Goal: Communication & Community: Ask a question

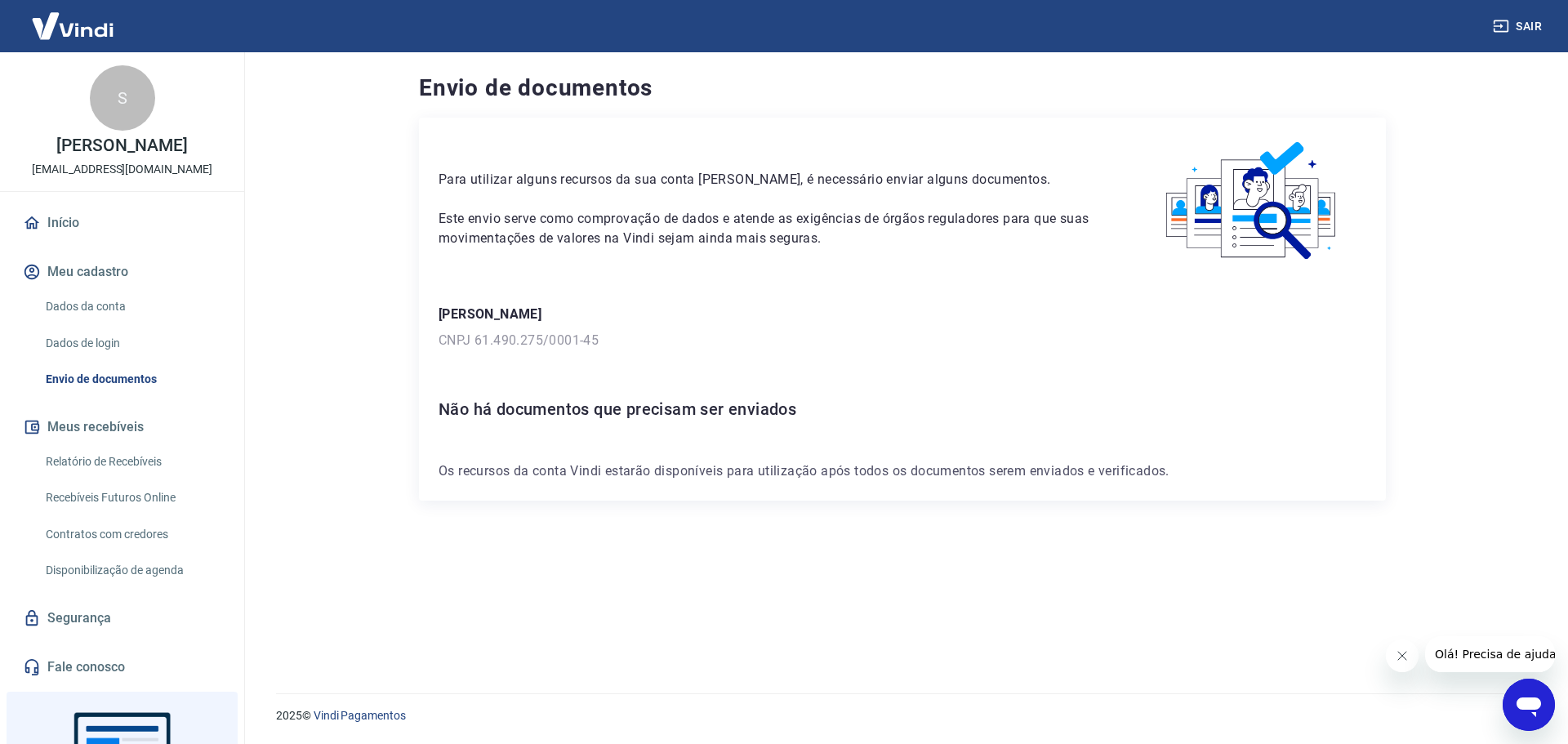
click at [1527, 705] on icon "Abrir janela de mensagens" at bounding box center [1529, 707] width 25 height 19
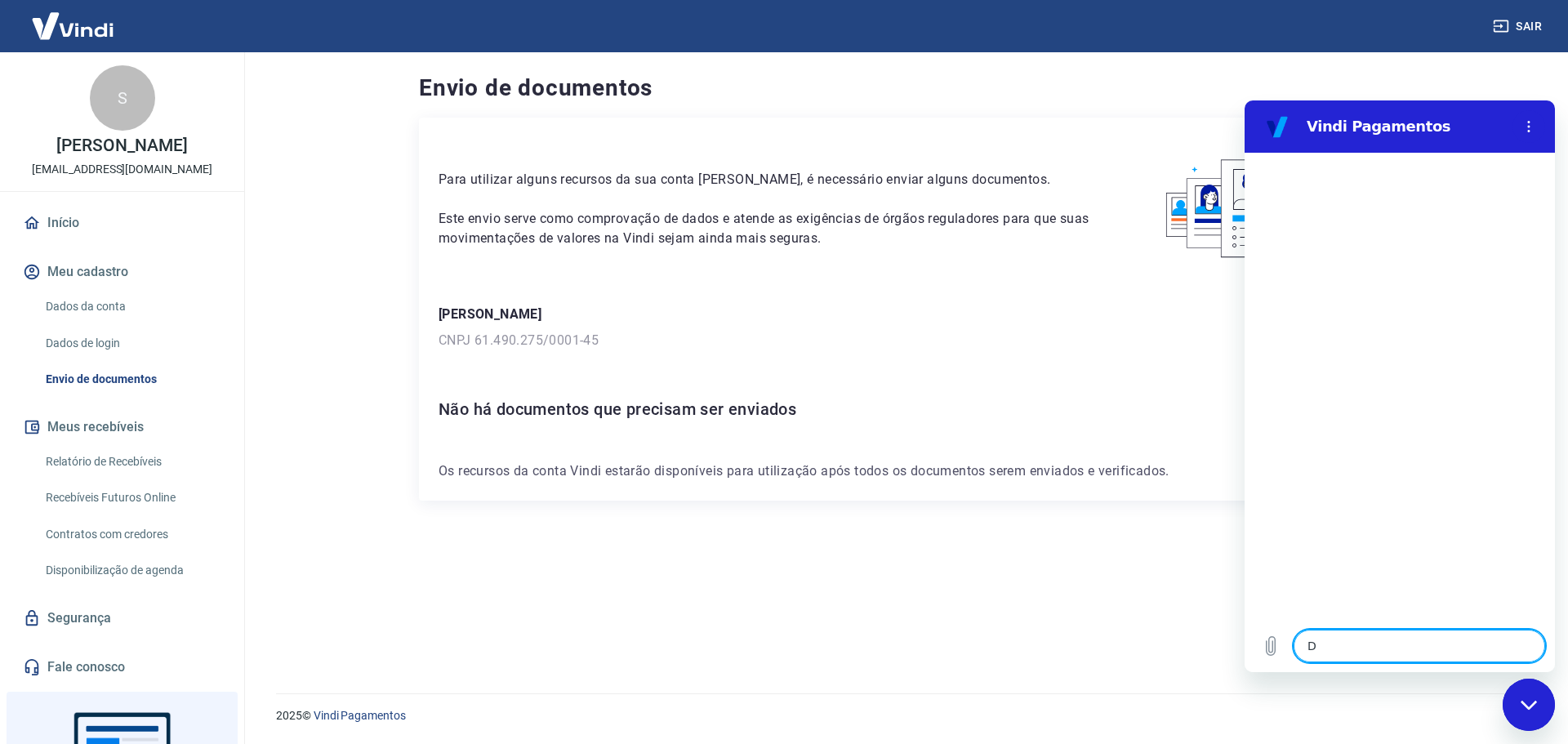
type textarea "DF"
type textarea "x"
type textarea "D"
type textarea "x"
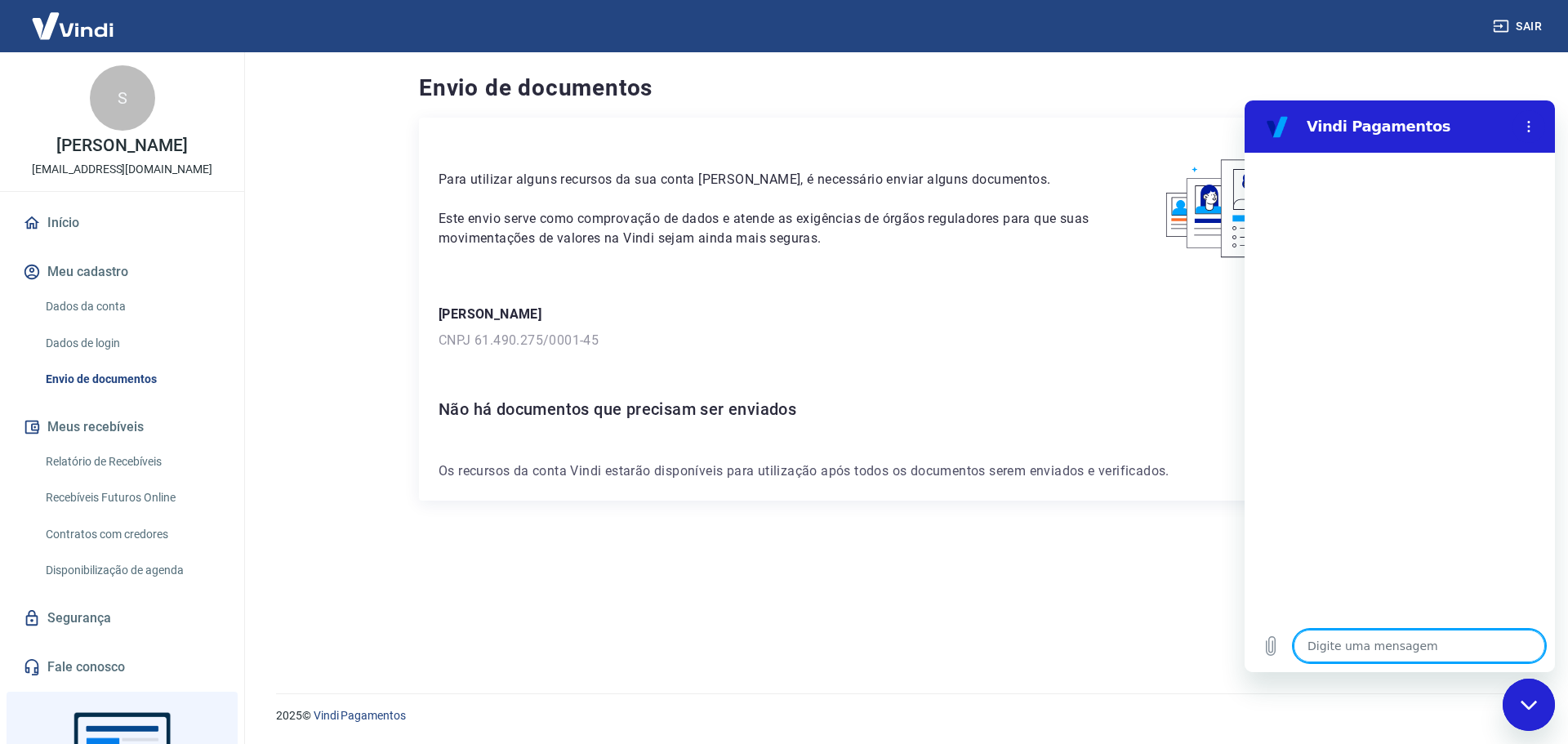
type textarea "f"
type textarea "x"
type textarea "fa"
type textarea "x"
type textarea "fal"
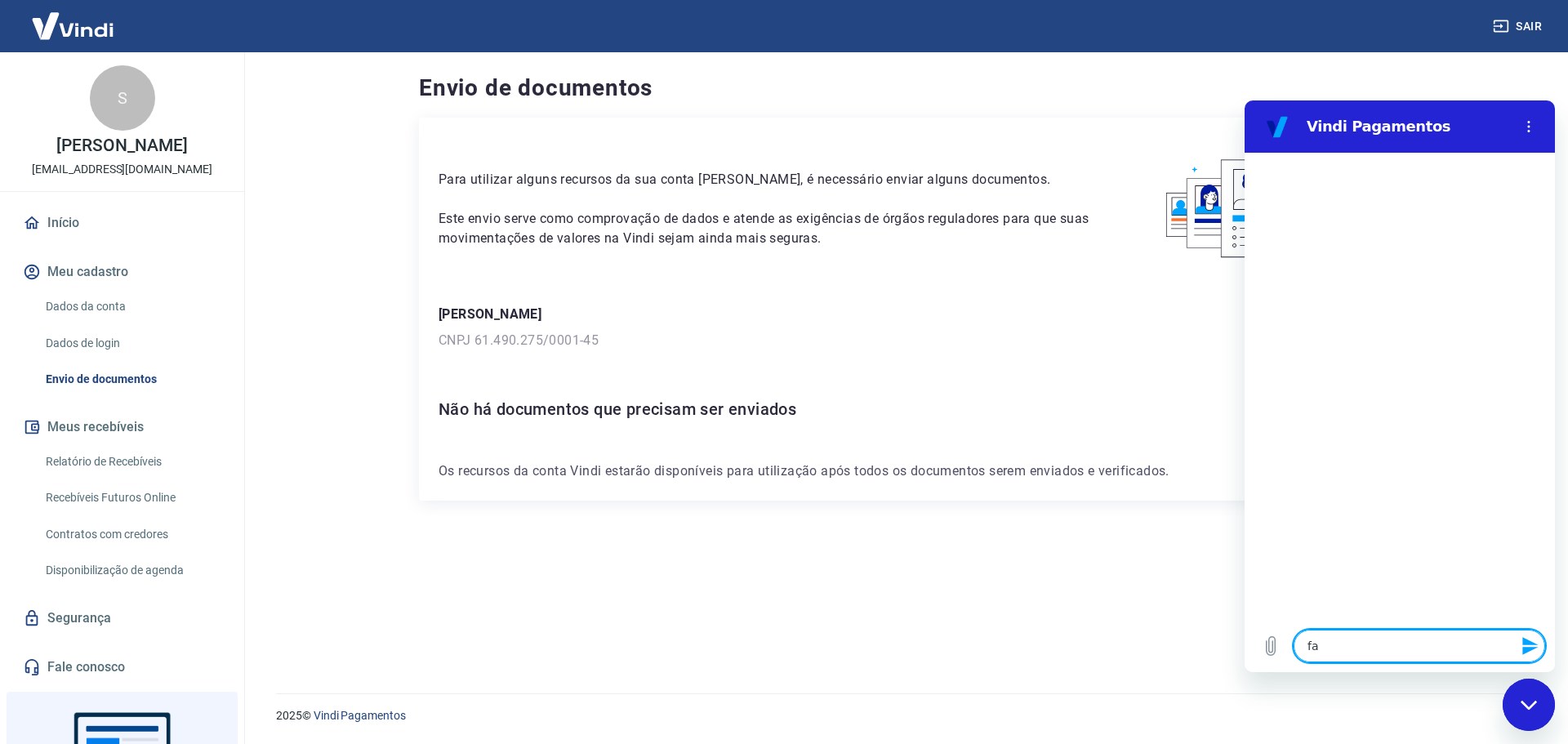
type textarea "x"
type textarea "fala"
type textarea "x"
type textarea "falar"
type textarea "x"
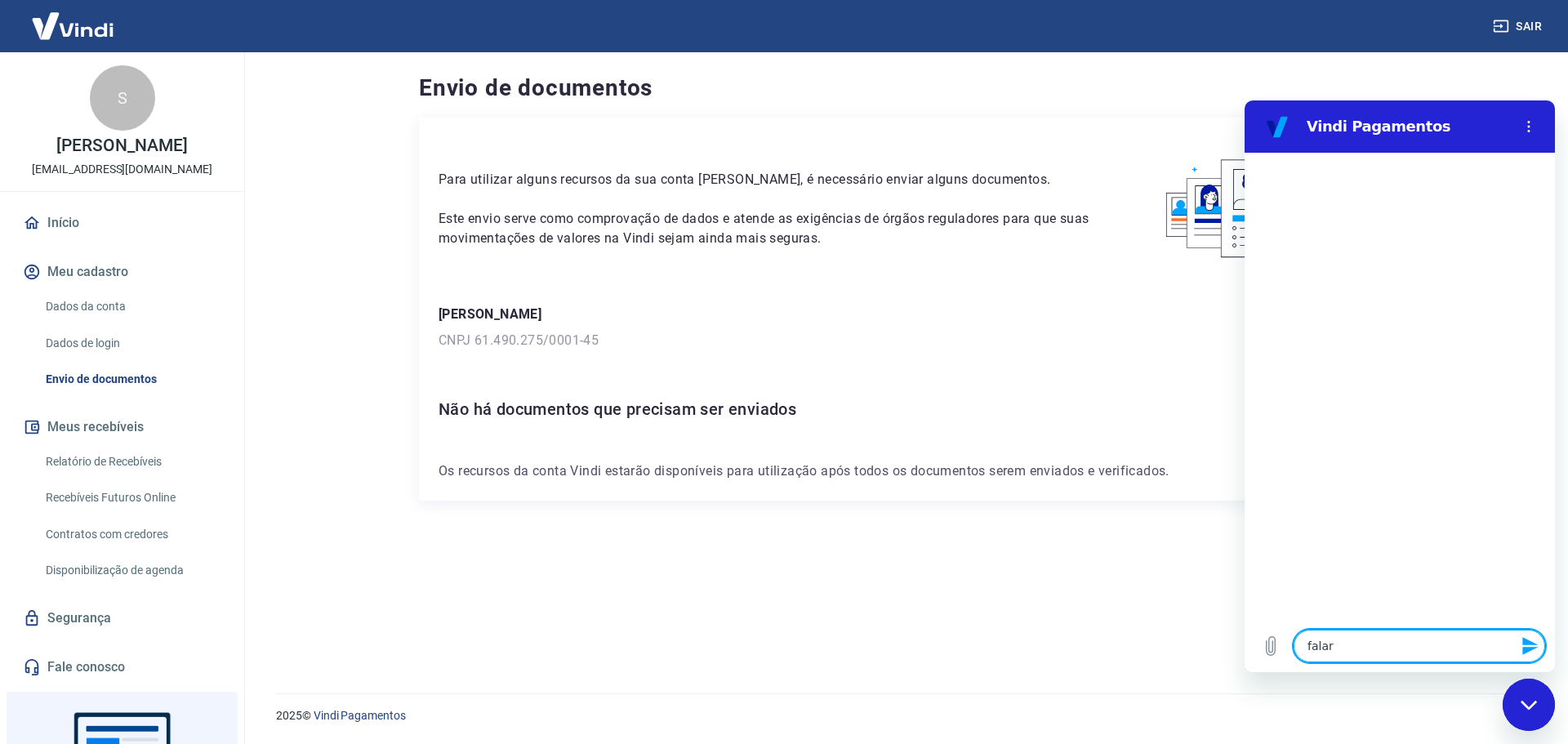
type textarea "falar"
type textarea "x"
type textarea "falar c"
type textarea "x"
type textarea "falar co"
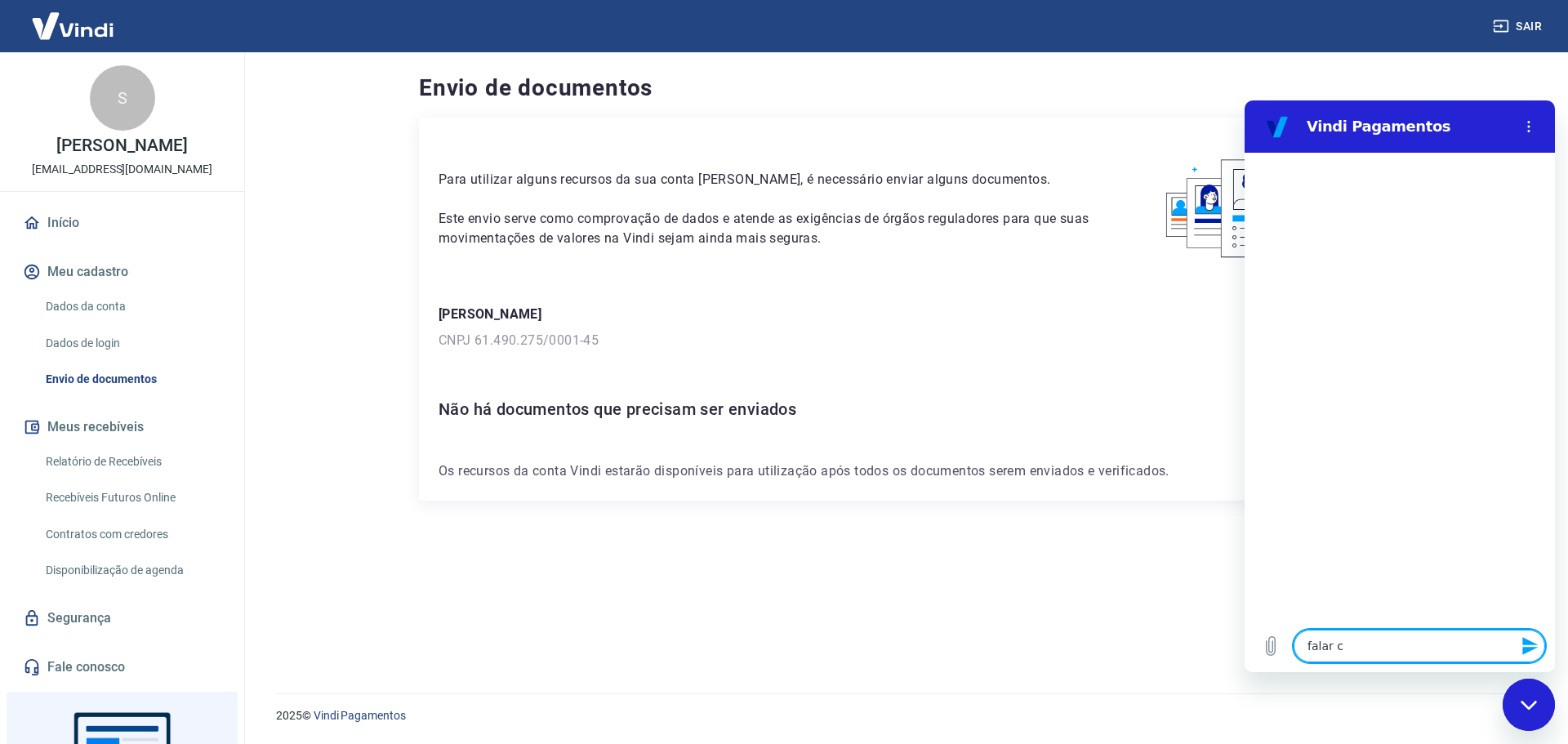
type textarea "x"
type textarea "falar com"
type textarea "x"
type textarea "falar com"
type textarea "x"
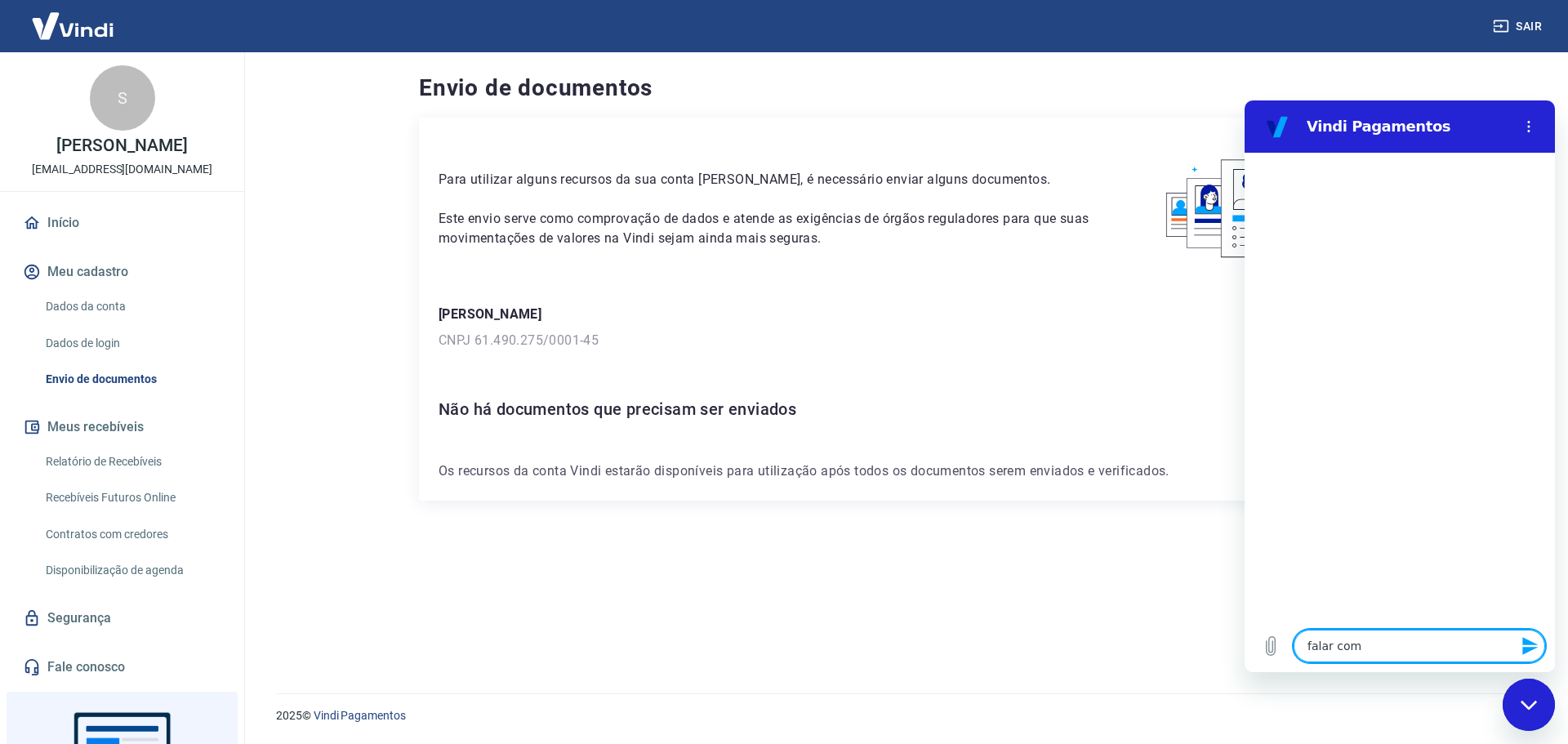
type textarea "falar com a"
type textarea "x"
type textarea "falar com at"
type textarea "x"
type textarea "falar com ate"
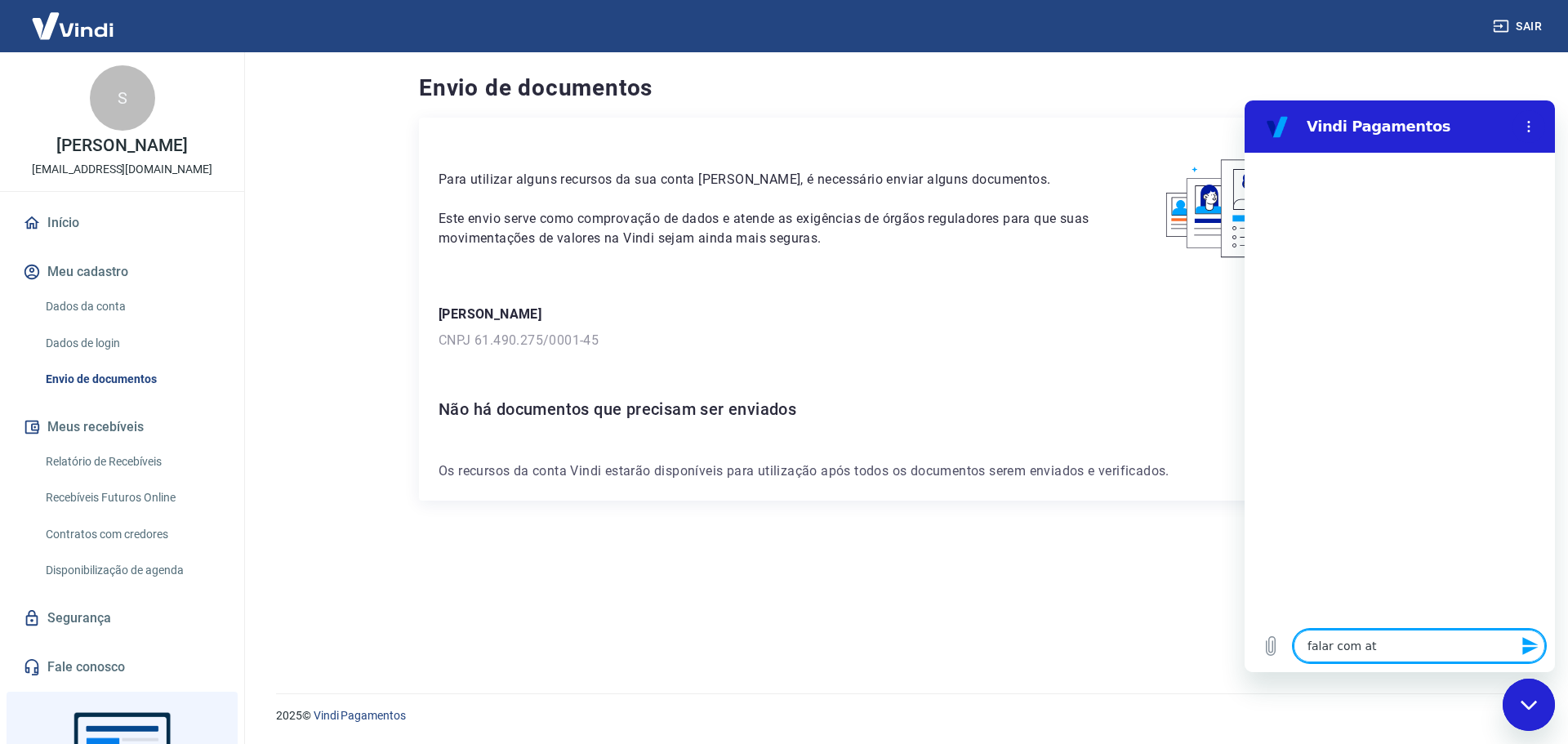
type textarea "x"
type textarea "falar com [GEOGRAPHIC_DATA]"
type textarea "x"
type textarea "falar com atend"
type textarea "x"
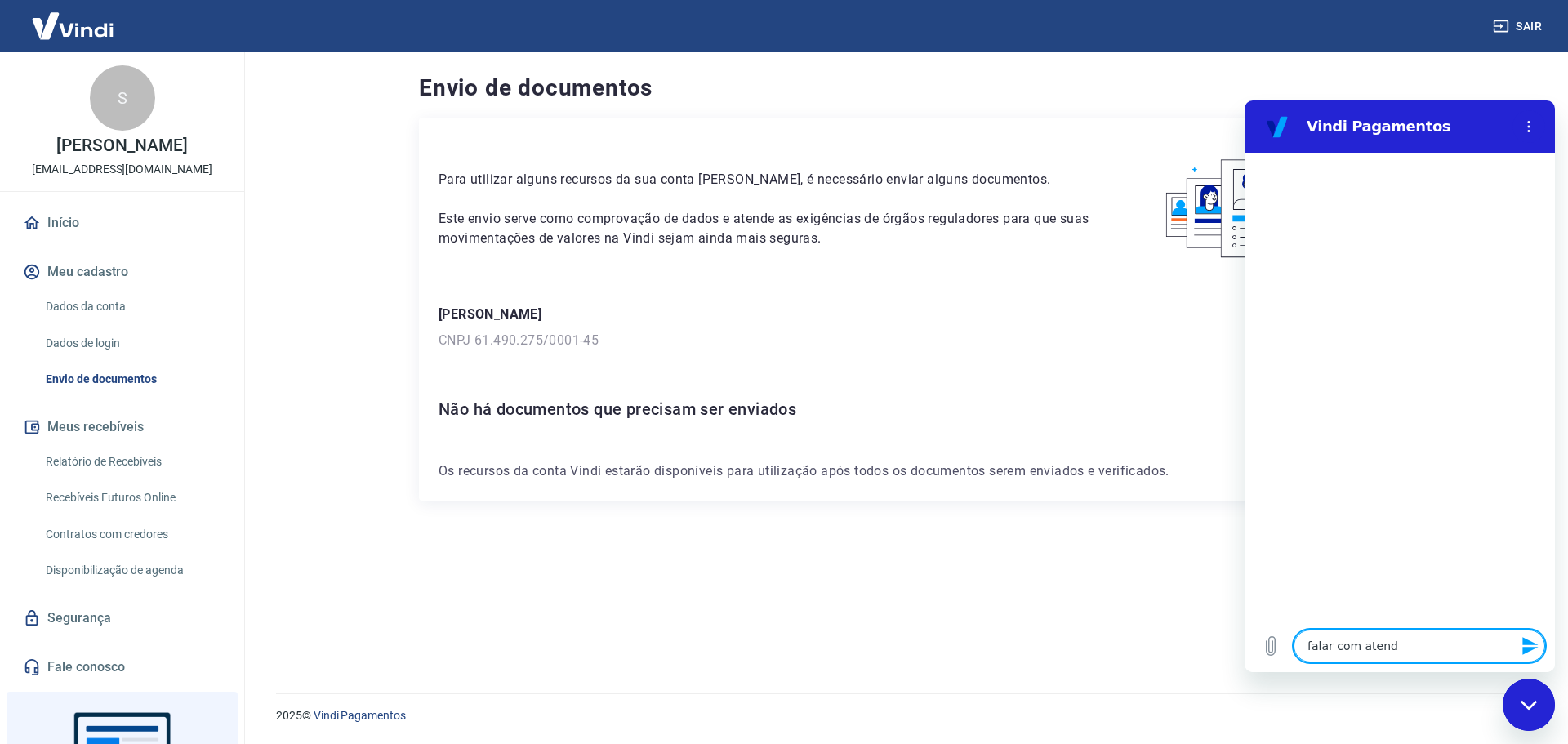
type textarea "falar com atende"
type textarea "x"
type textarea "falar com atenden"
type textarea "x"
type textarea "falar com atendent"
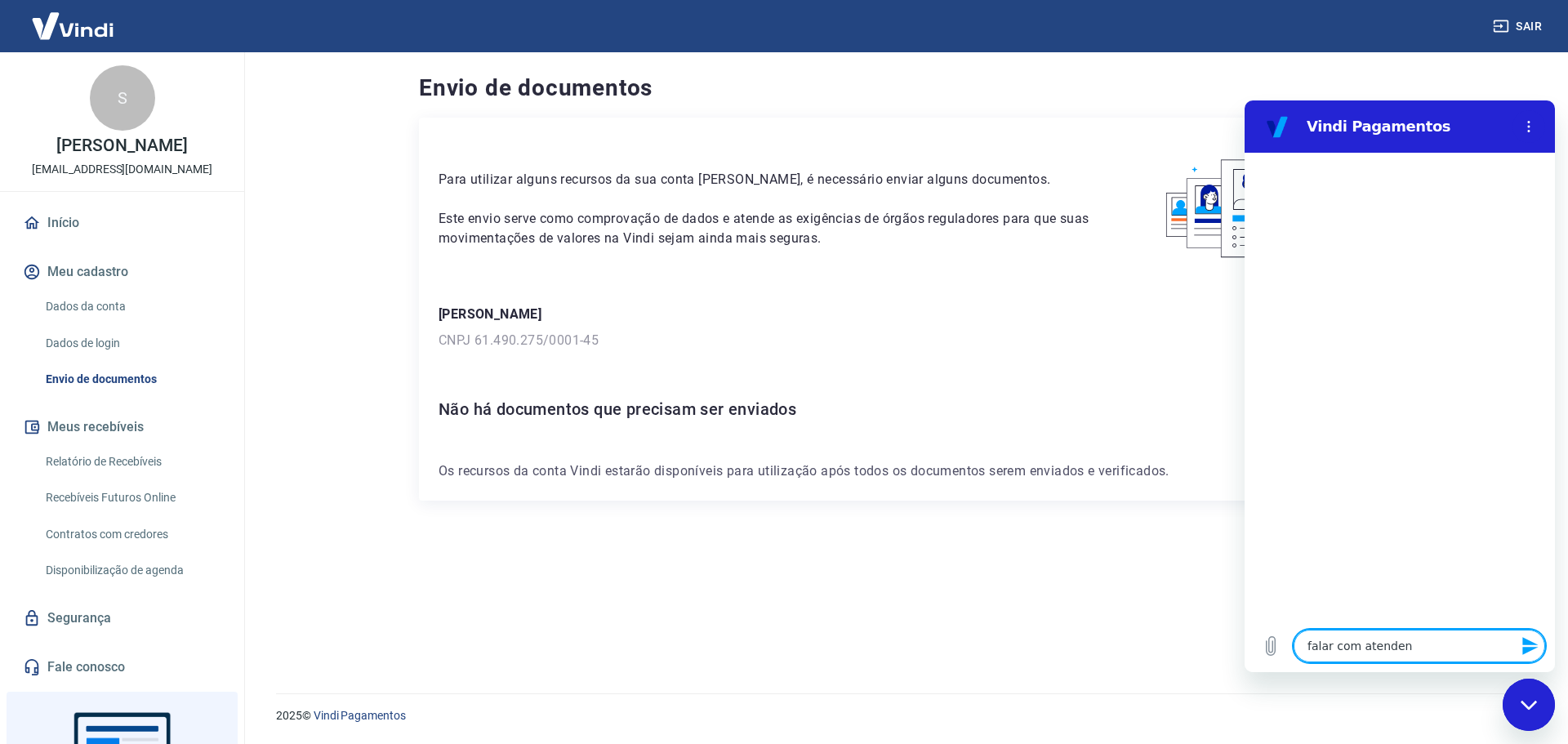
type textarea "x"
type textarea "falar com atendente"
type textarea "x"
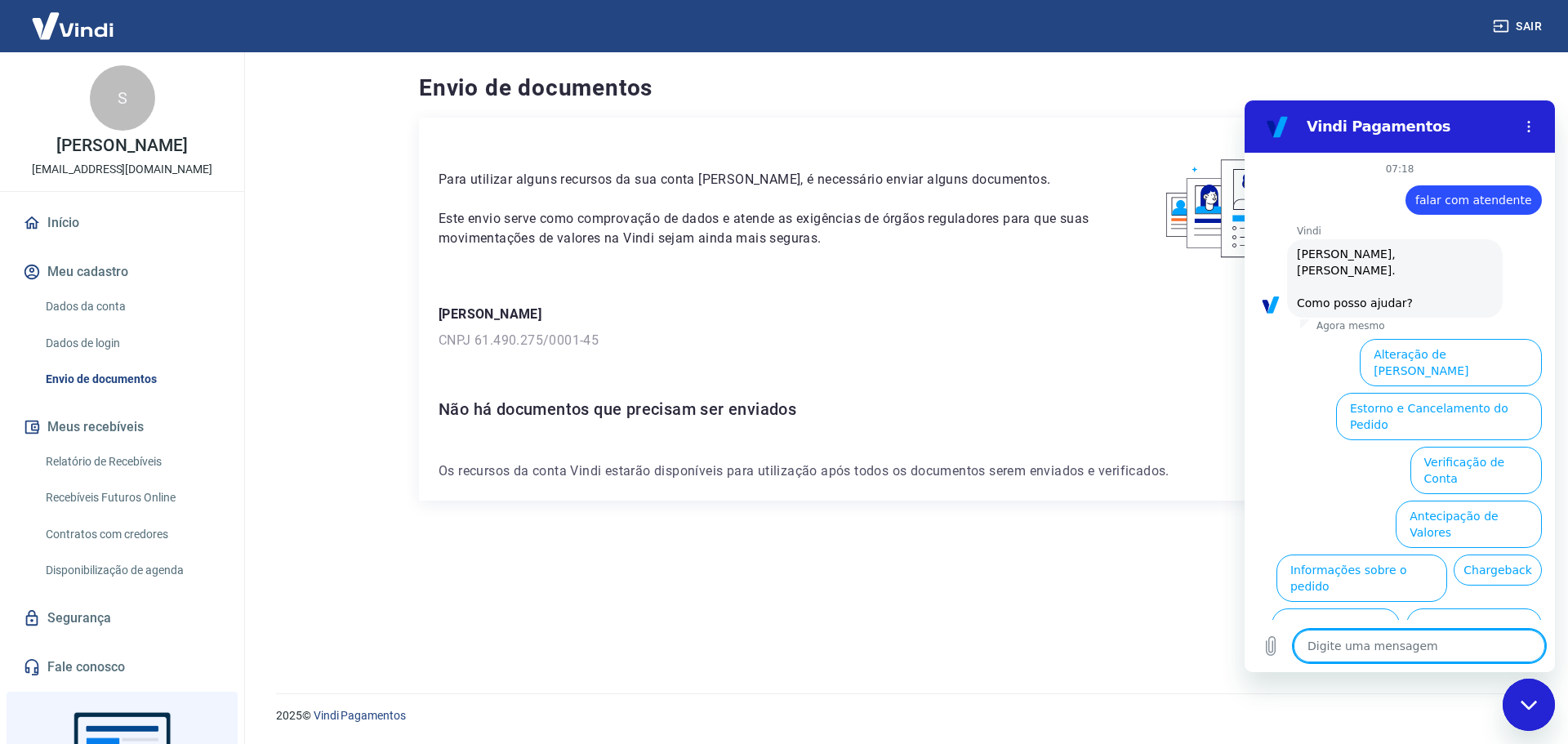
scroll to position [39, 0]
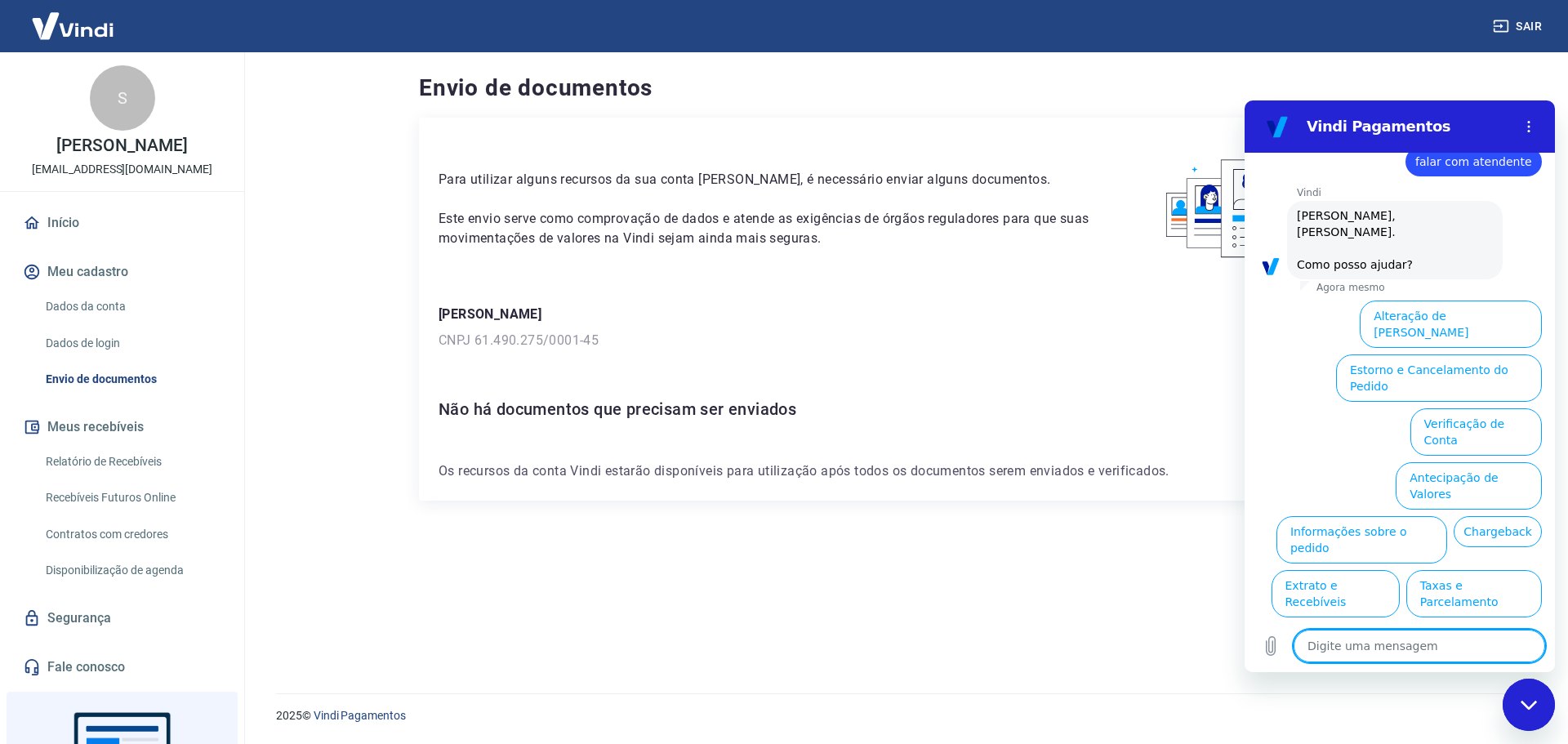
type textarea "f"
type textarea "x"
type textarea "fa"
type textarea "x"
type textarea "fal"
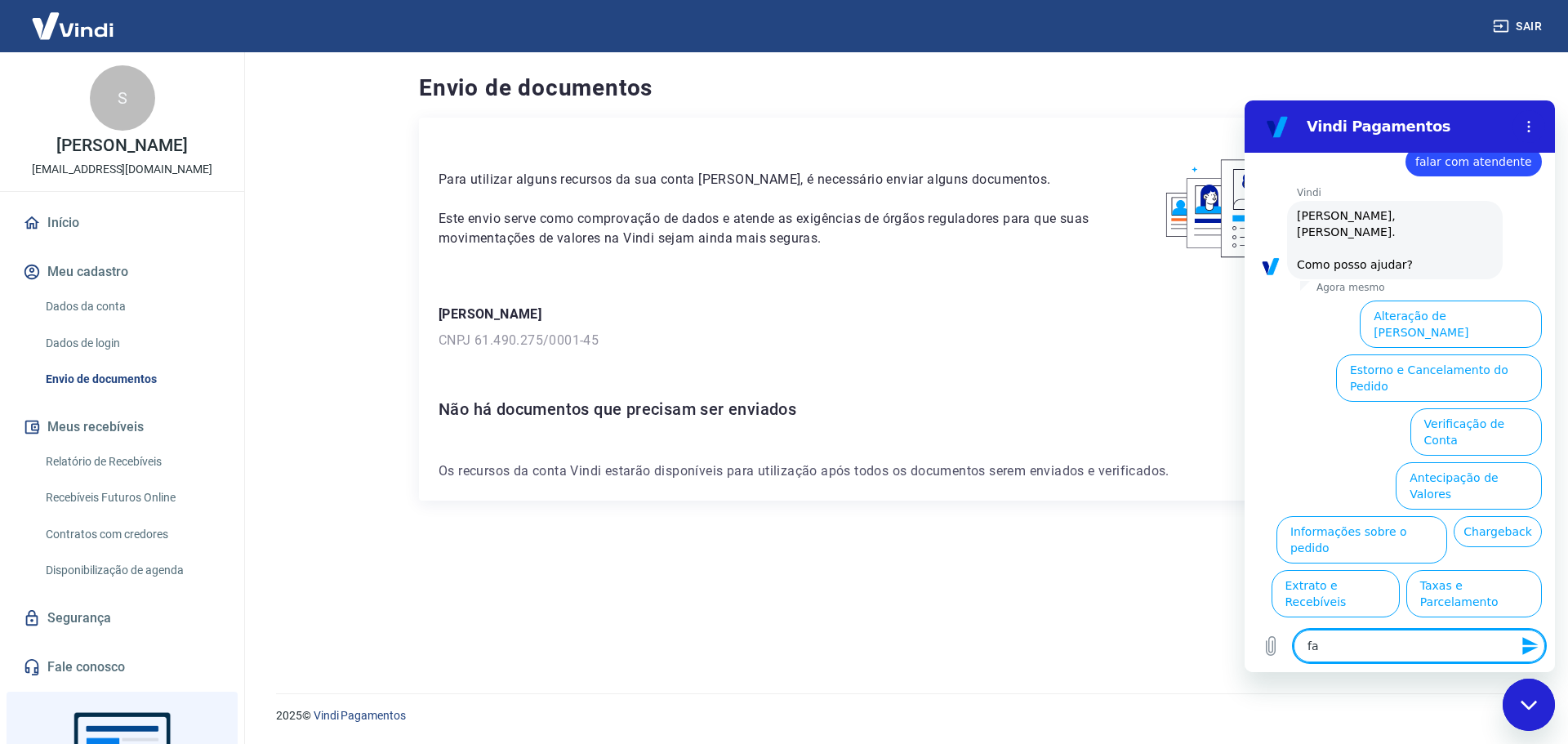
type textarea "x"
type textarea "falr"
type textarea "x"
type textarea "fal"
type textarea "x"
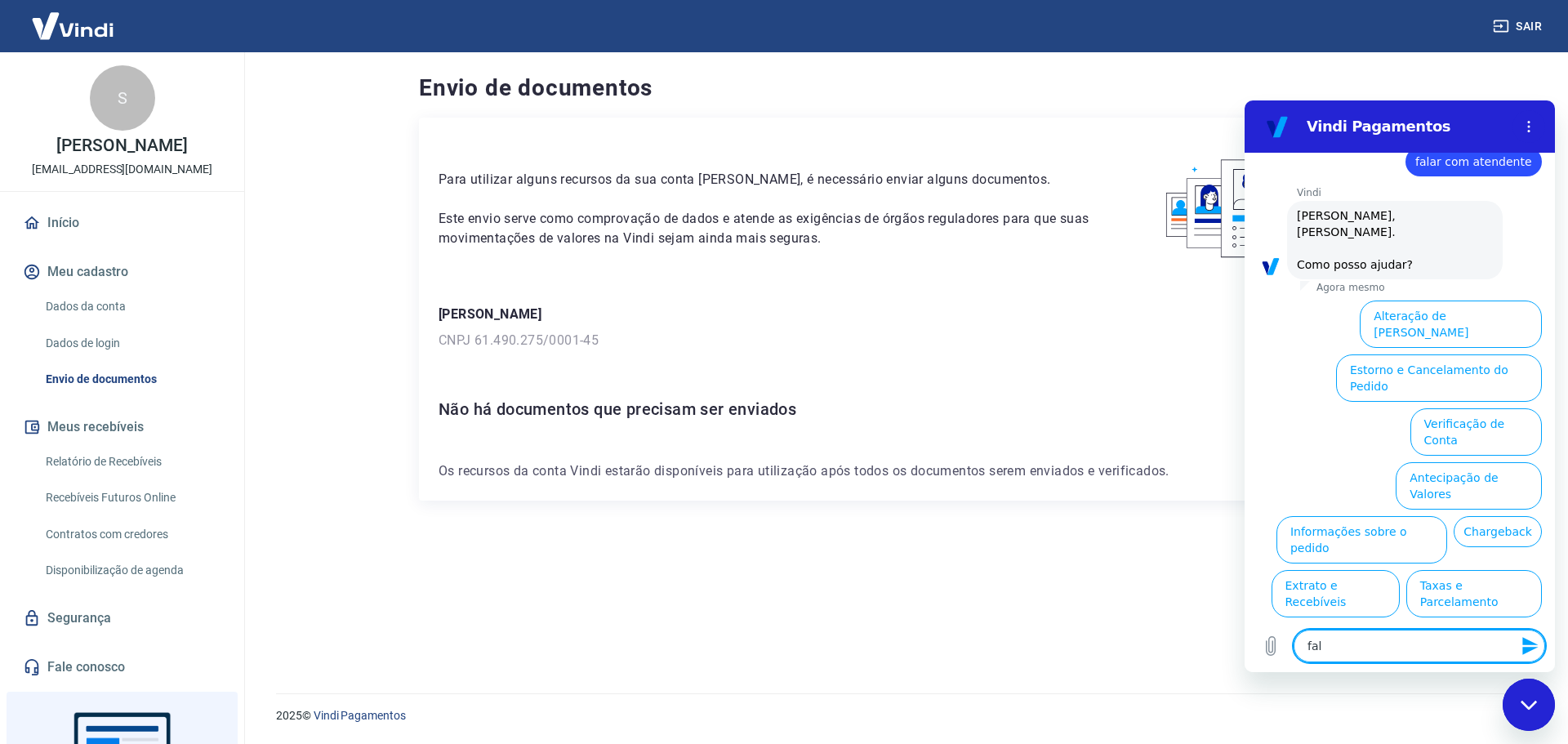
type textarea "fala"
type textarea "x"
type textarea "falar"
type textarea "x"
type textarea "falar"
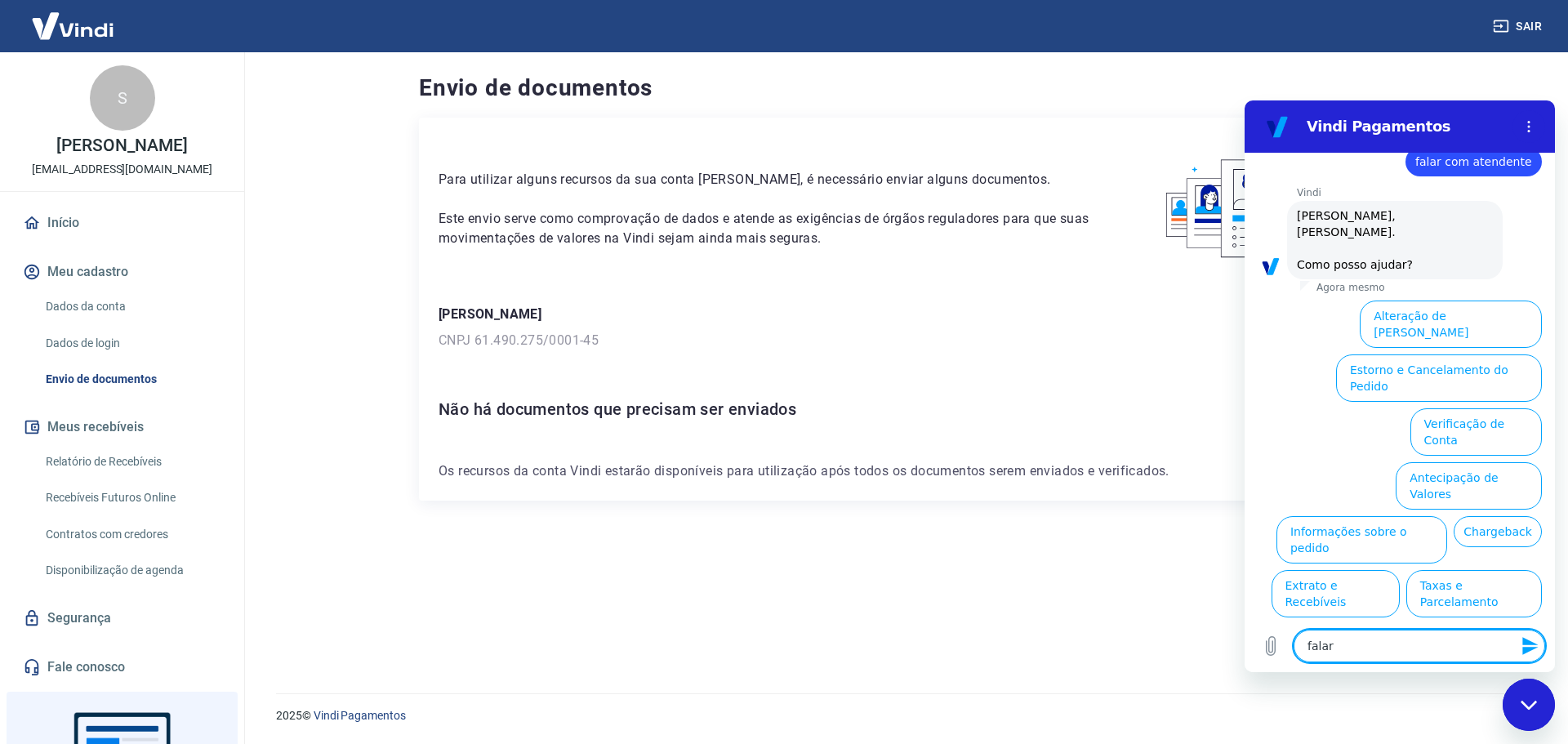
type textarea "x"
type textarea "falar c"
type textarea "x"
type textarea "falar co"
type textarea "x"
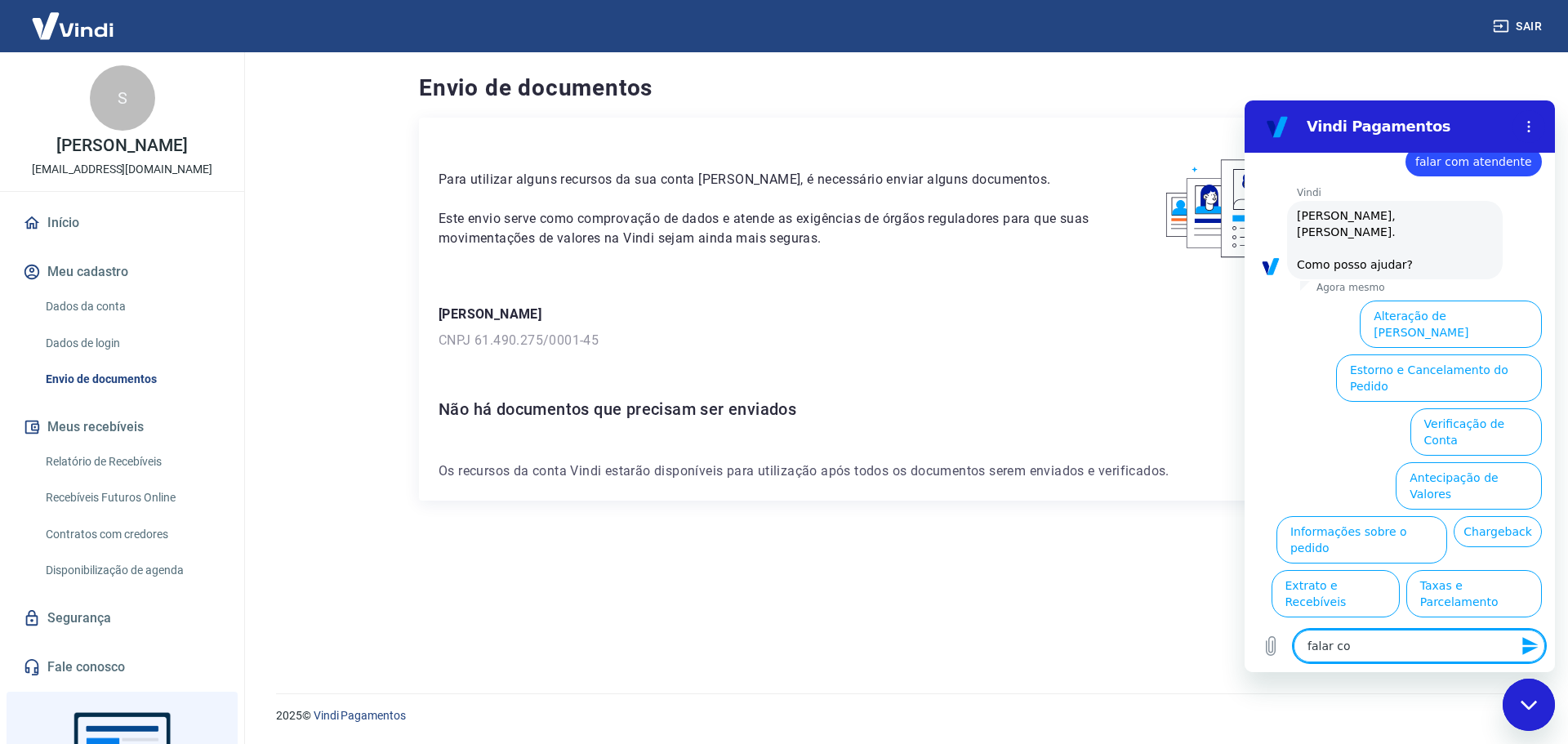
type textarea "falar com"
type textarea "x"
type textarea "falar com"
type textarea "x"
type textarea "falar com a"
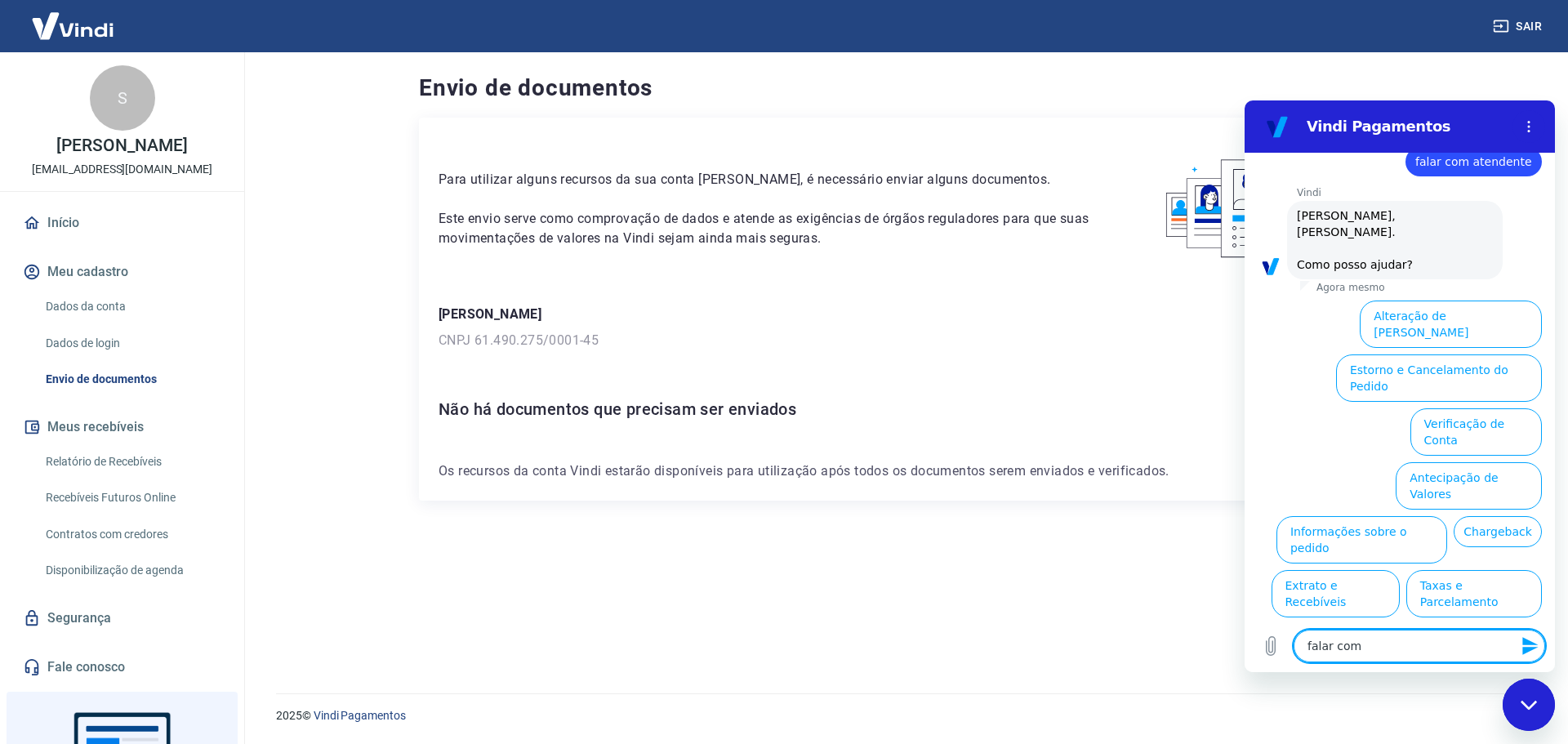
type textarea "x"
type textarea "falar com at"
type textarea "x"
type textarea "falar com ate"
type textarea "x"
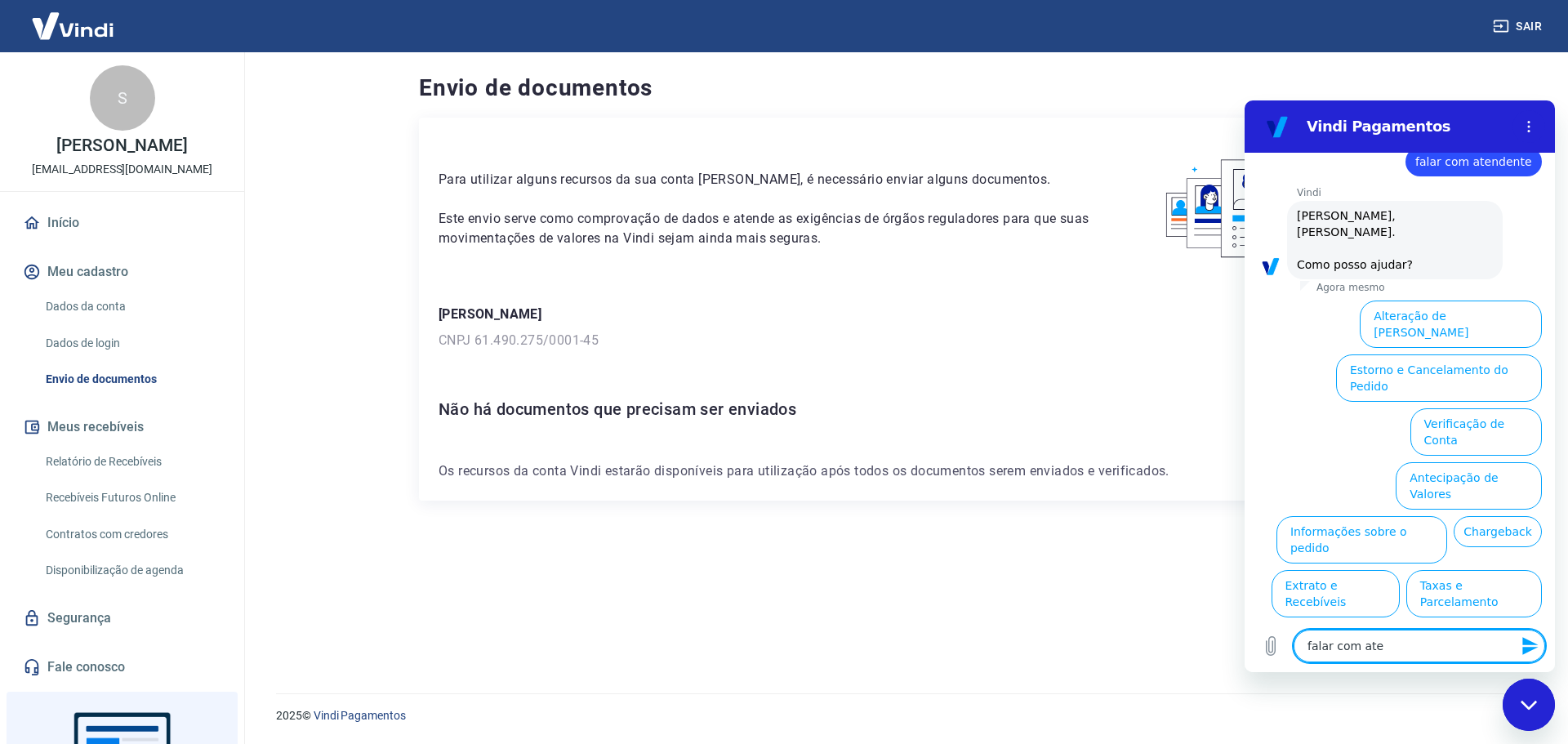
type textarea "falar com [GEOGRAPHIC_DATA]"
type textarea "x"
type textarea "falar com atend"
type textarea "x"
type textarea "falar com atende"
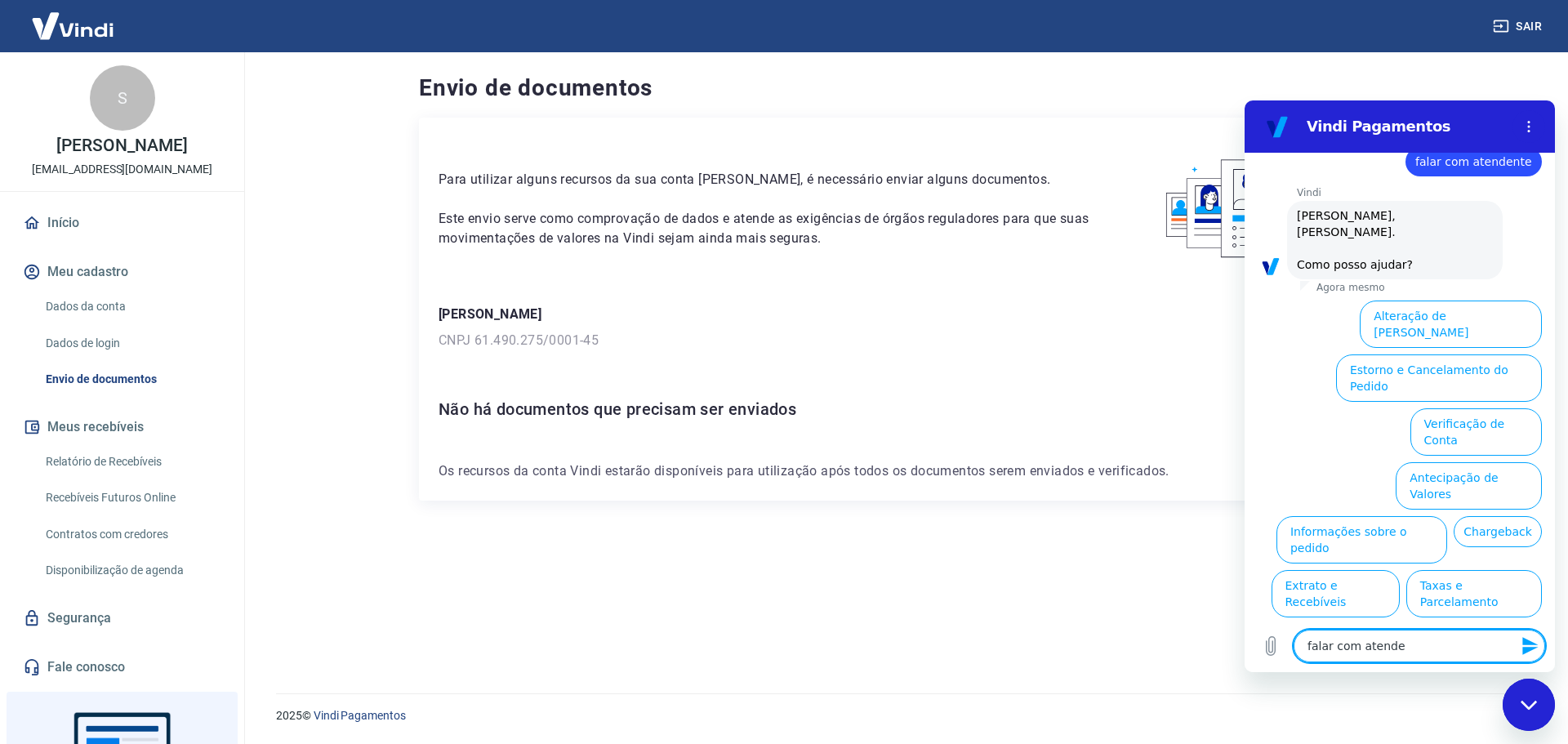
type textarea "x"
type textarea "falar com atenden"
type textarea "x"
type textarea "falar com atendent"
type textarea "x"
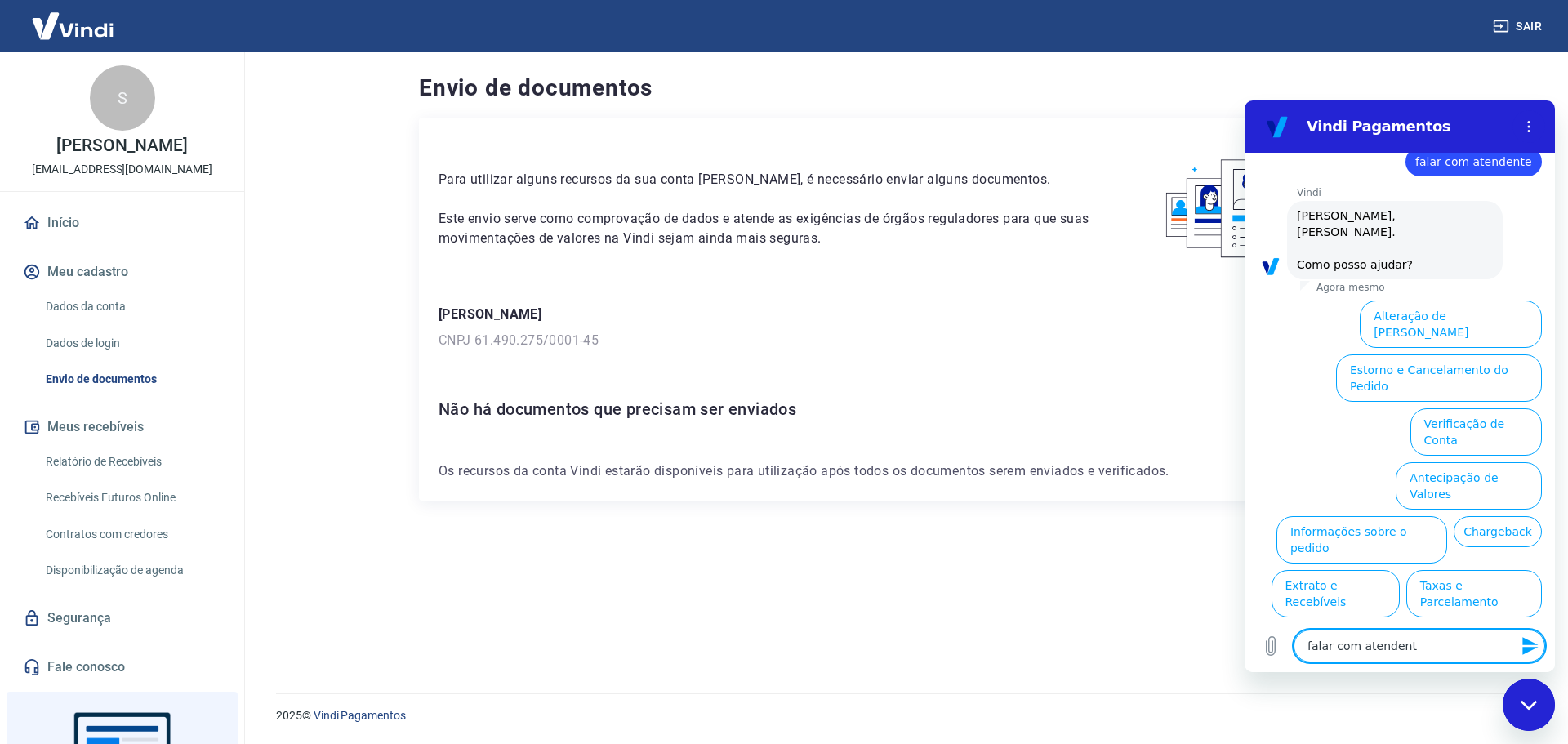
type textarea "falar com atendente"
type textarea "x"
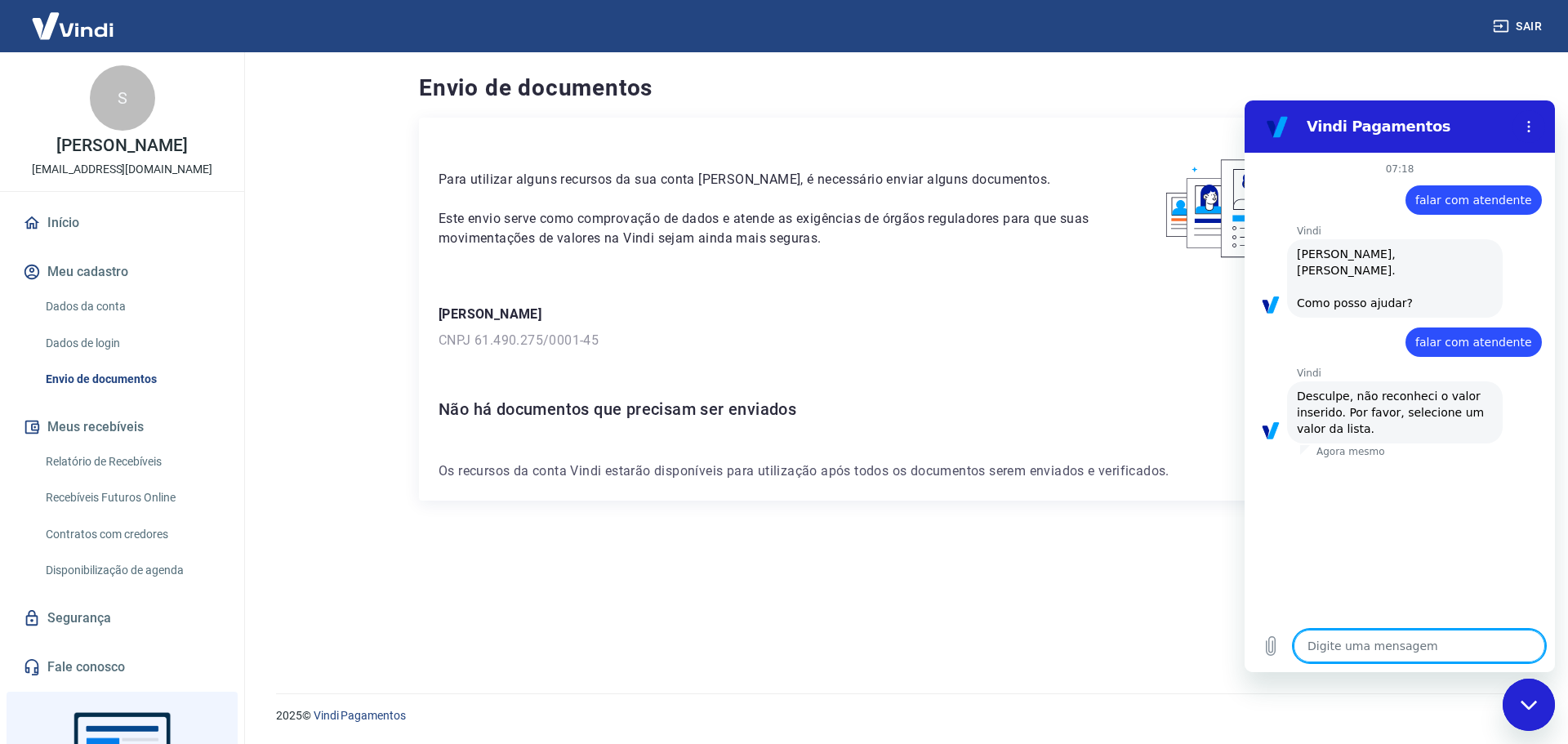
click at [1370, 299] on div "Vindi diz: [PERSON_NAME], [PERSON_NAME]. Como posso ajudar?" at bounding box center [1395, 279] width 215 height 79
click at [1540, 714] on div "Fechar janela de mensagens" at bounding box center [1529, 705] width 49 height 49
type textarea "x"
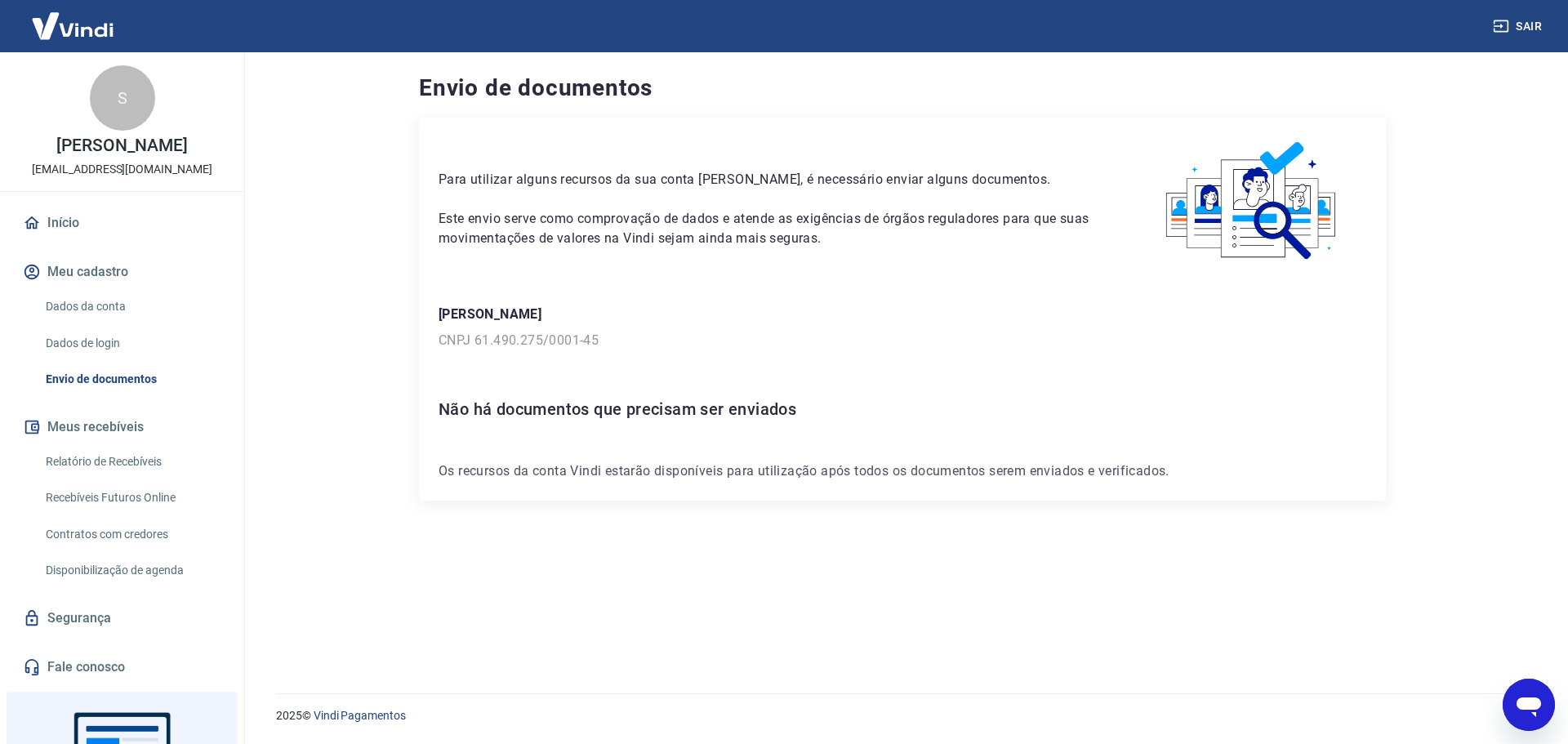
click at [1514, 701] on icon "Abrir janela de mensagens" at bounding box center [1529, 705] width 30 height 30
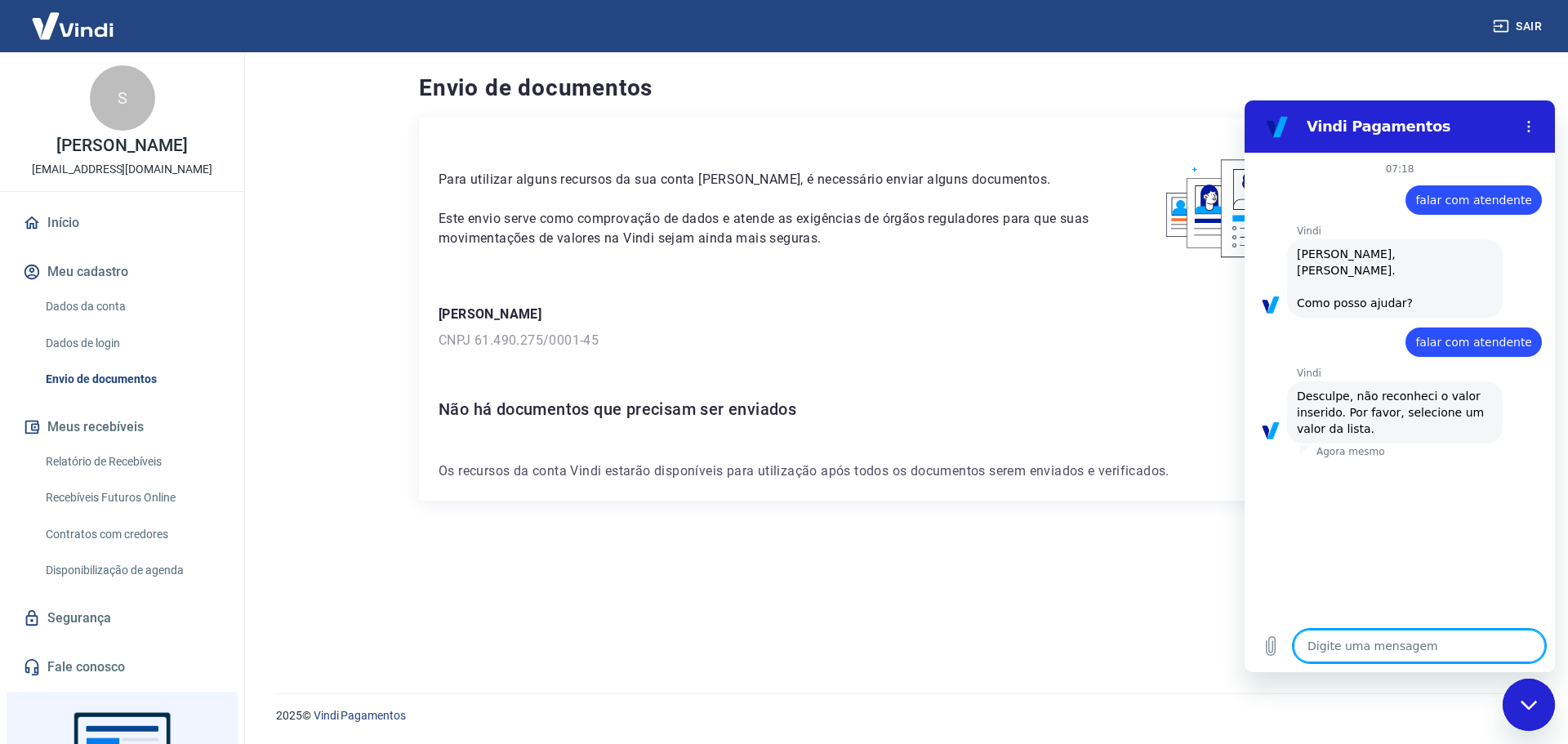
click at [1369, 651] on textarea at bounding box center [1419, 646] width 251 height 32
type textarea "f"
type textarea "x"
type textarea "fa"
type textarea "x"
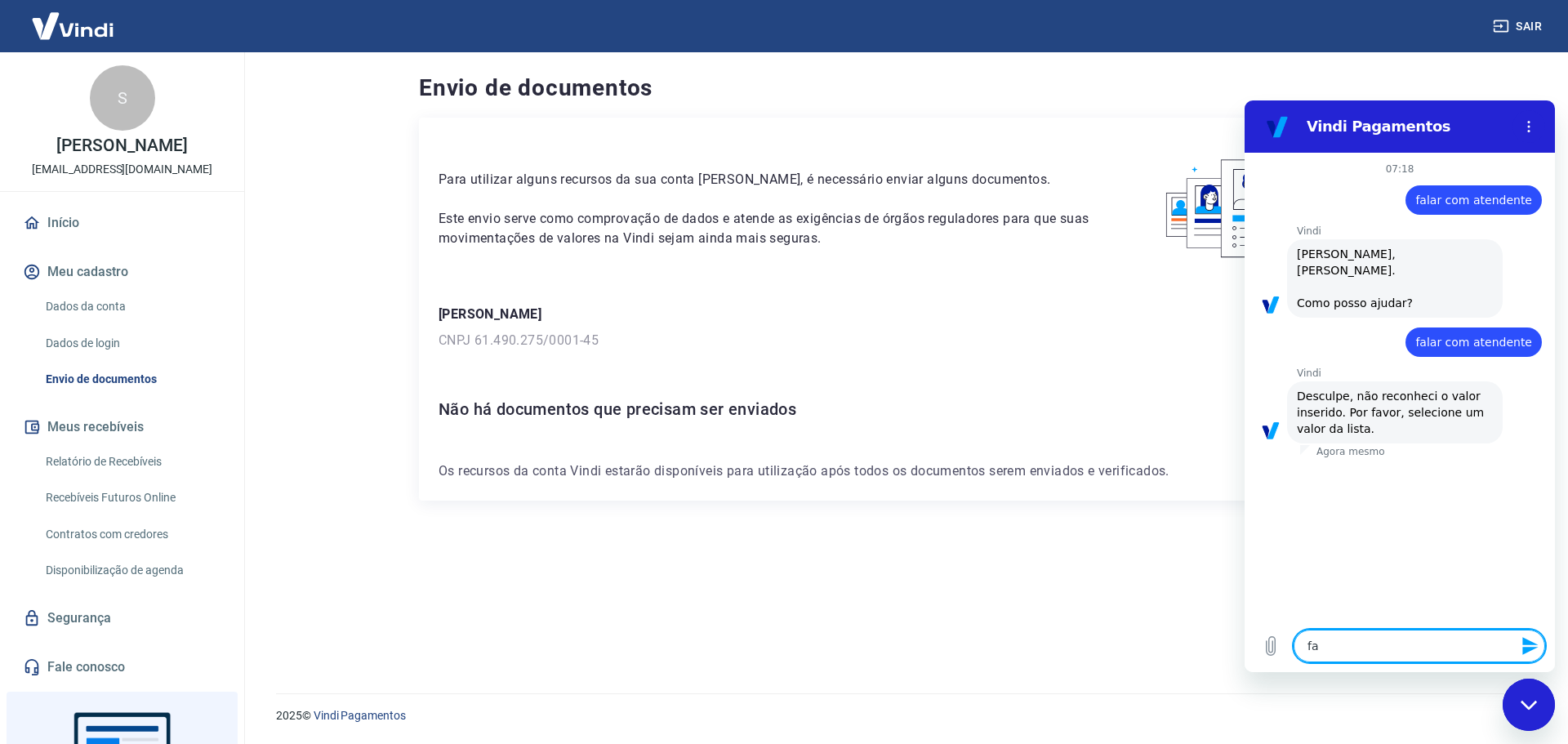
type textarea "fal"
type textarea "x"
type textarea "fala"
type textarea "x"
type textarea "falar"
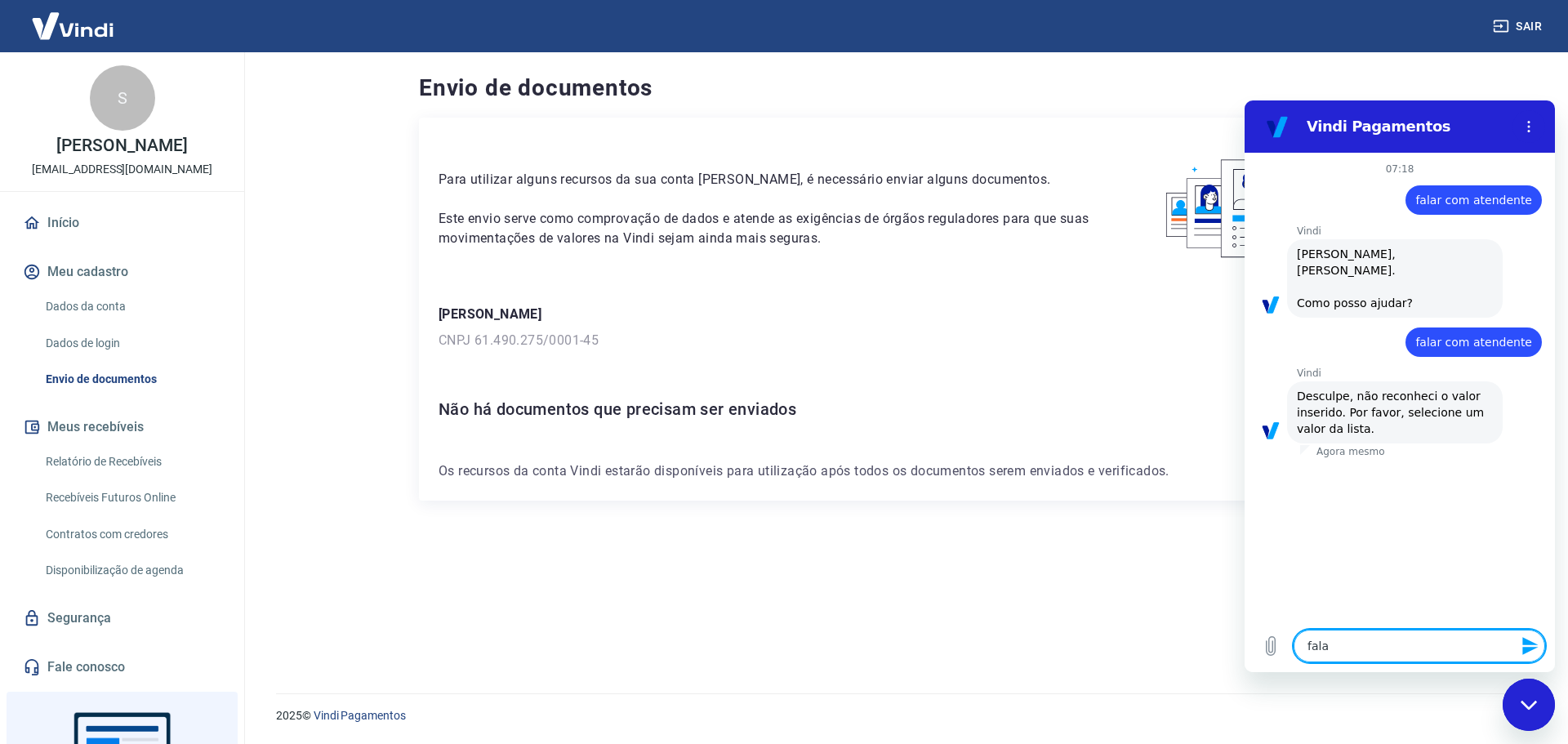
type textarea "x"
type textarea "falar"
type textarea "x"
type textarea "falar c"
type textarea "x"
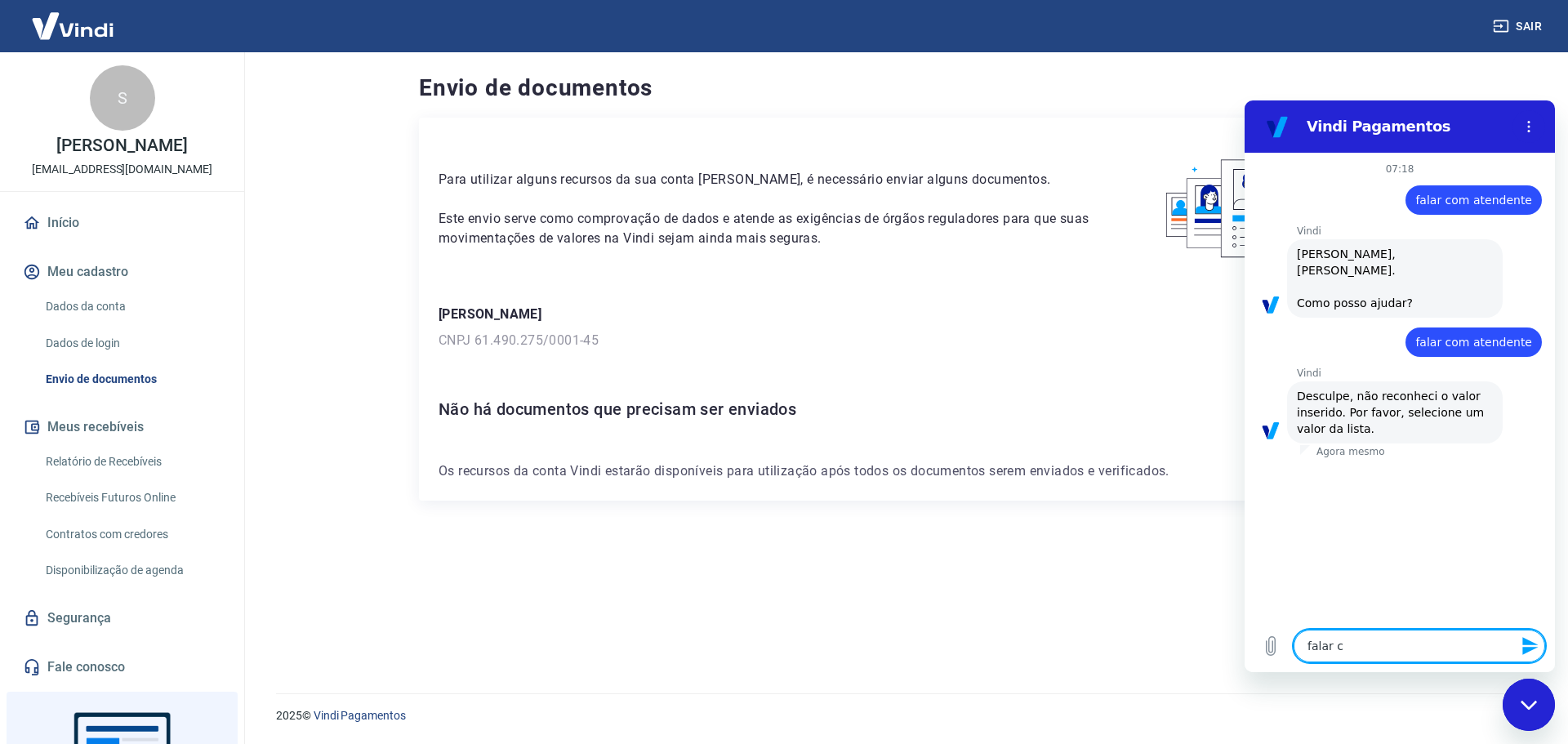
type textarea "falar co"
type textarea "x"
type textarea "falar com"
type textarea "x"
type textarea "falar com"
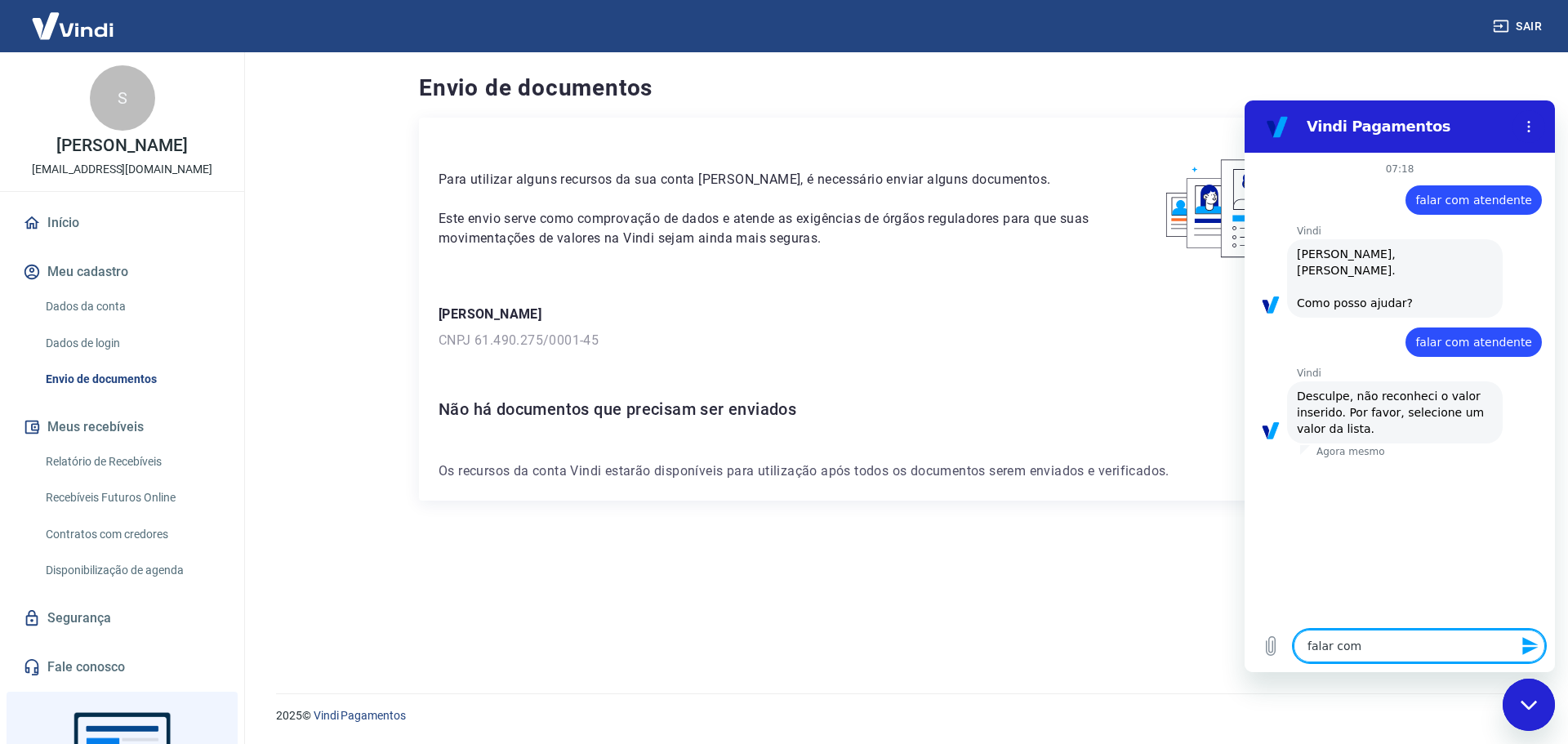
type textarea "x"
type textarea "falar com a"
type textarea "x"
type textarea "falar com at"
type textarea "x"
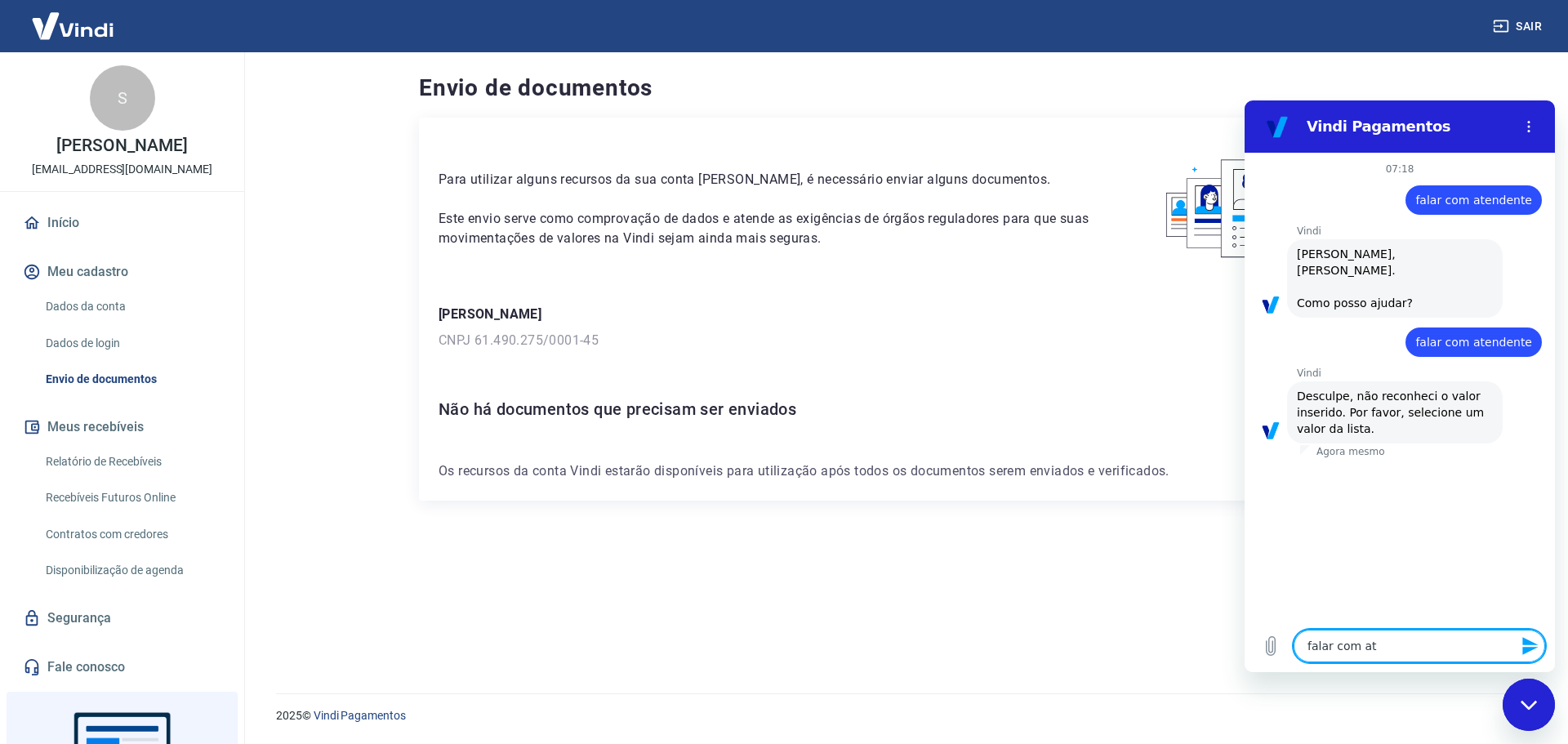
type textarea "falar com ate"
type textarea "x"
type textarea "falar com [GEOGRAPHIC_DATA]"
type textarea "x"
type textarea "falar com atend"
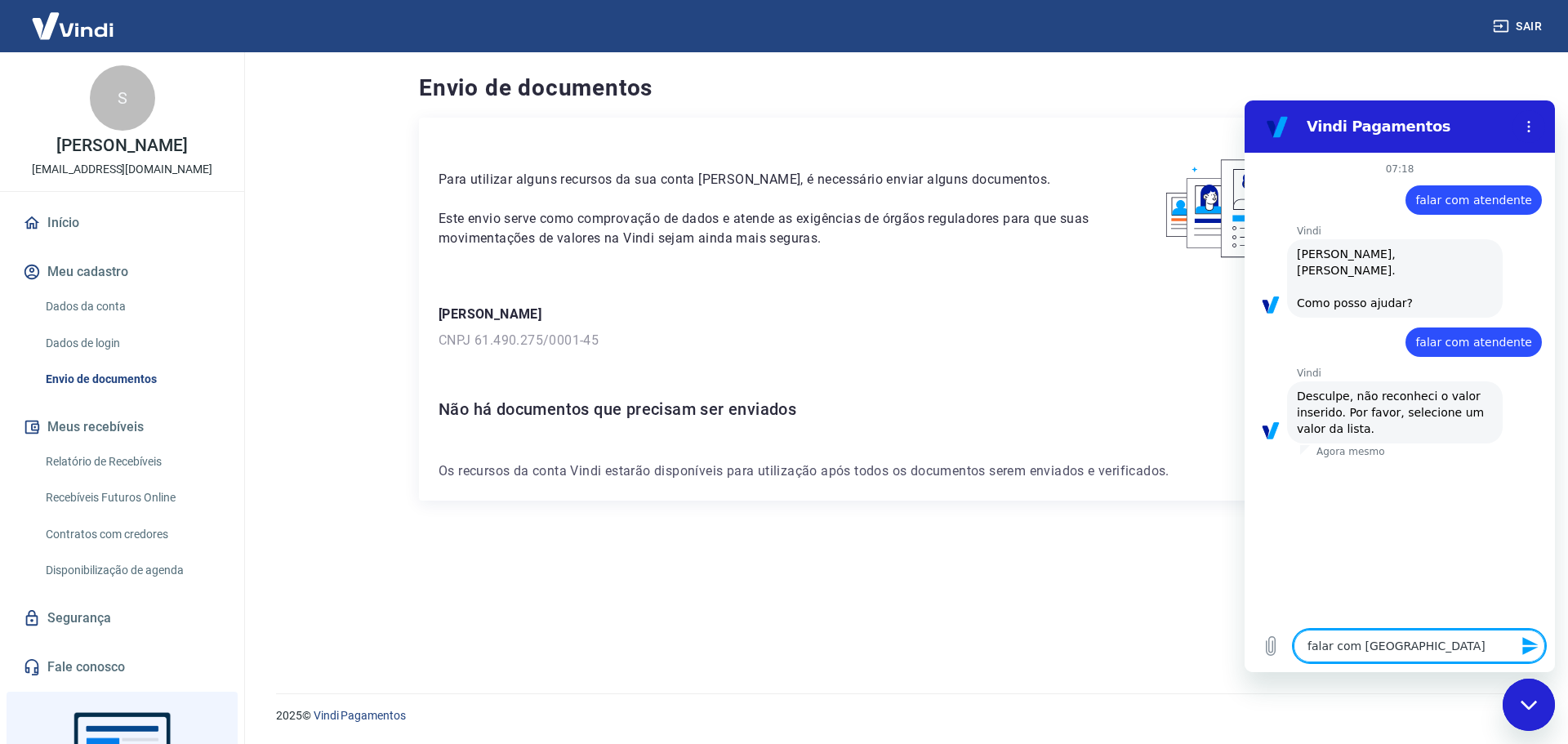
type textarea "x"
type textarea "falar com atende"
type textarea "x"
type textarea "falar com atenden"
type textarea "x"
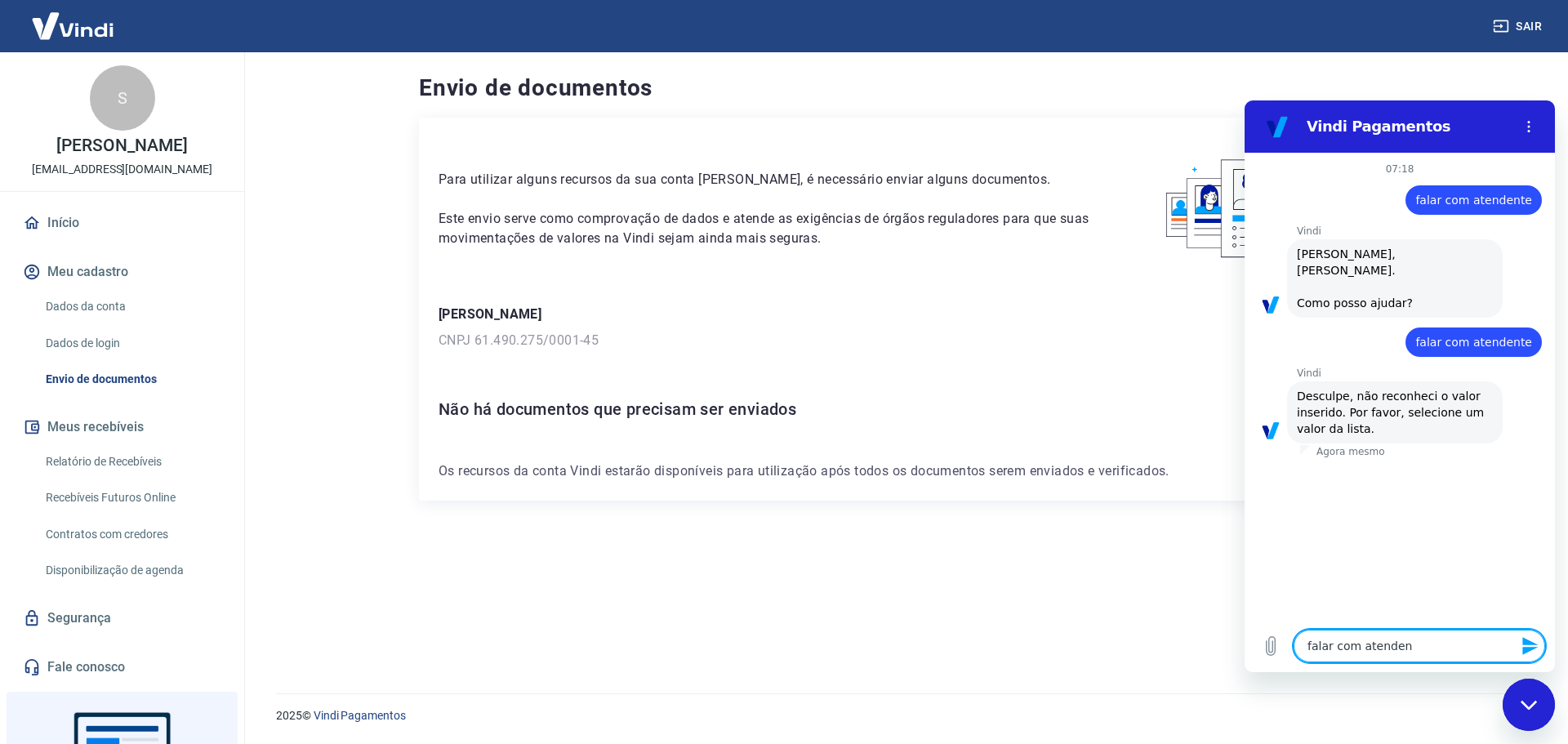
type textarea "falar com atendent"
type textarea "x"
type textarea "falar com atendente"
type textarea "x"
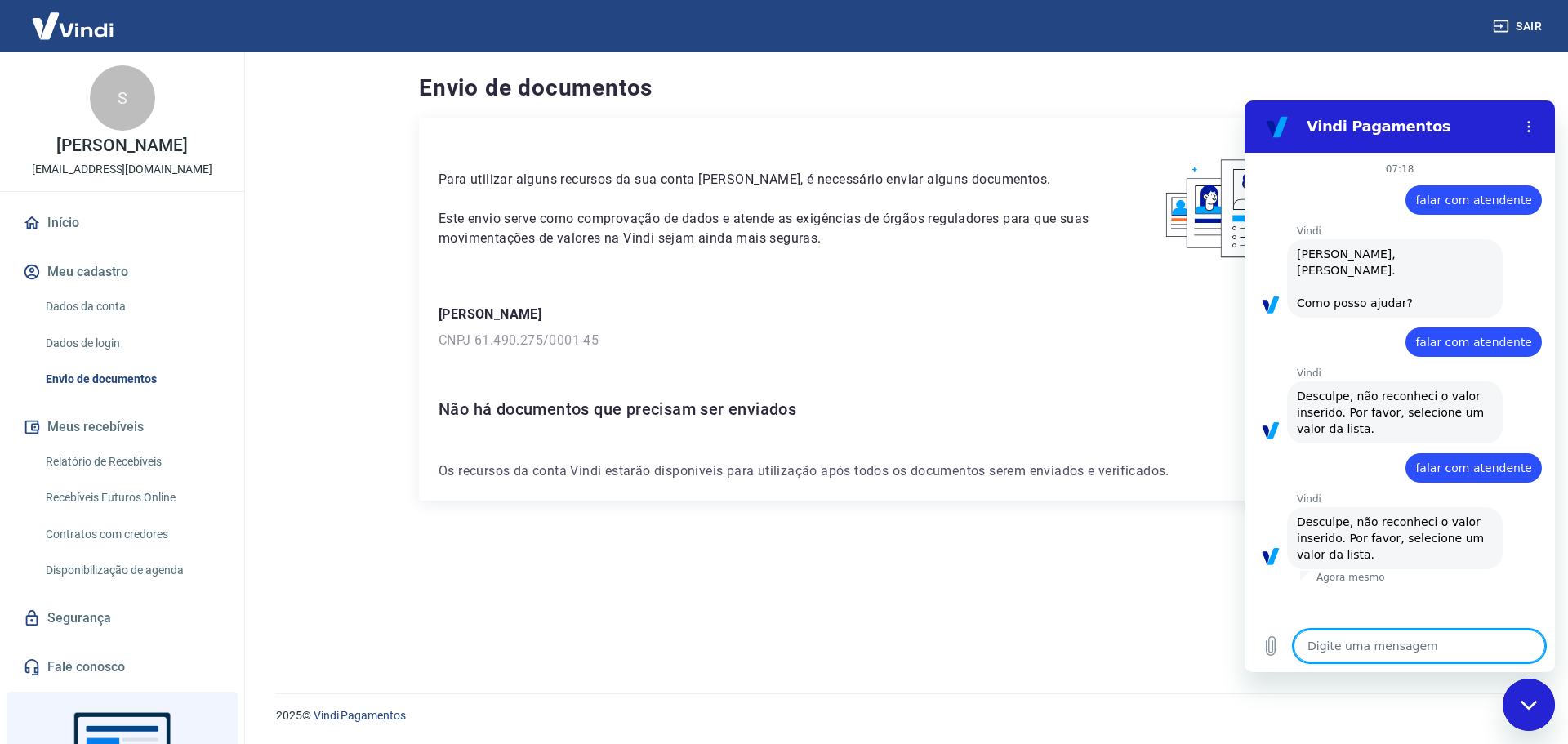
type textarea "r"
type textarea "x"
type textarea "re"
type textarea "x"
type textarea "rec"
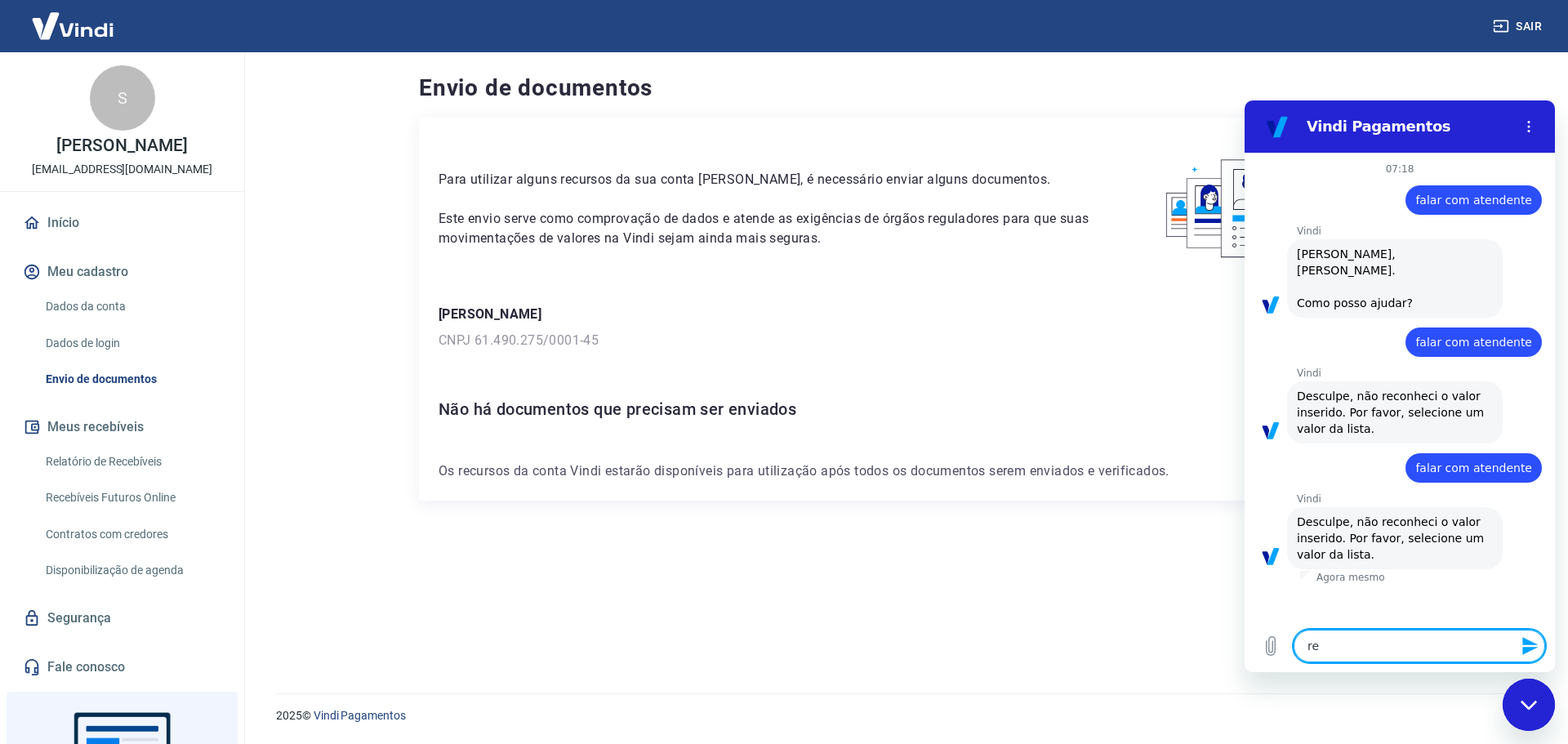
type textarea "x"
type textarea "reco"
type textarea "x"
type textarea "recom"
type textarea "x"
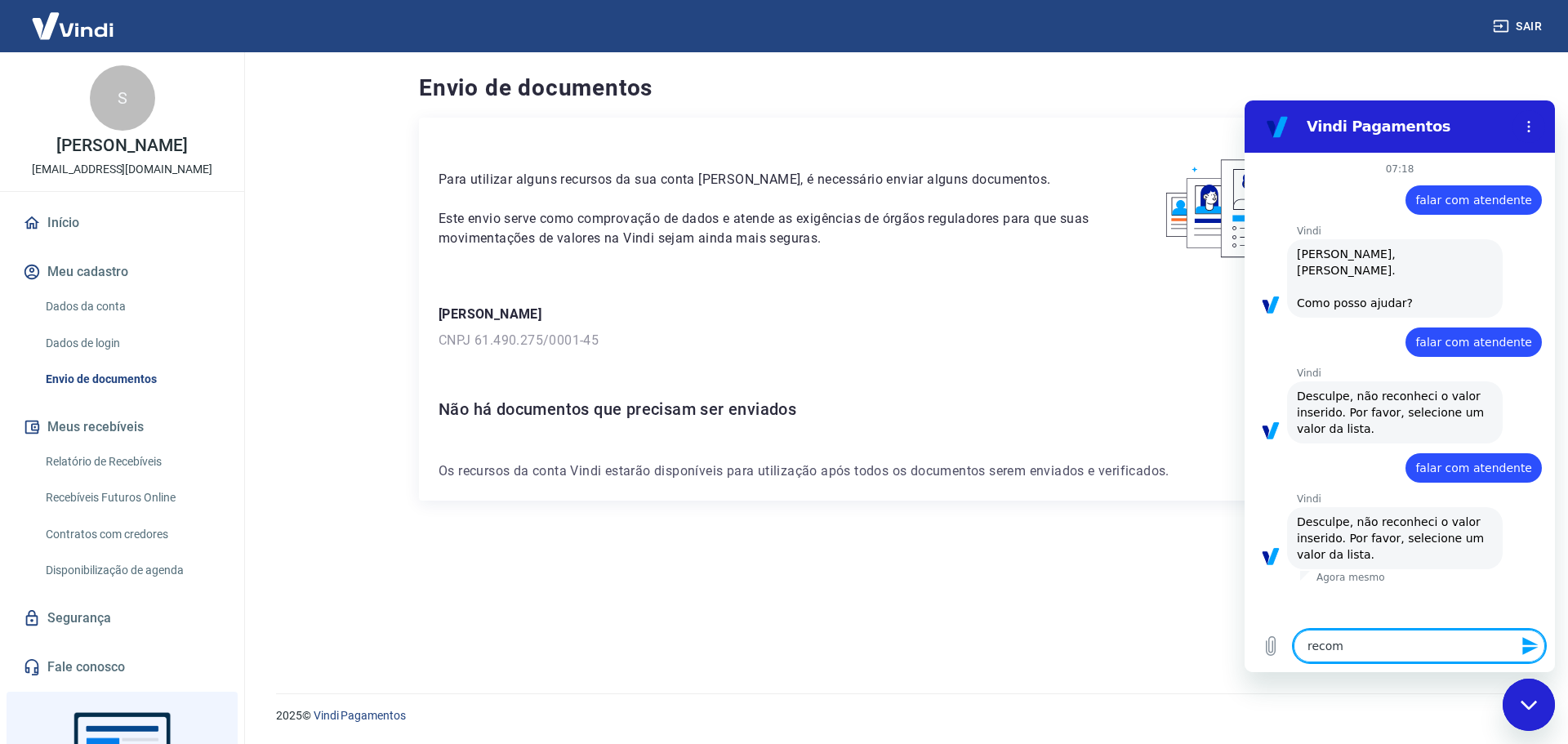
type textarea "recome"
type textarea "x"
type textarea "recomeç"
type textarea "x"
type textarea "recomeça"
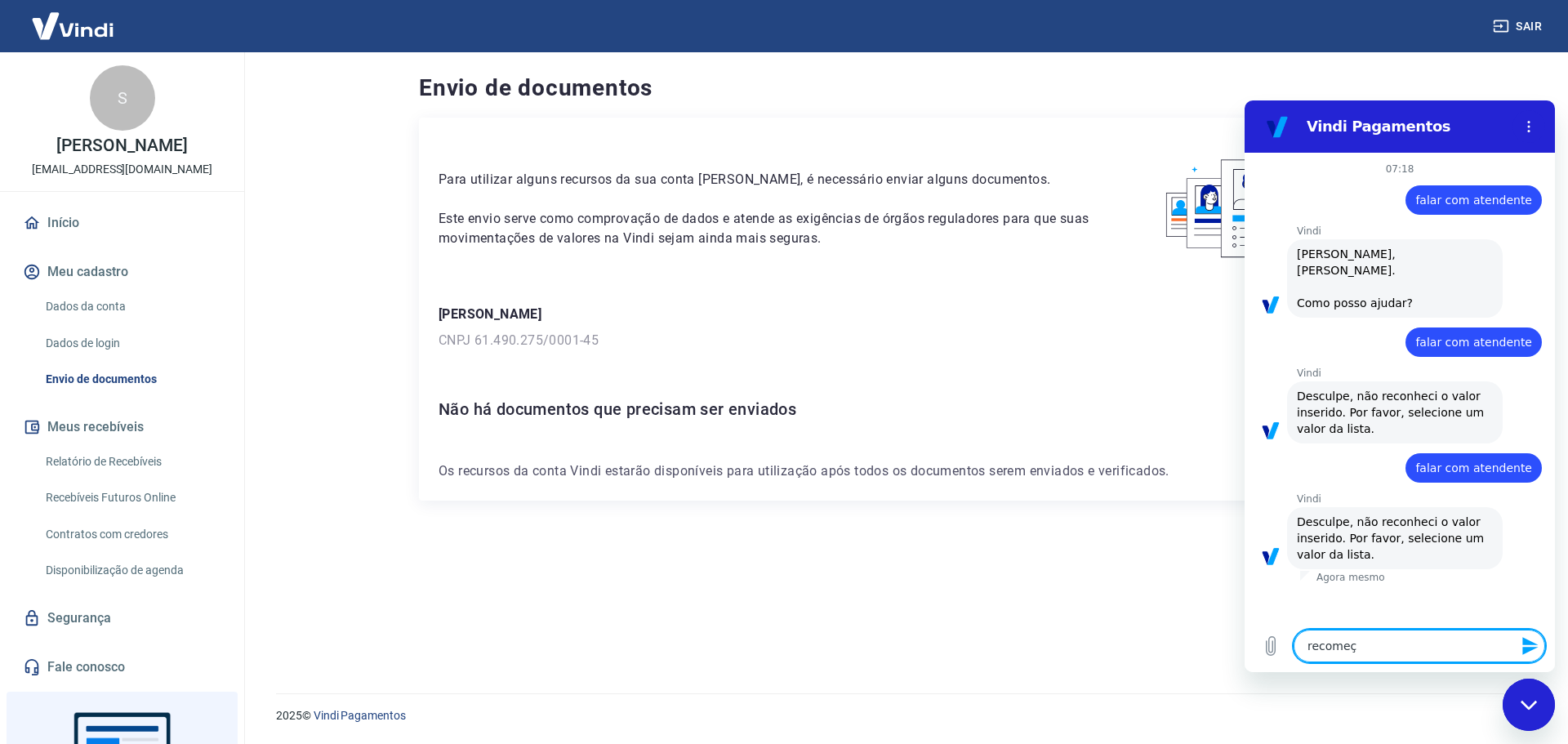
type textarea "x"
type textarea "recomeçar"
type textarea "x"
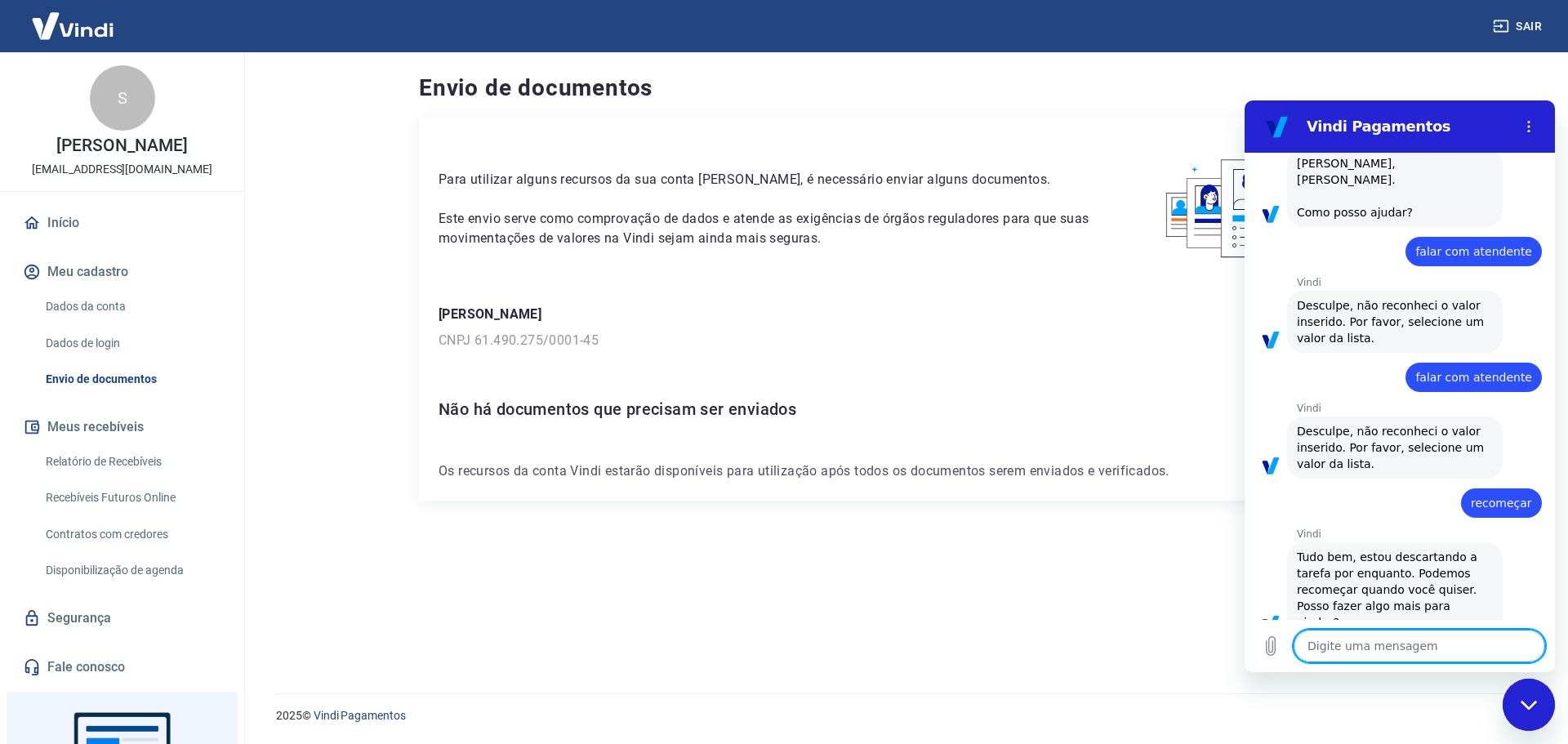
scroll to position [94, 0]
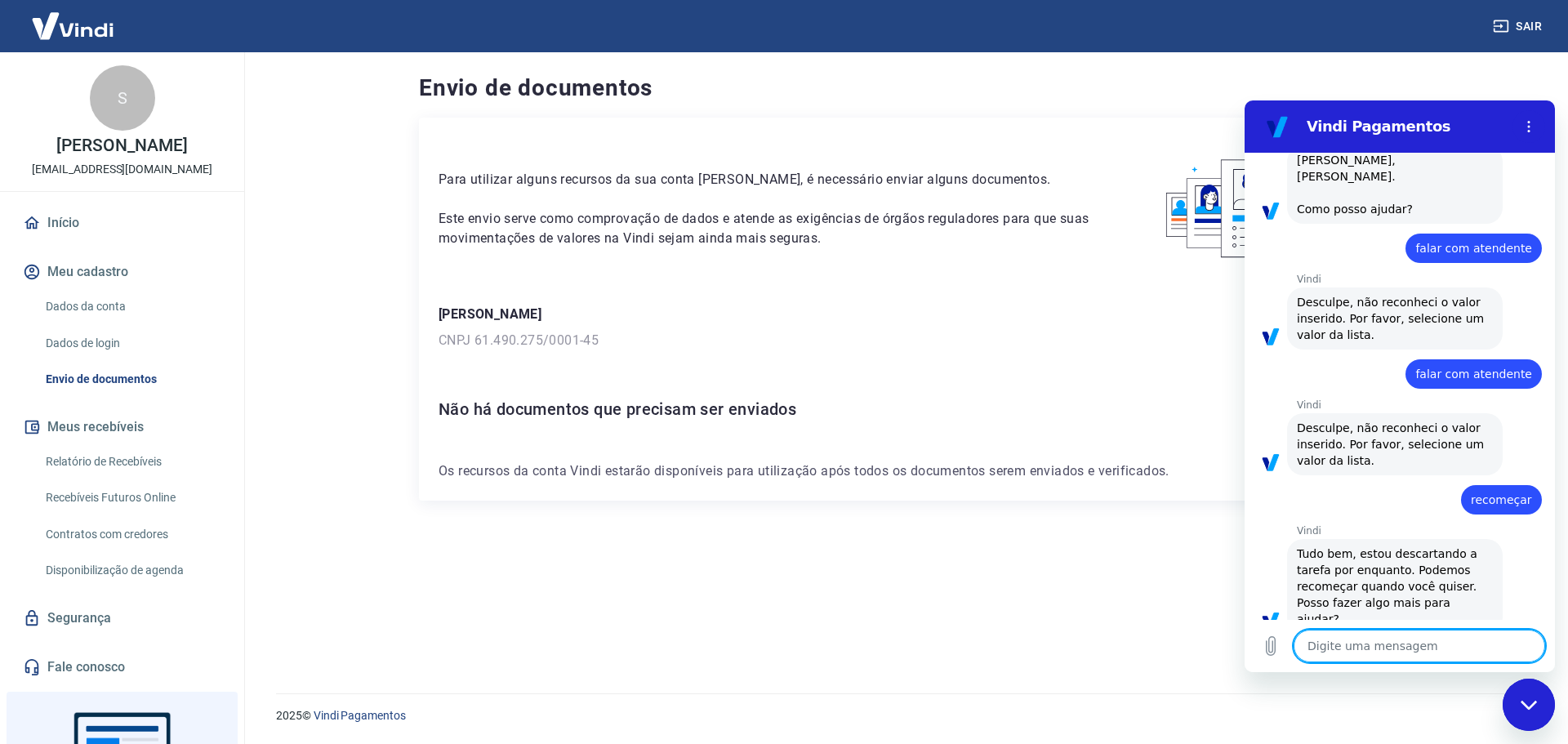
type textarea "f"
type textarea "x"
type textarea "fa"
type textarea "x"
type textarea "fal"
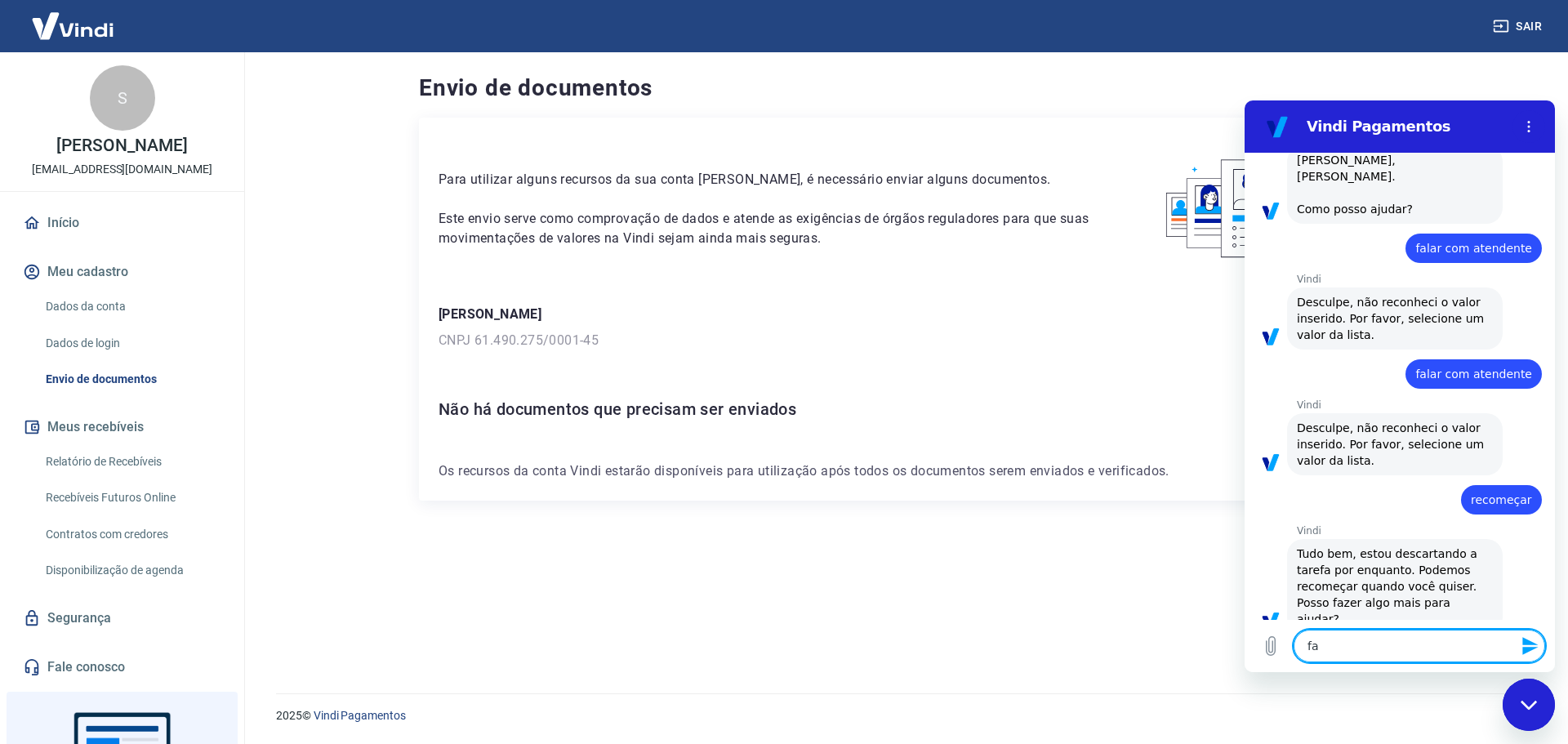
type textarea "x"
type textarea "fala"
type textarea "x"
type textarea "falar"
type textarea "x"
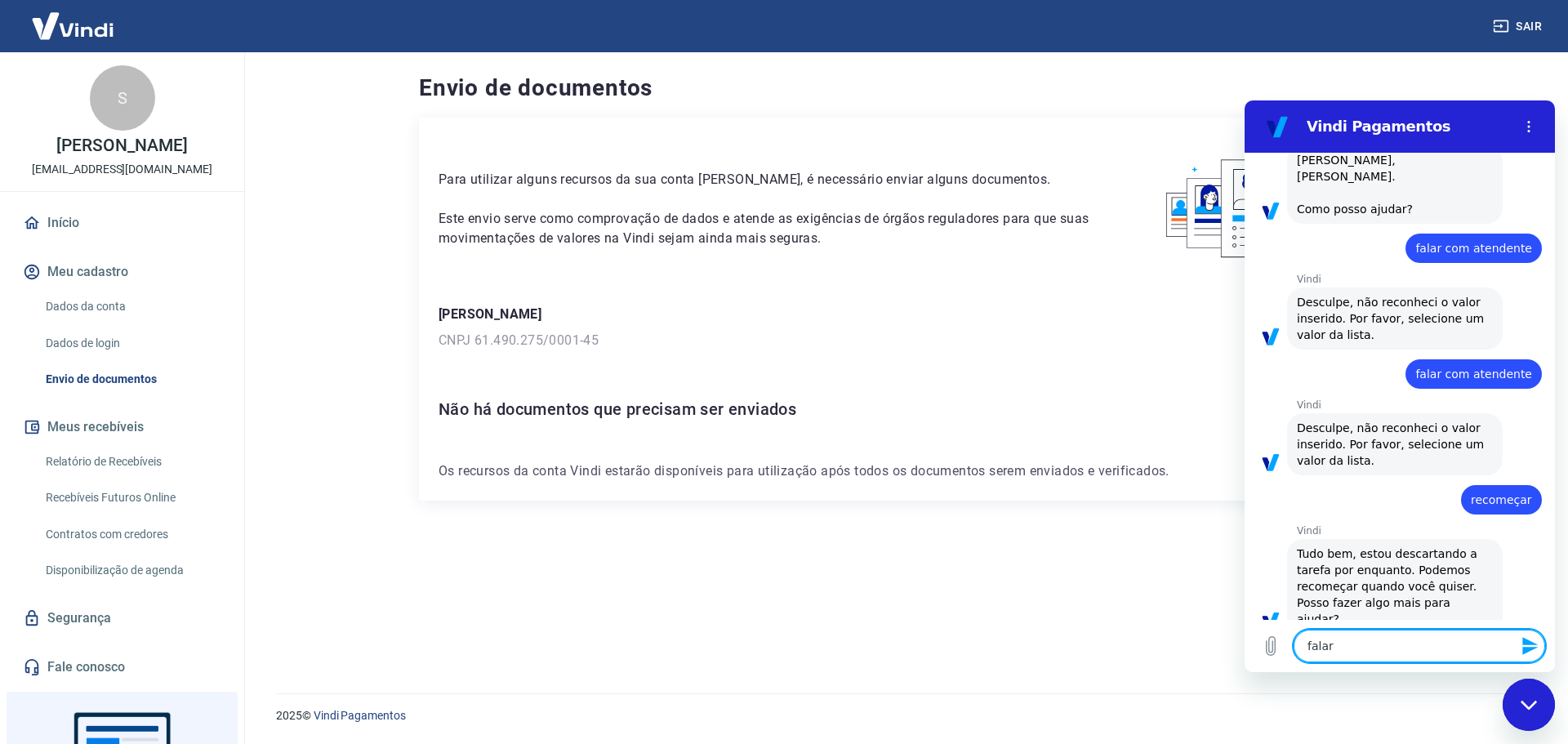
type textarea "falar"
type textarea "x"
type textarea "falar c"
type textarea "x"
type textarea "falar co"
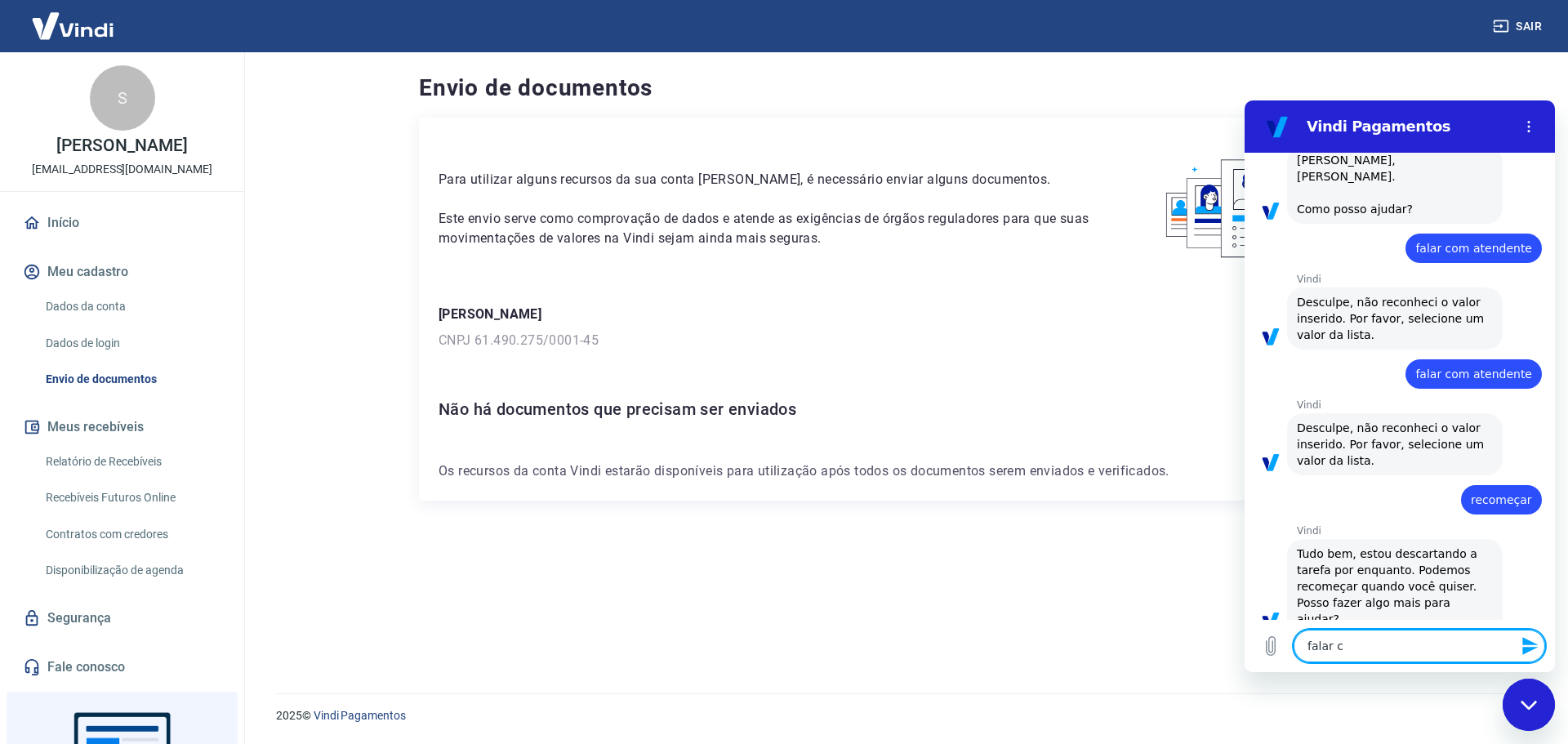
type textarea "x"
type textarea "falar com"
type textarea "x"
type textarea "falar com"
type textarea "x"
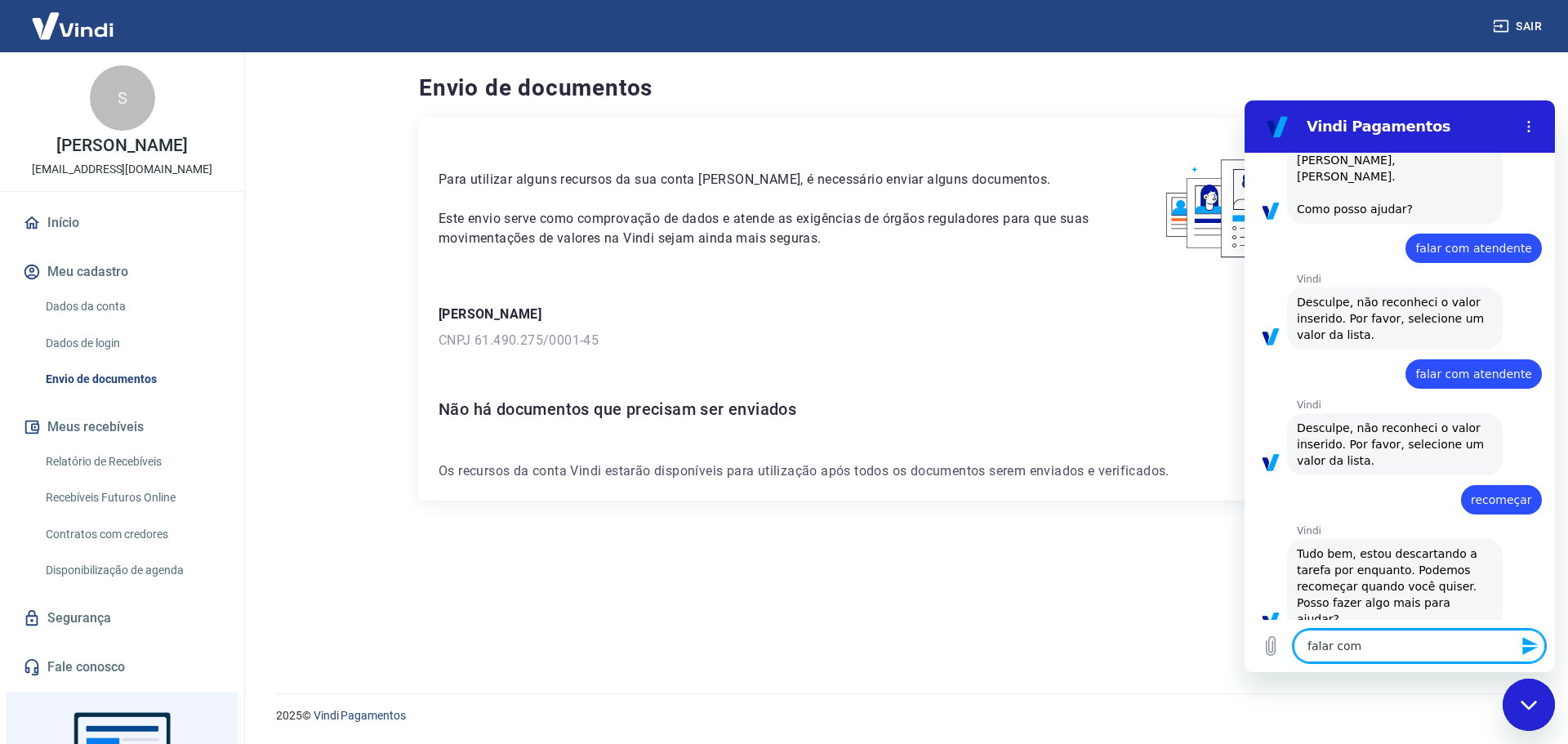
type textarea "falar com a"
type textarea "x"
type textarea "falar com at"
type textarea "x"
type textarea "falar com ate"
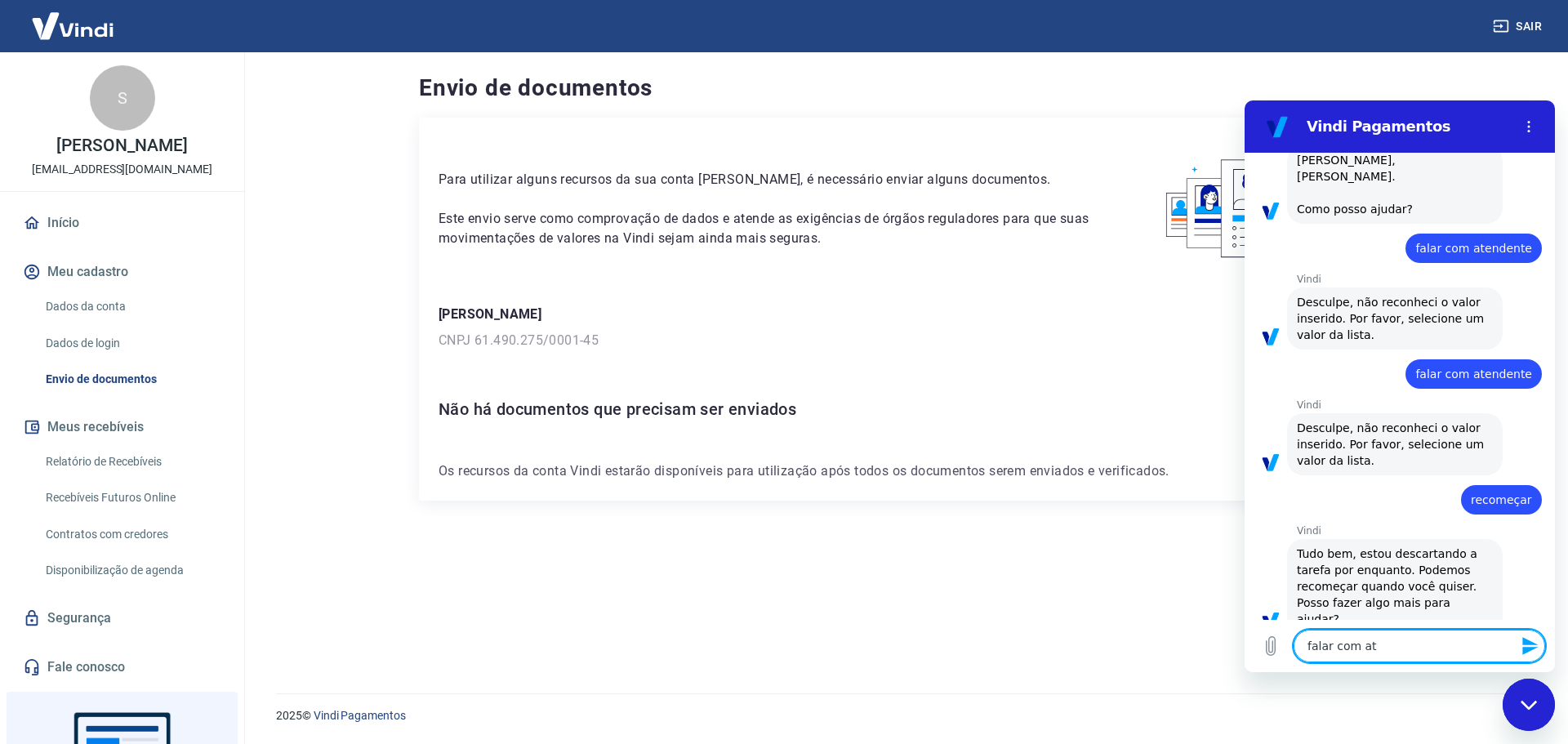
type textarea "x"
type textarea "falar com [GEOGRAPHIC_DATA]"
type textarea "x"
type textarea "falar com atent"
type textarea "x"
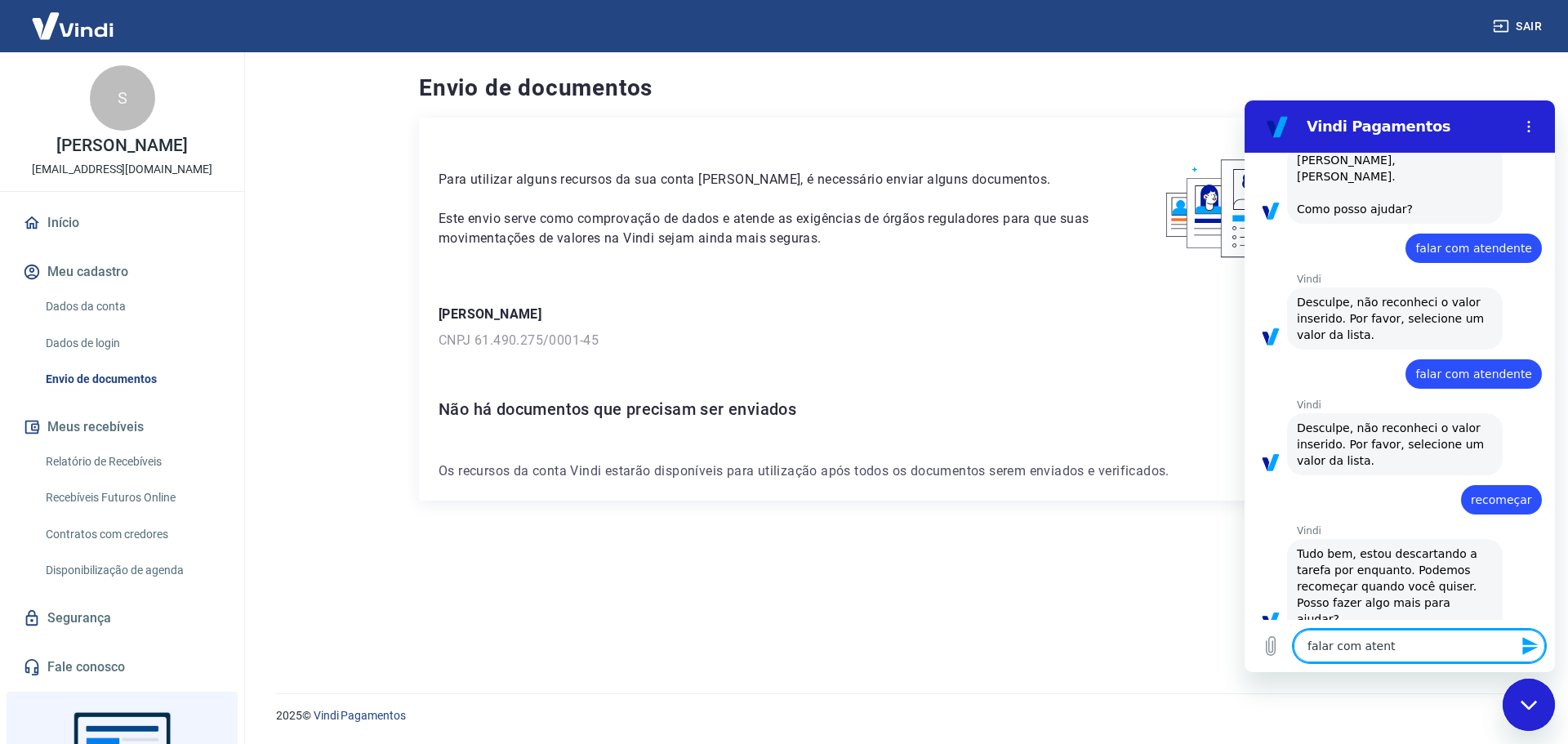
type textarea "falar com atente"
type textarea "x"
type textarea "falar com atenten"
type textarea "x"
type textarea "falar com atentent"
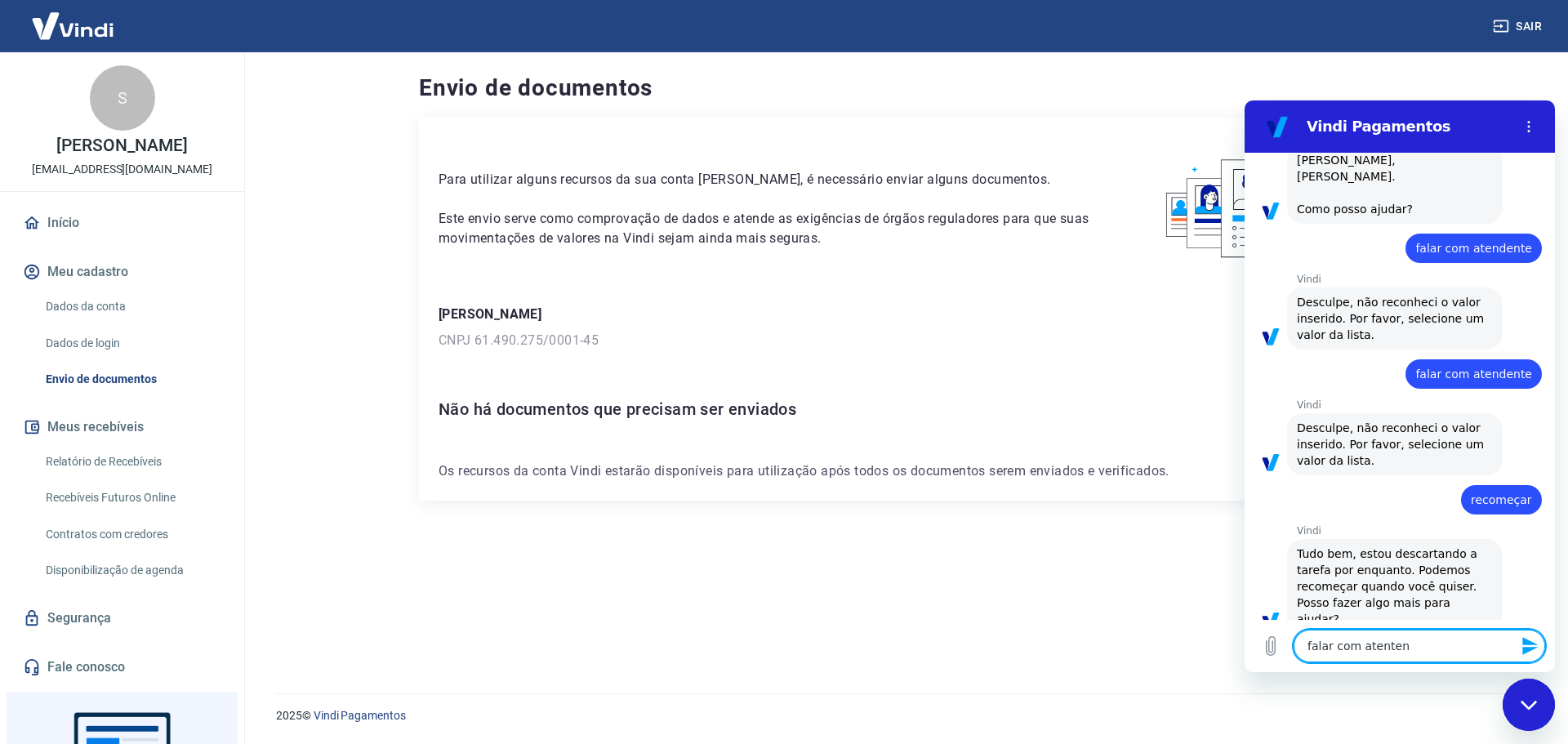
type textarea "x"
type textarea "falar com atentente"
type textarea "x"
type textarea "falar com atentent"
type textarea "x"
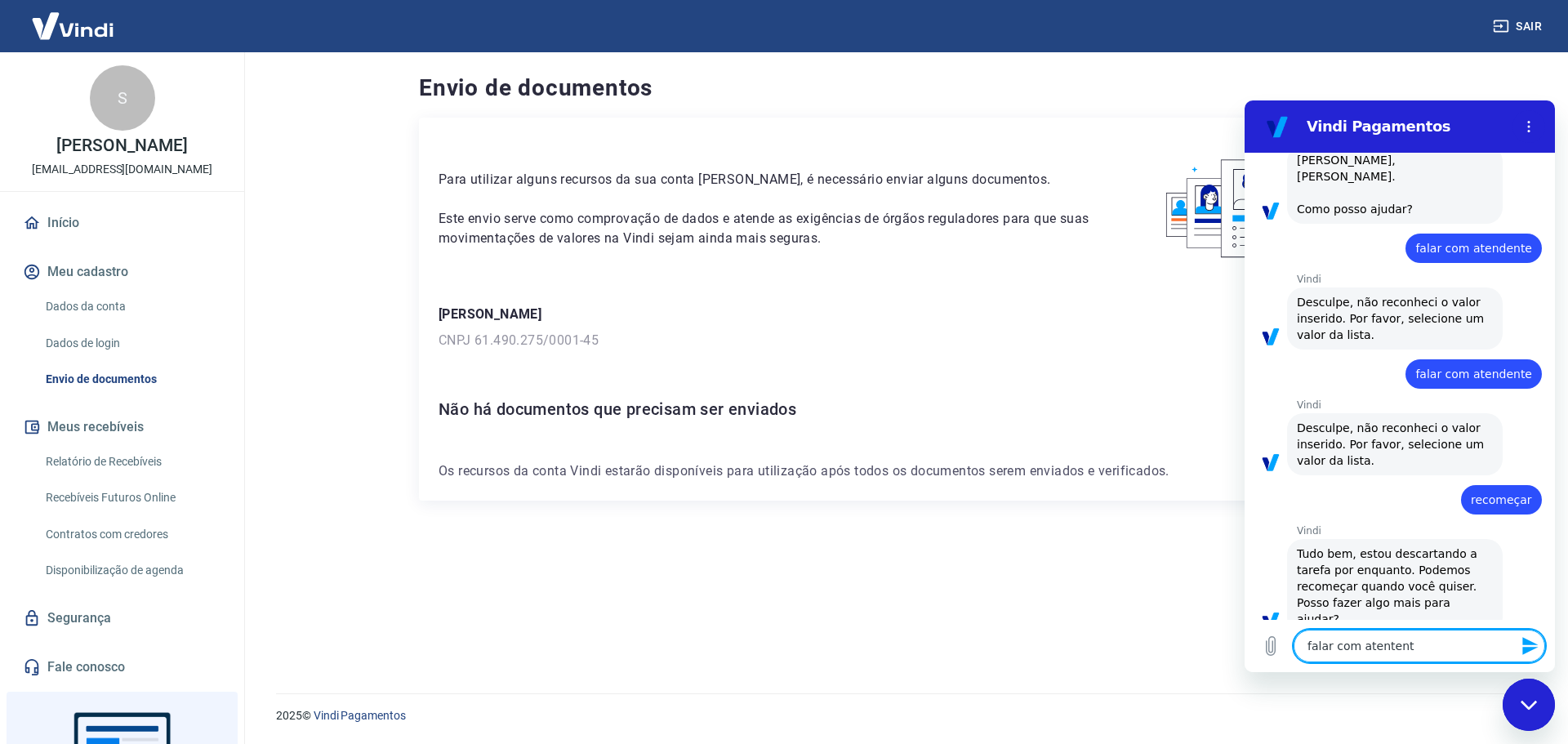
type textarea "falar com atenten"
type textarea "x"
type textarea "falar com atente"
type textarea "x"
type textarea "falar com atent"
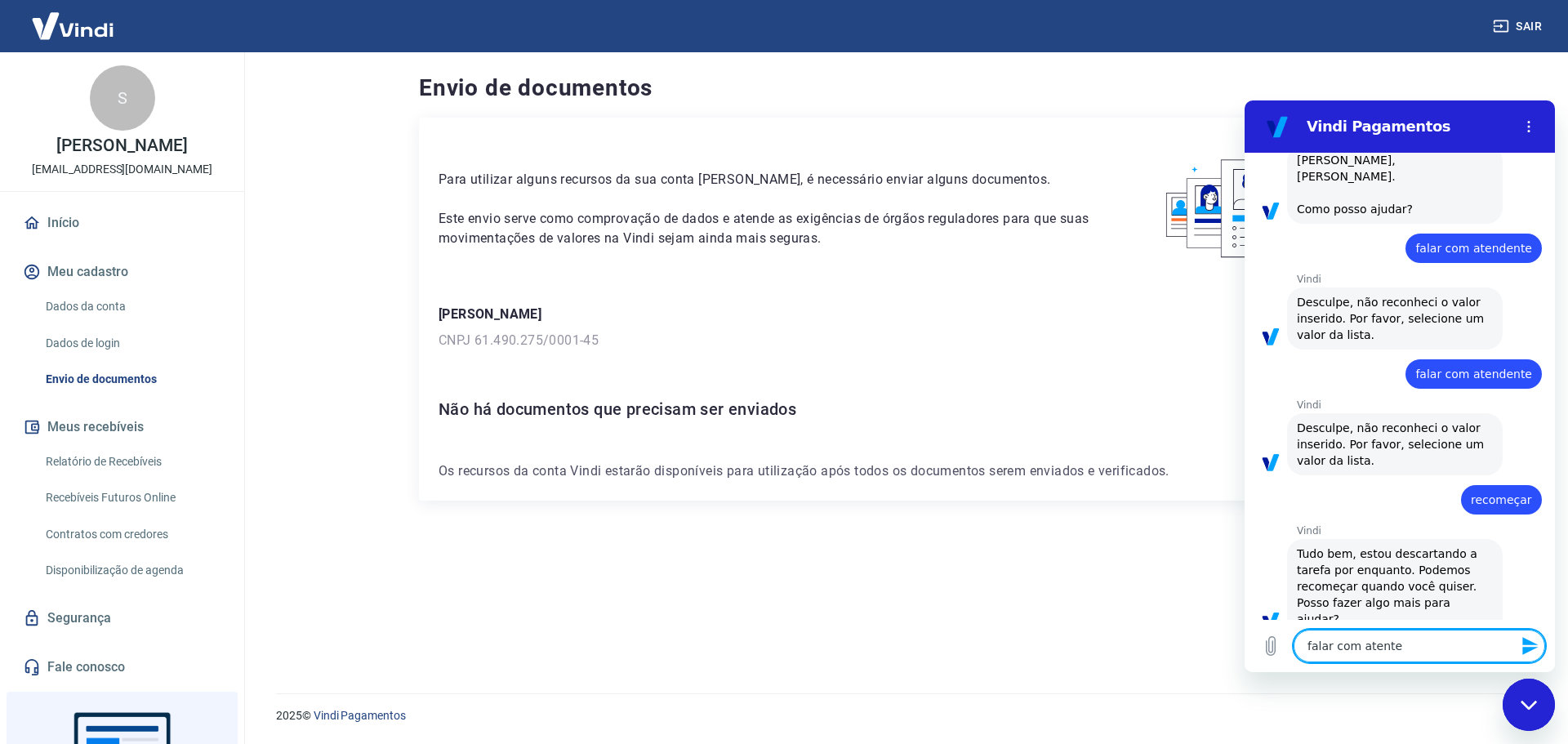
type textarea "x"
type textarea "falar com [GEOGRAPHIC_DATA]"
type textarea "x"
type textarea "falar com atend"
type textarea "x"
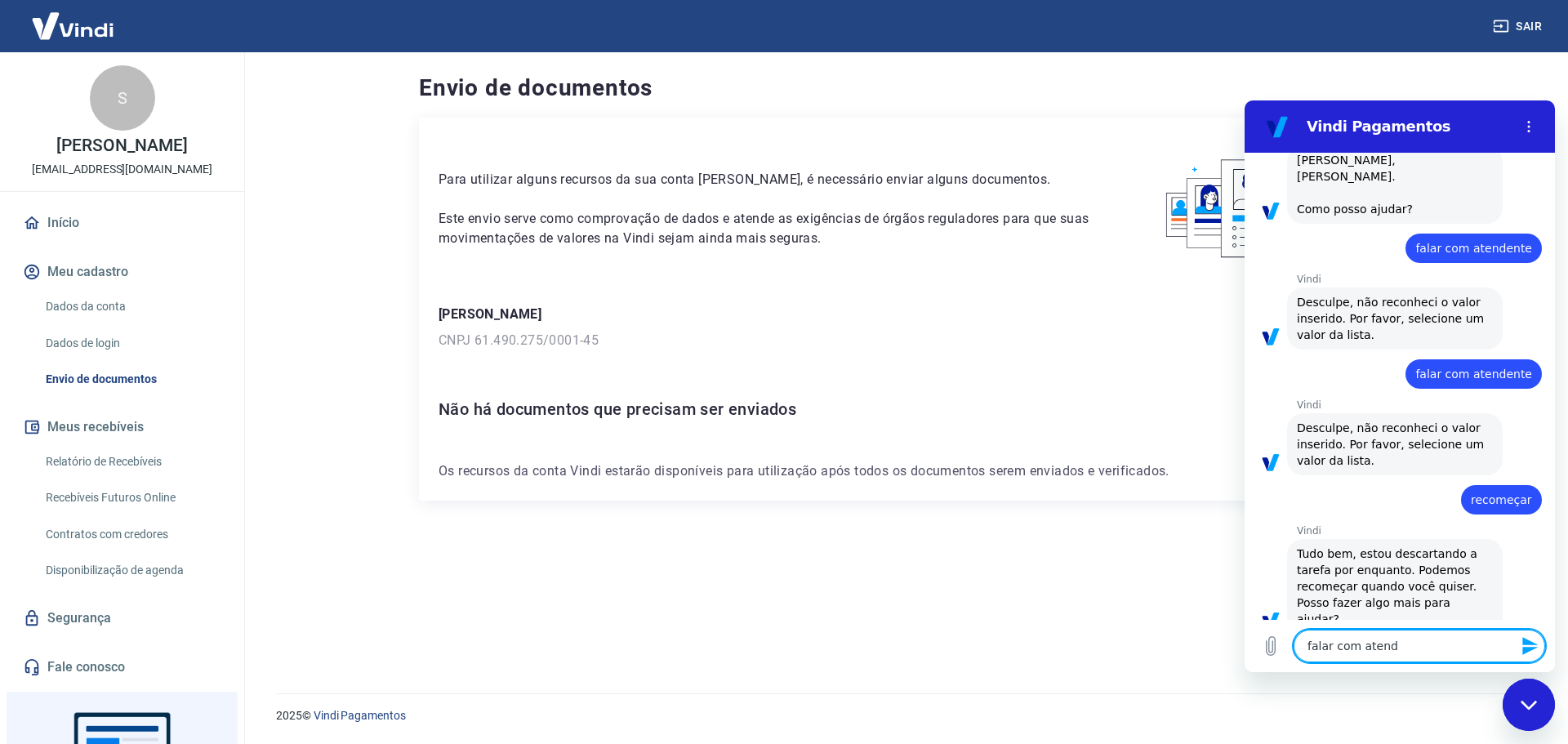
type textarea "falar com atende"
type textarea "x"
type textarea "falar com atenden"
type textarea "x"
type textarea "falar com atendent"
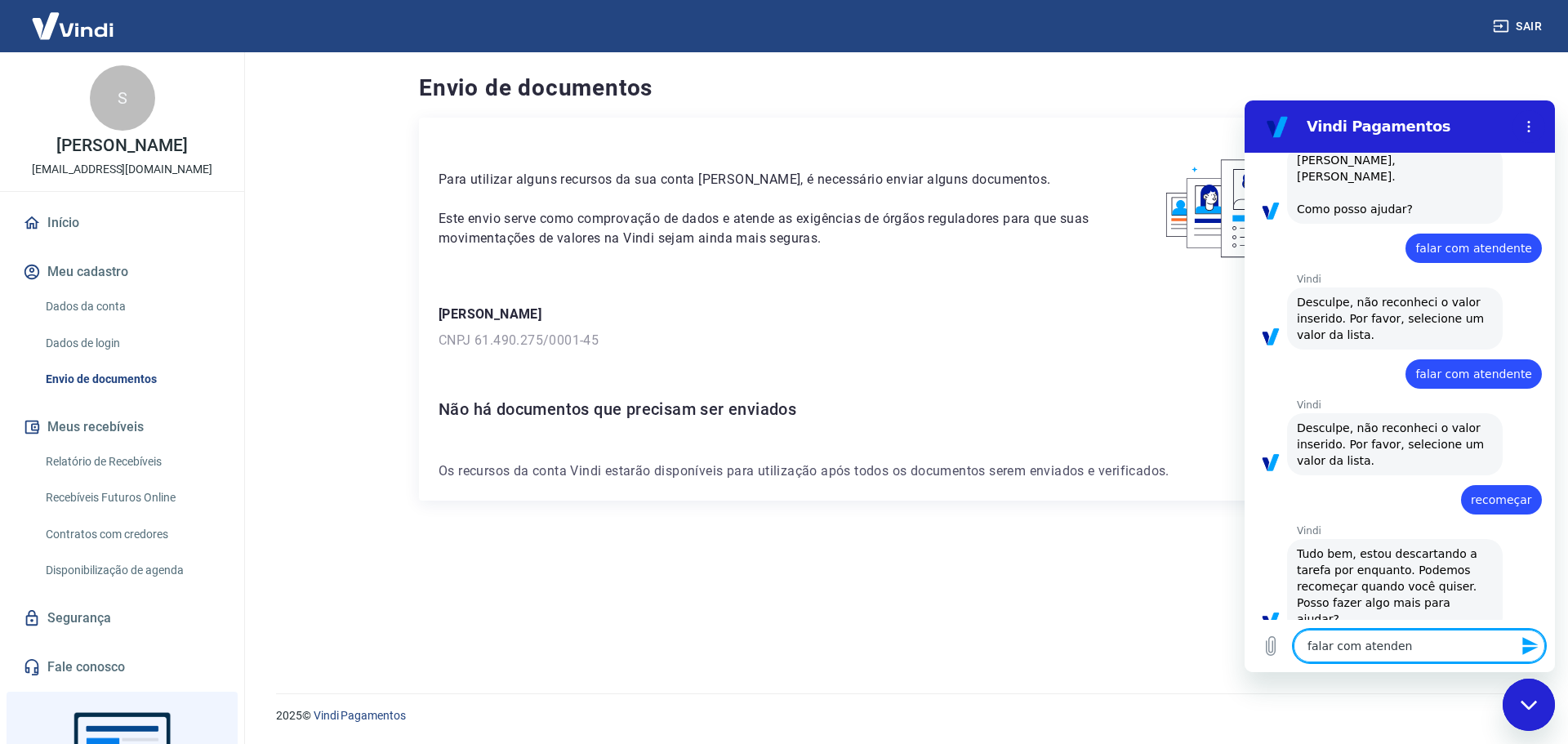
type textarea "x"
type textarea "falar com atendente"
type textarea "x"
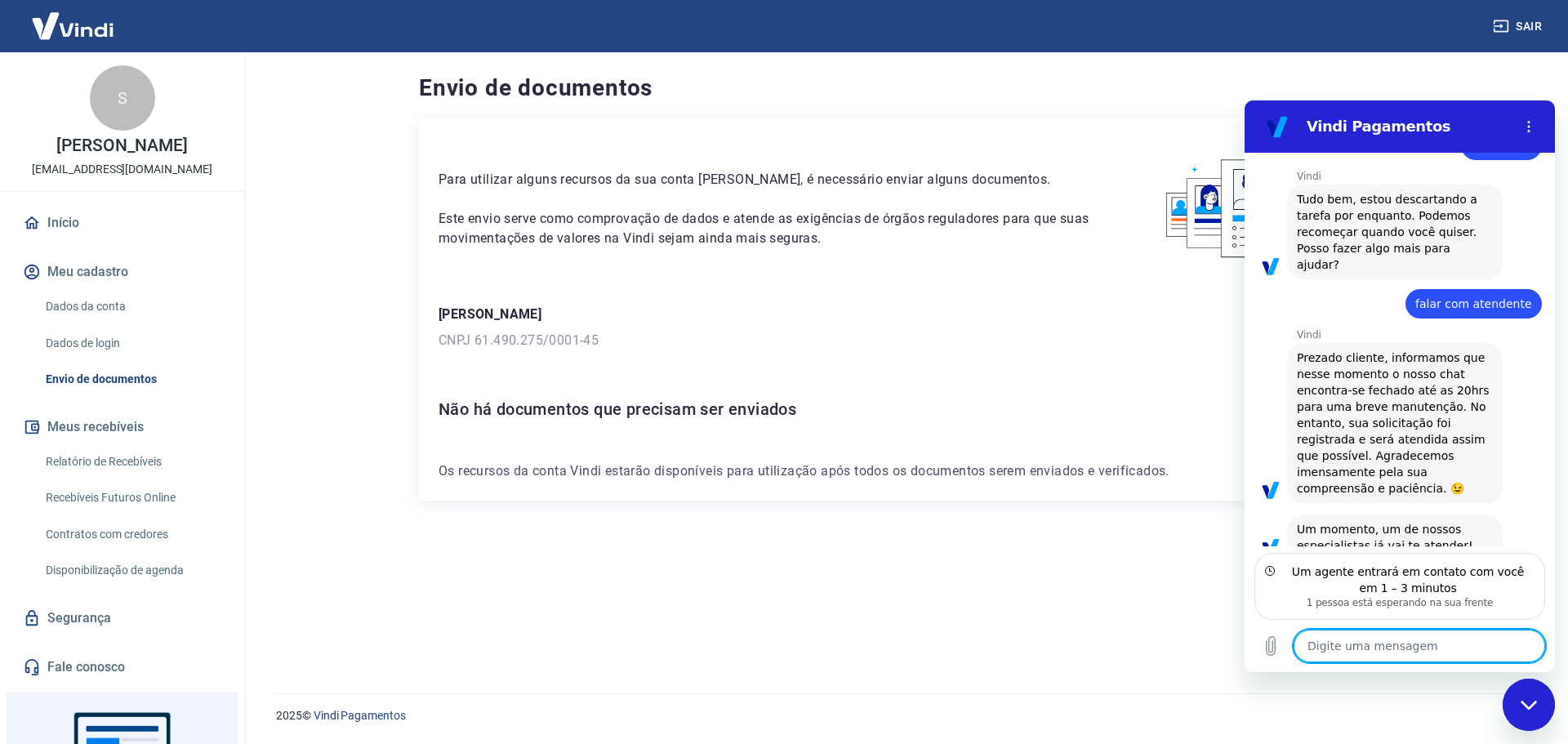
scroll to position [432, 0]
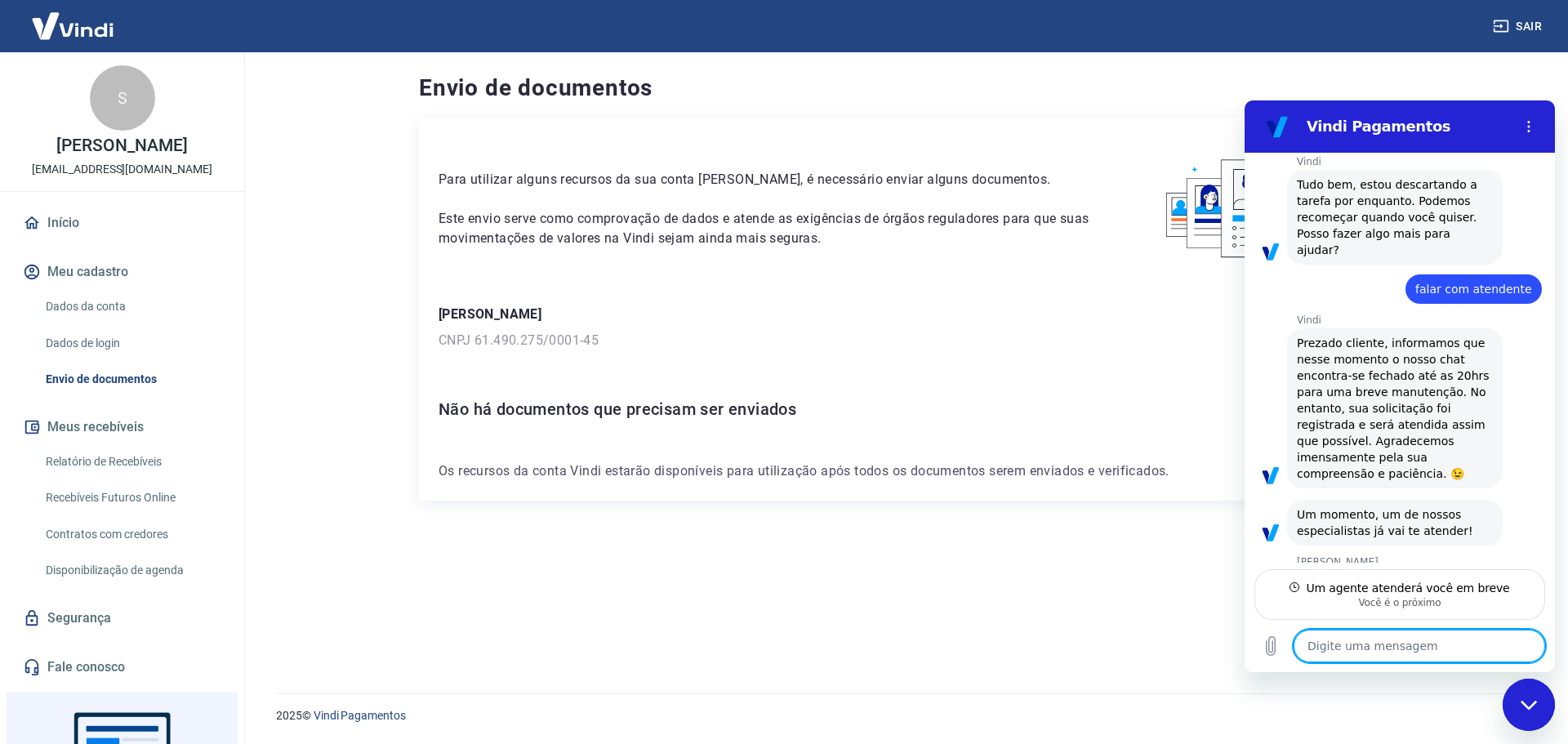
click at [1384, 644] on textarea at bounding box center [1419, 646] width 251 height 32
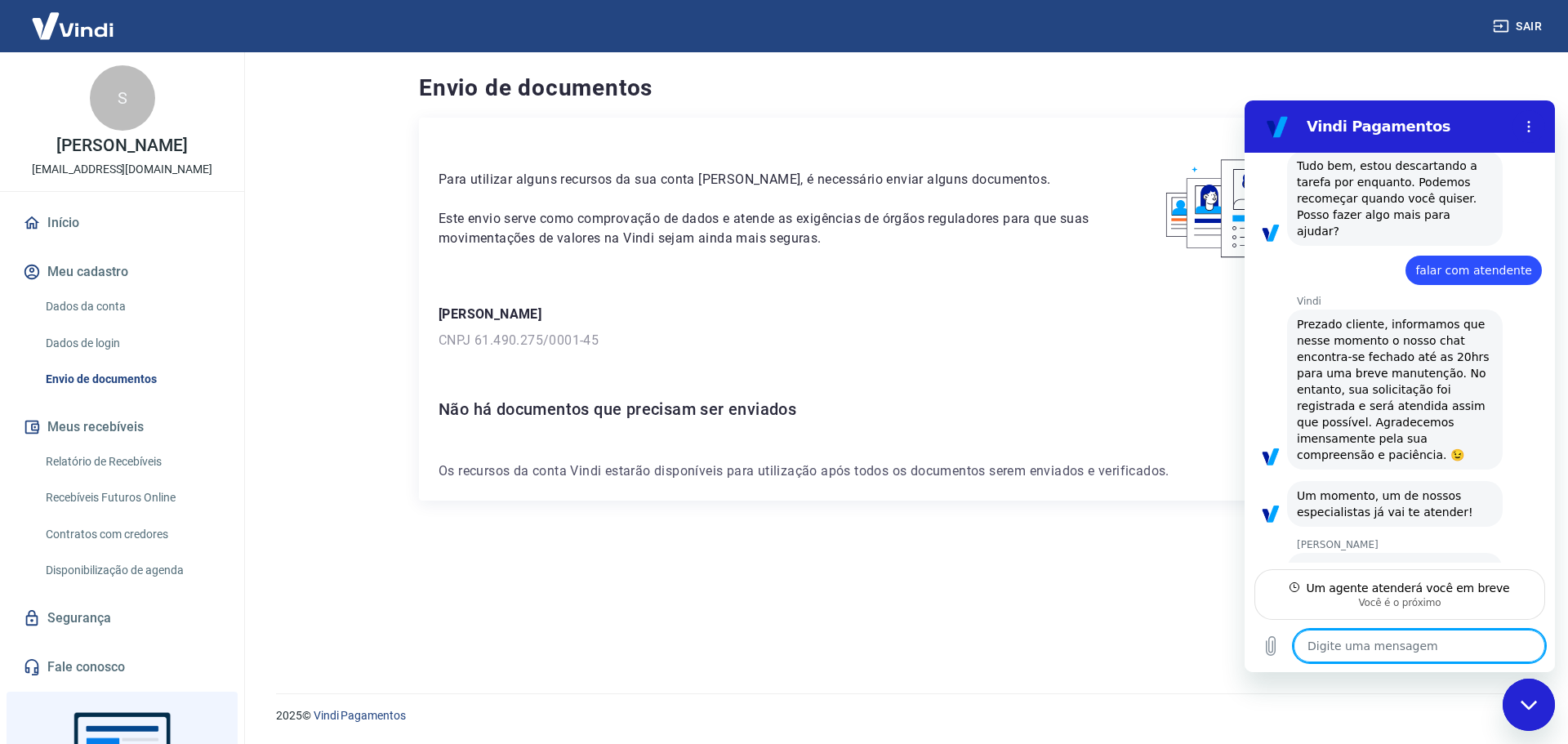
type textarea "x"
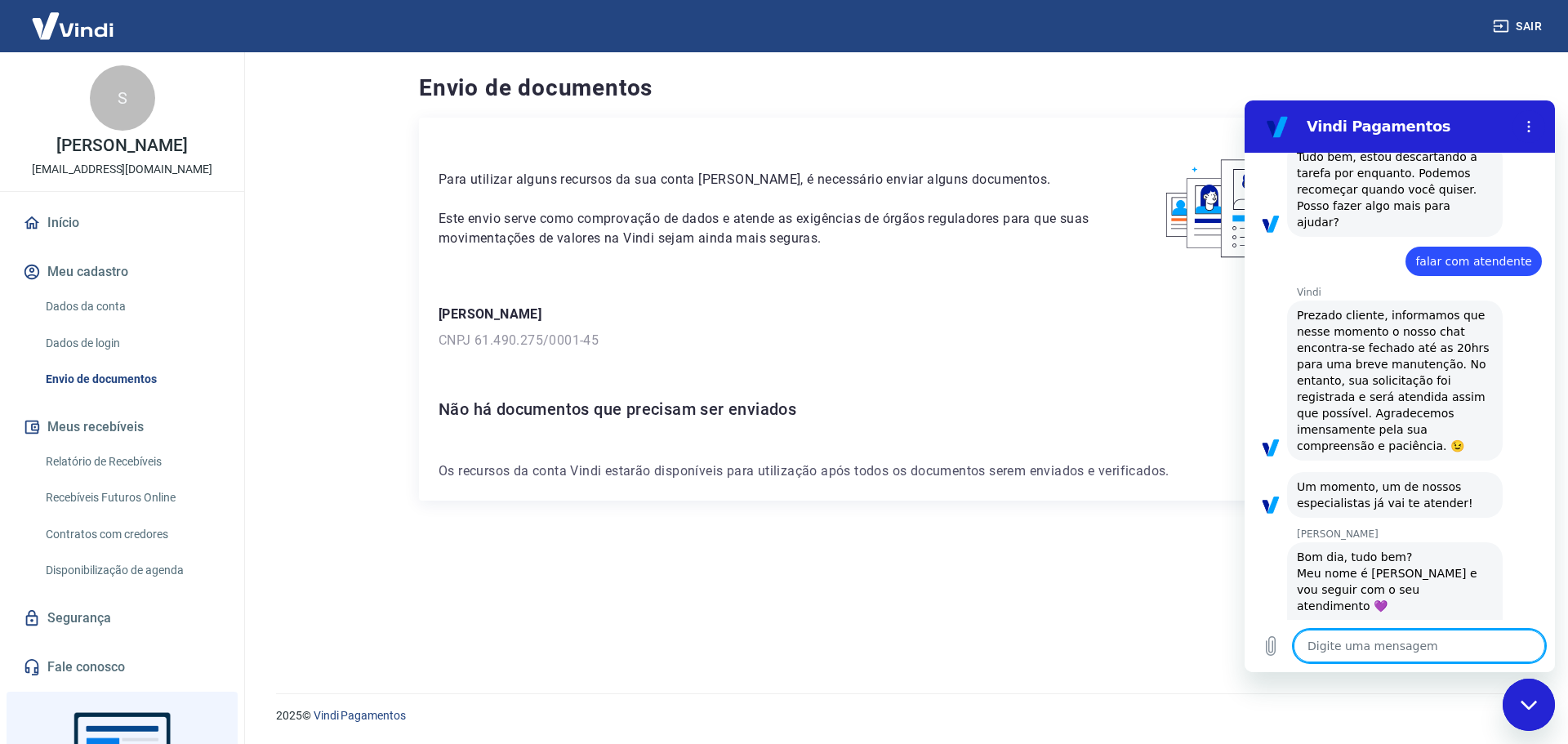
type textarea "O"
type textarea "x"
type textarea "Ol"
type textarea "x"
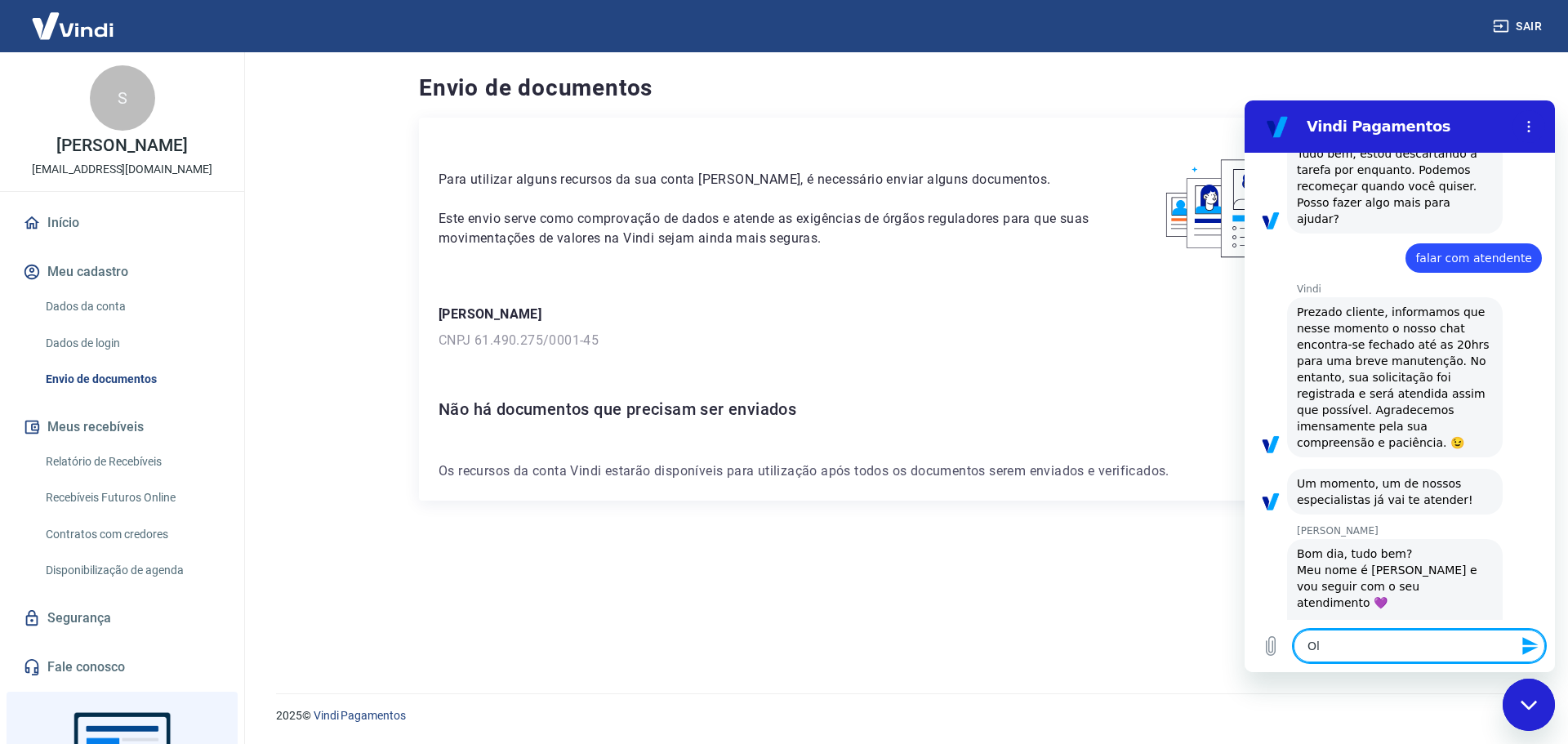
type textarea "Olá"
type textarea "x"
type textarea "Olá"
type textarea "x"
type textarea "Olá V"
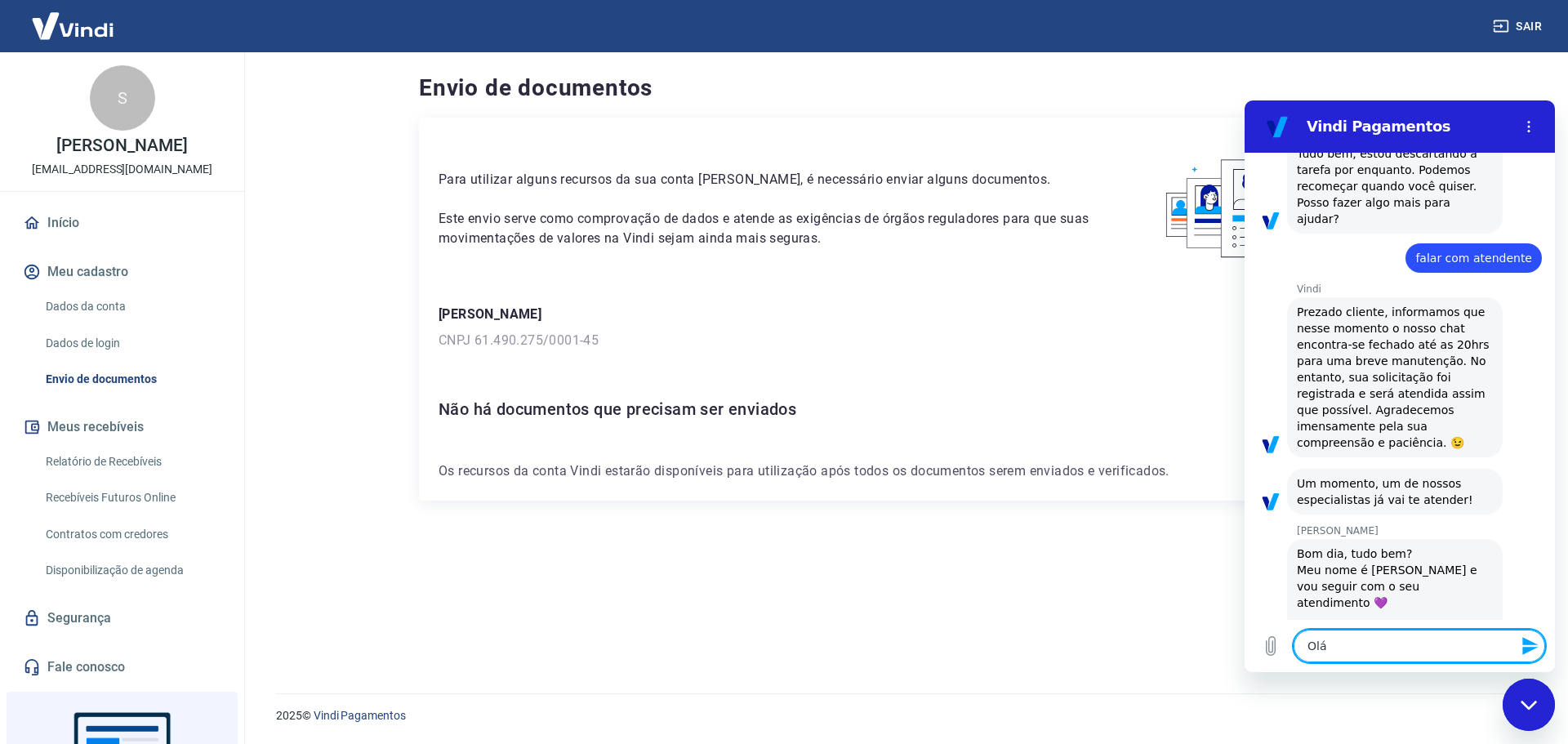
type textarea "x"
type textarea "Olá Vi"
type textarea "x"
type textarea "Olá Viv"
type textarea "x"
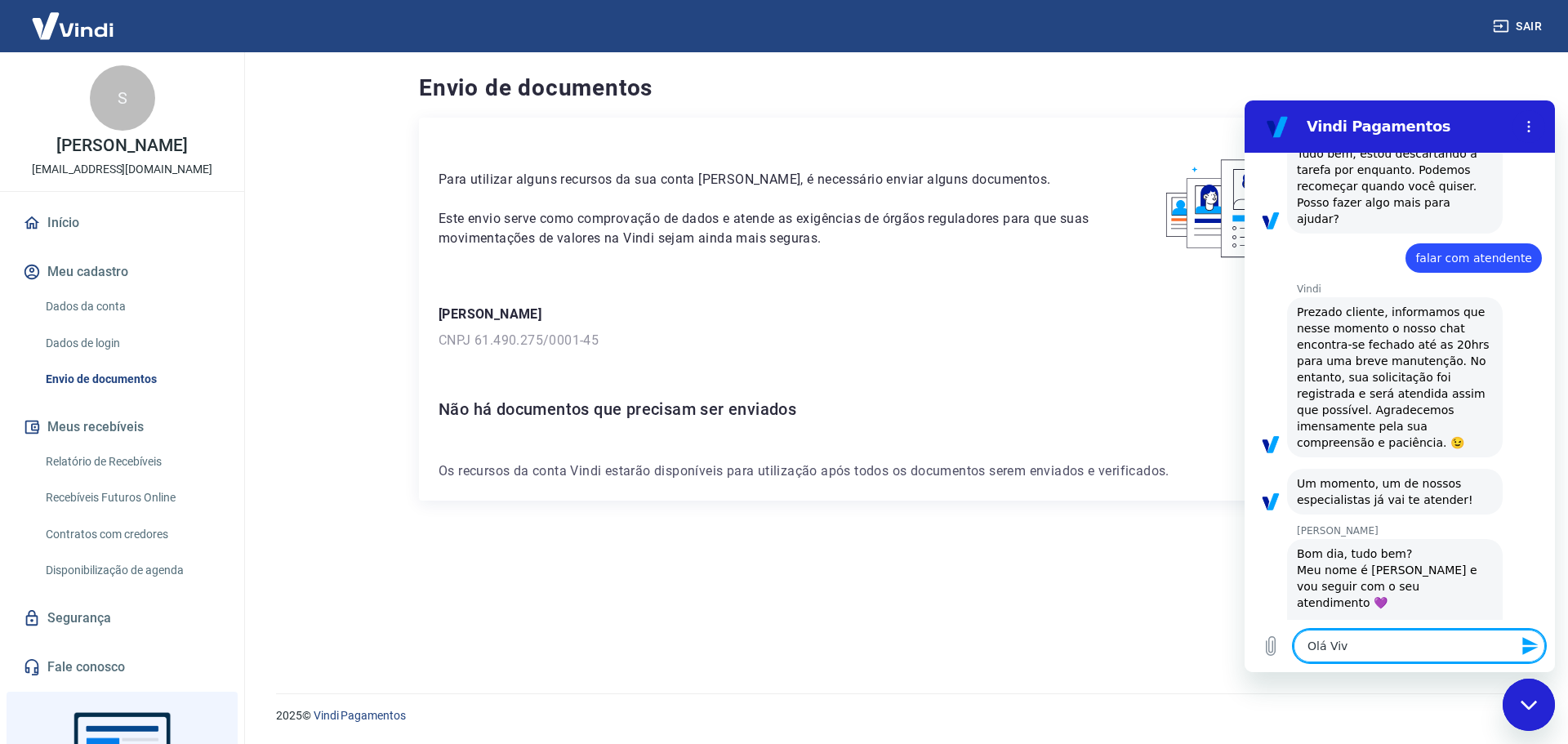
type textarea "Olá Vivi"
type textarea "x"
type textarea "Olá Vivia"
type textarea "x"
type textarea "Olá Vivian"
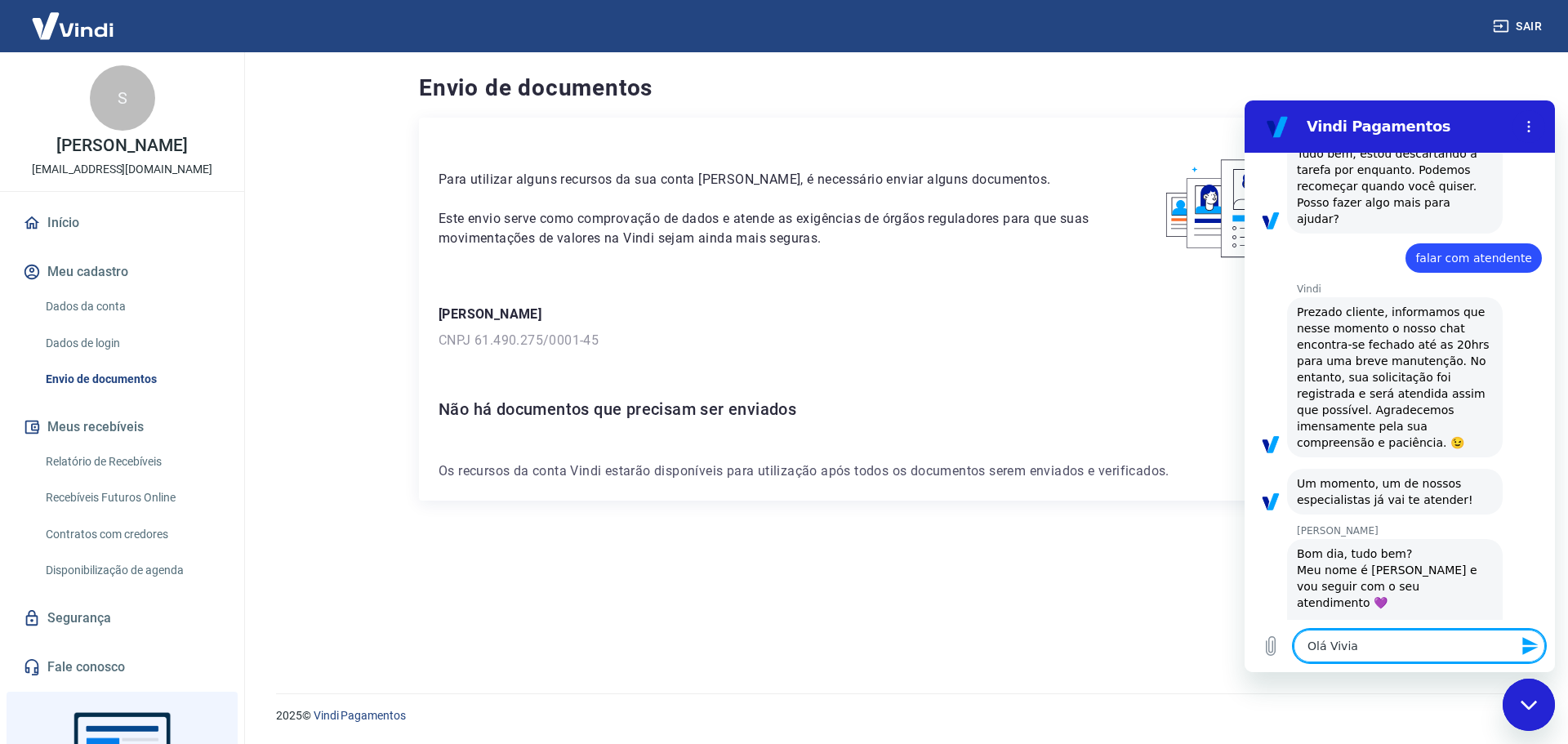
type textarea "x"
type textarea "Olá Viviane"
type textarea "x"
type textarea "Olá Viviane,"
type textarea "x"
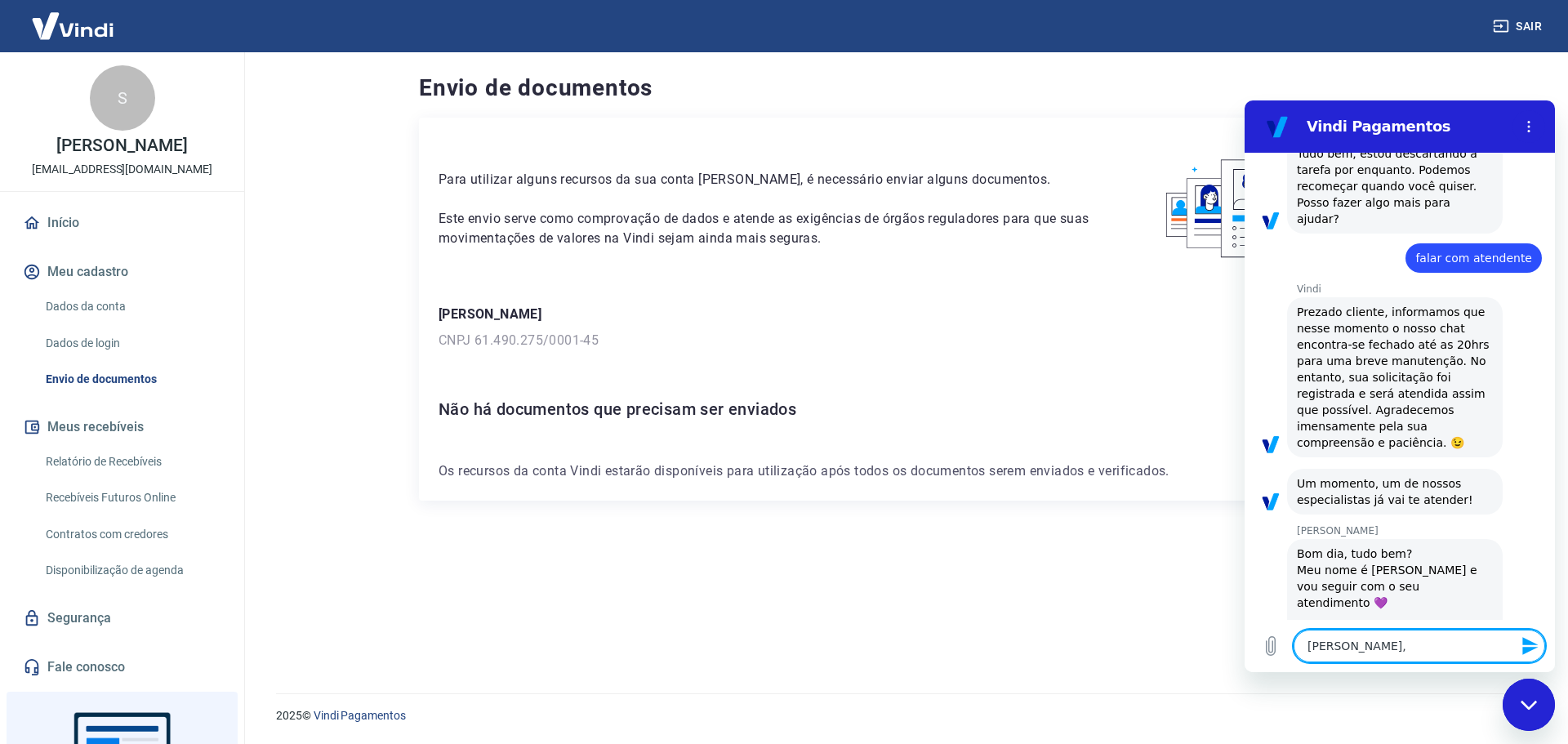
type textarea "Olá Viviane,"
type textarea "x"
type textarea "Olá Viviane, t"
type textarea "x"
type textarea "Olá Viviane, tu"
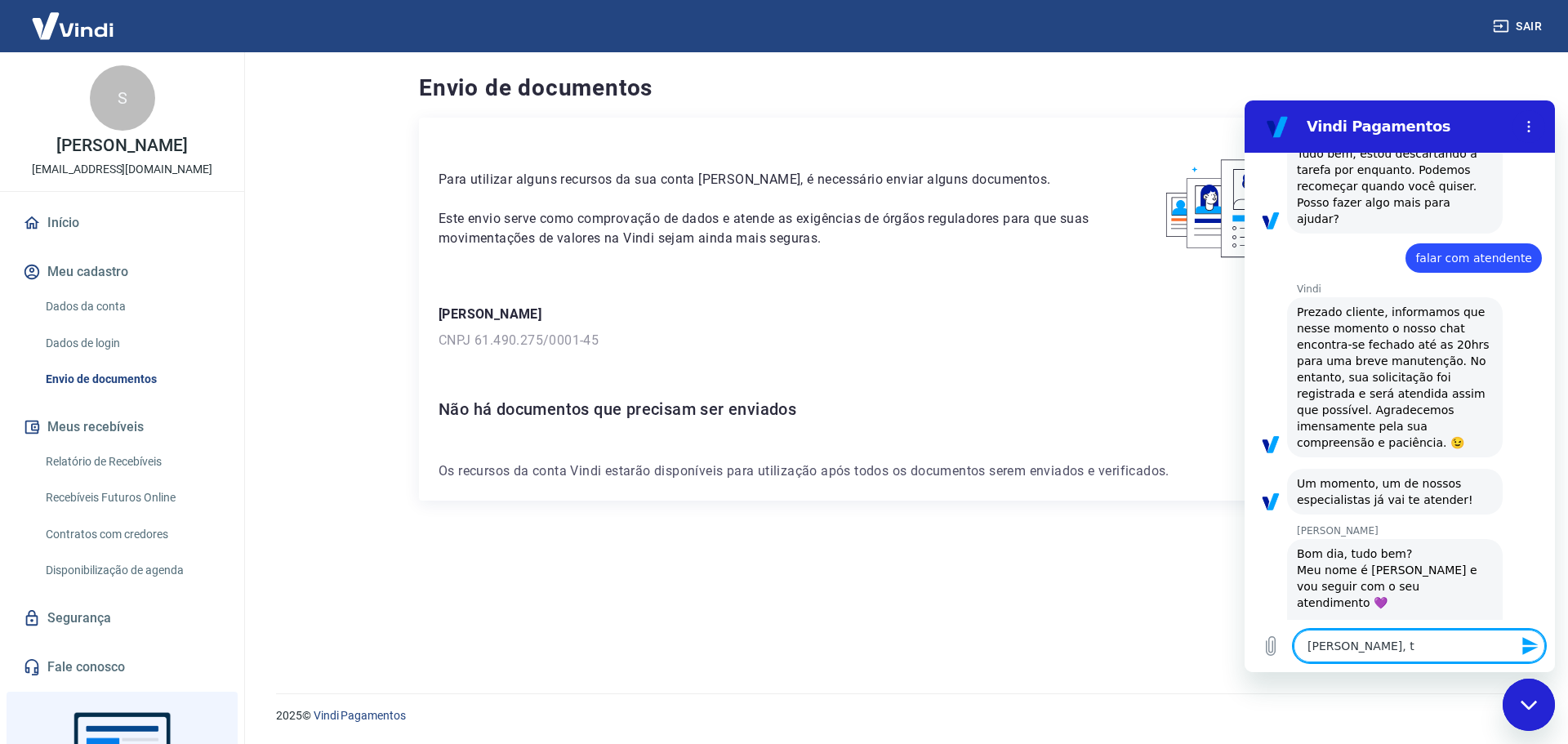
type textarea "x"
type textarea "Olá Viviane, tud"
type textarea "x"
type textarea "Olá Viviane, tudo"
type textarea "x"
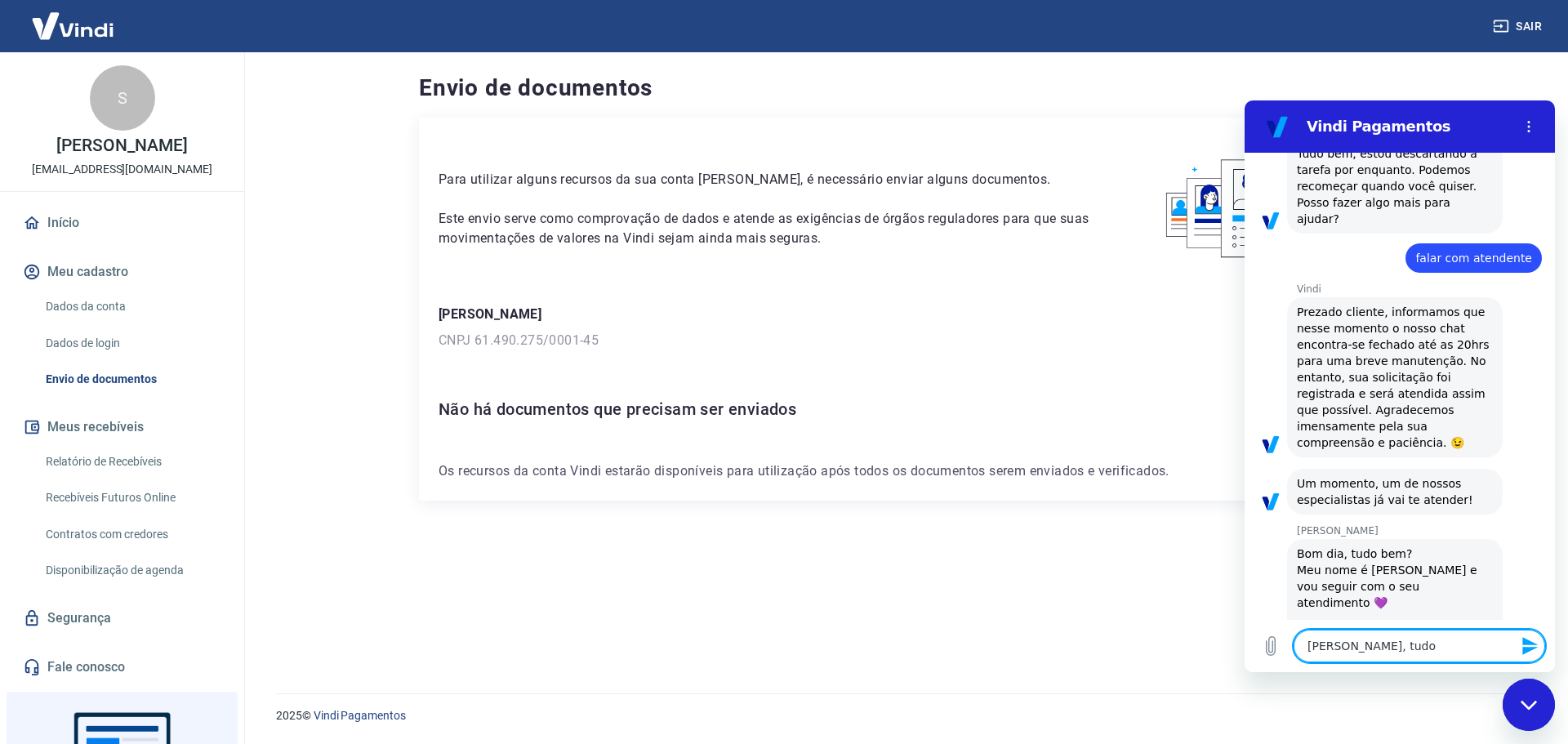
type textarea "Olá Viviane, tudo"
type textarea "x"
type textarea "Olá Viviane, tudo b"
type textarea "x"
type textarea "Olá Viviane, tudo be"
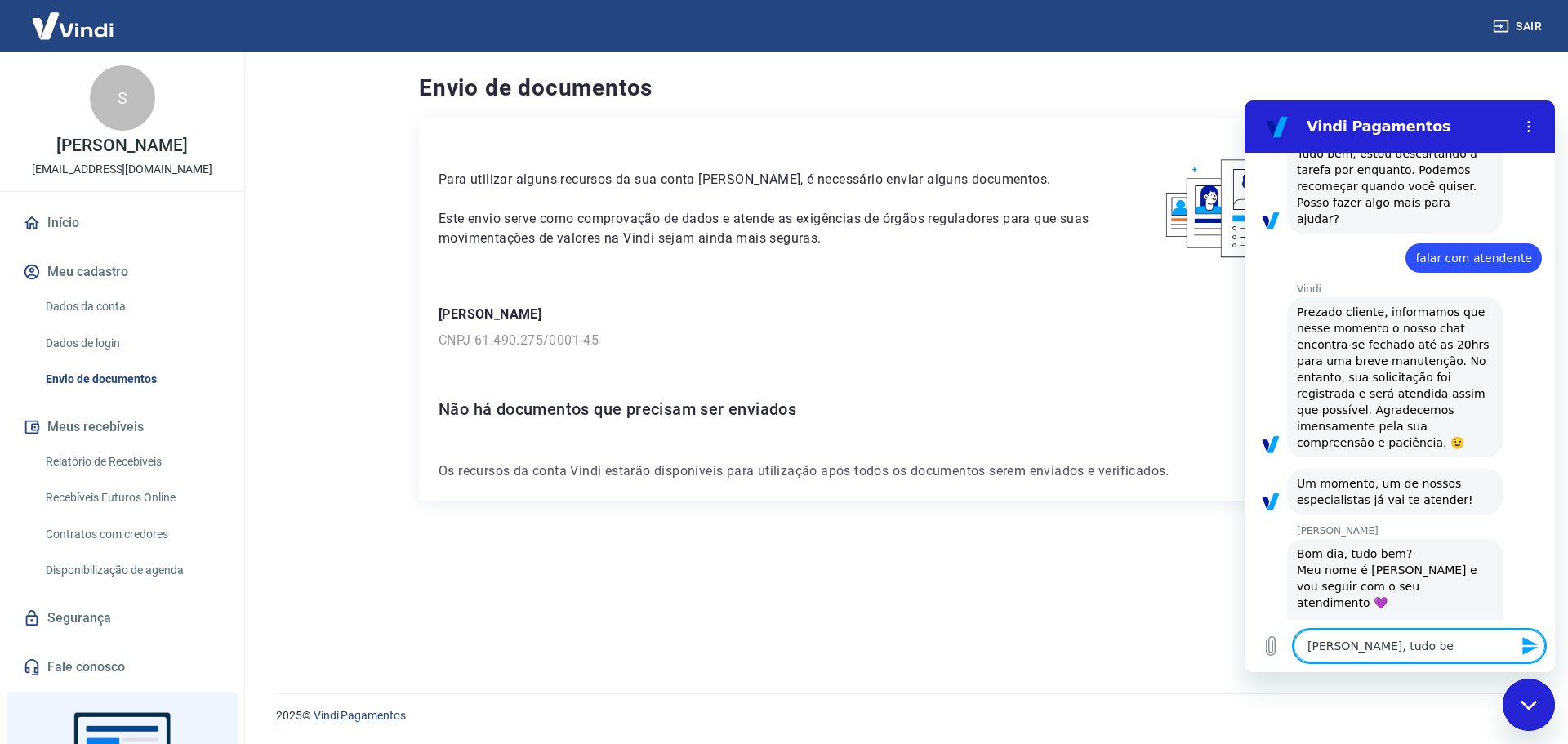
type textarea "x"
type textarea "Olá Viviane, tudo bem"
type textarea "x"
type textarea "Olá Viviane, tudo bem?"
type textarea "x"
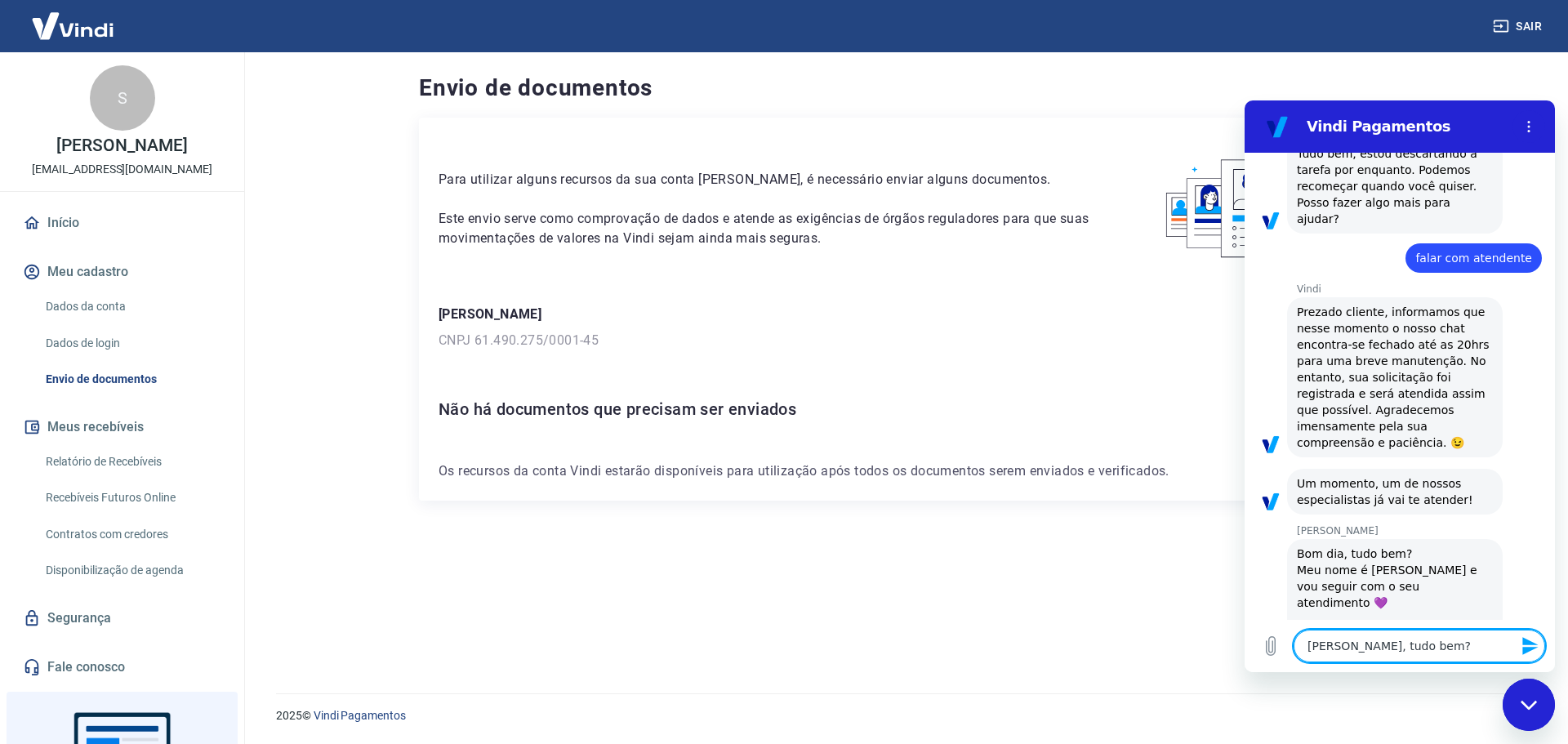
type textarea "x"
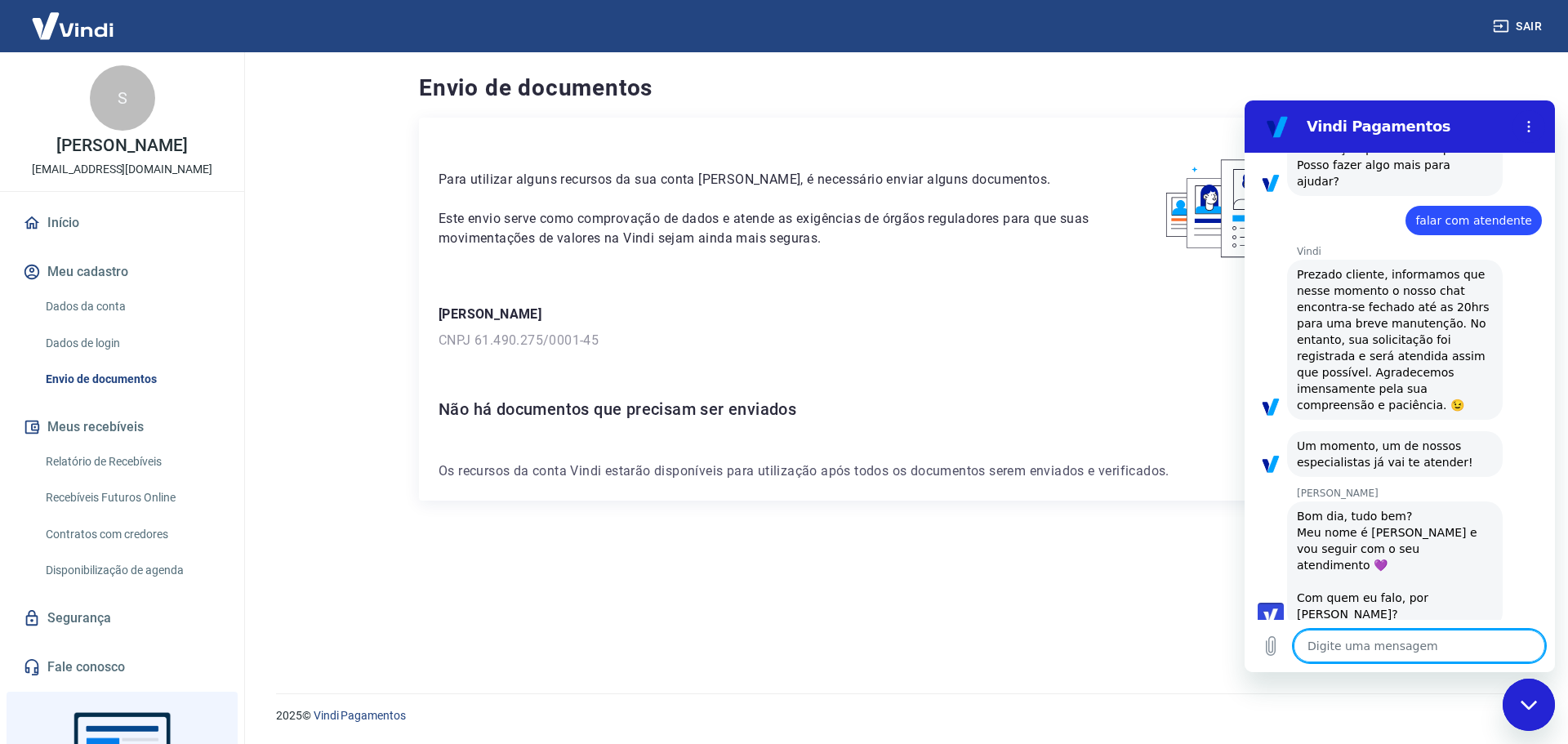
type textarea "M"
type textarea "x"
type textarea "Me"
type textarea "x"
type textarea "Meu"
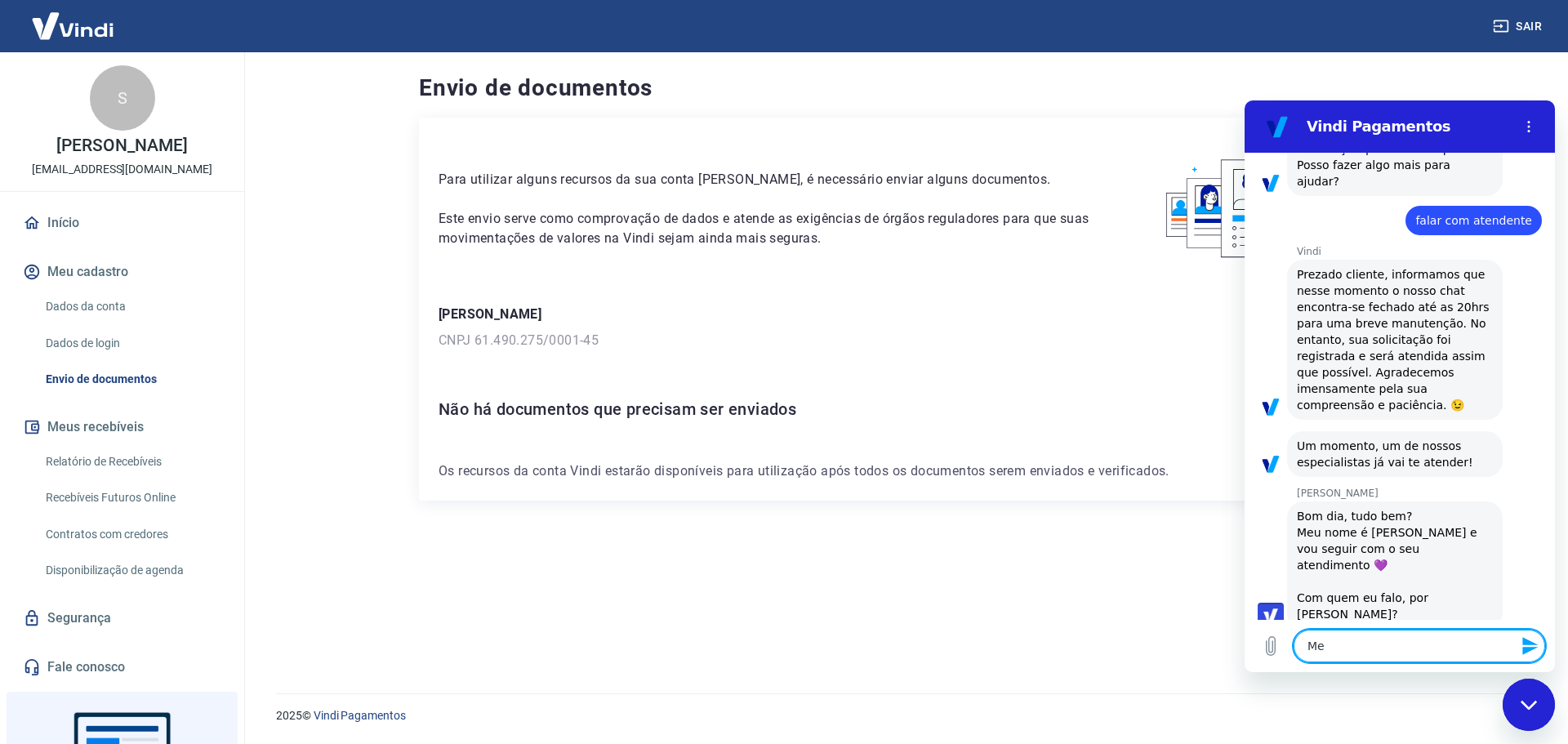
type textarea "x"
type textarea "Meu"
type textarea "x"
type textarea "Meu n"
type textarea "x"
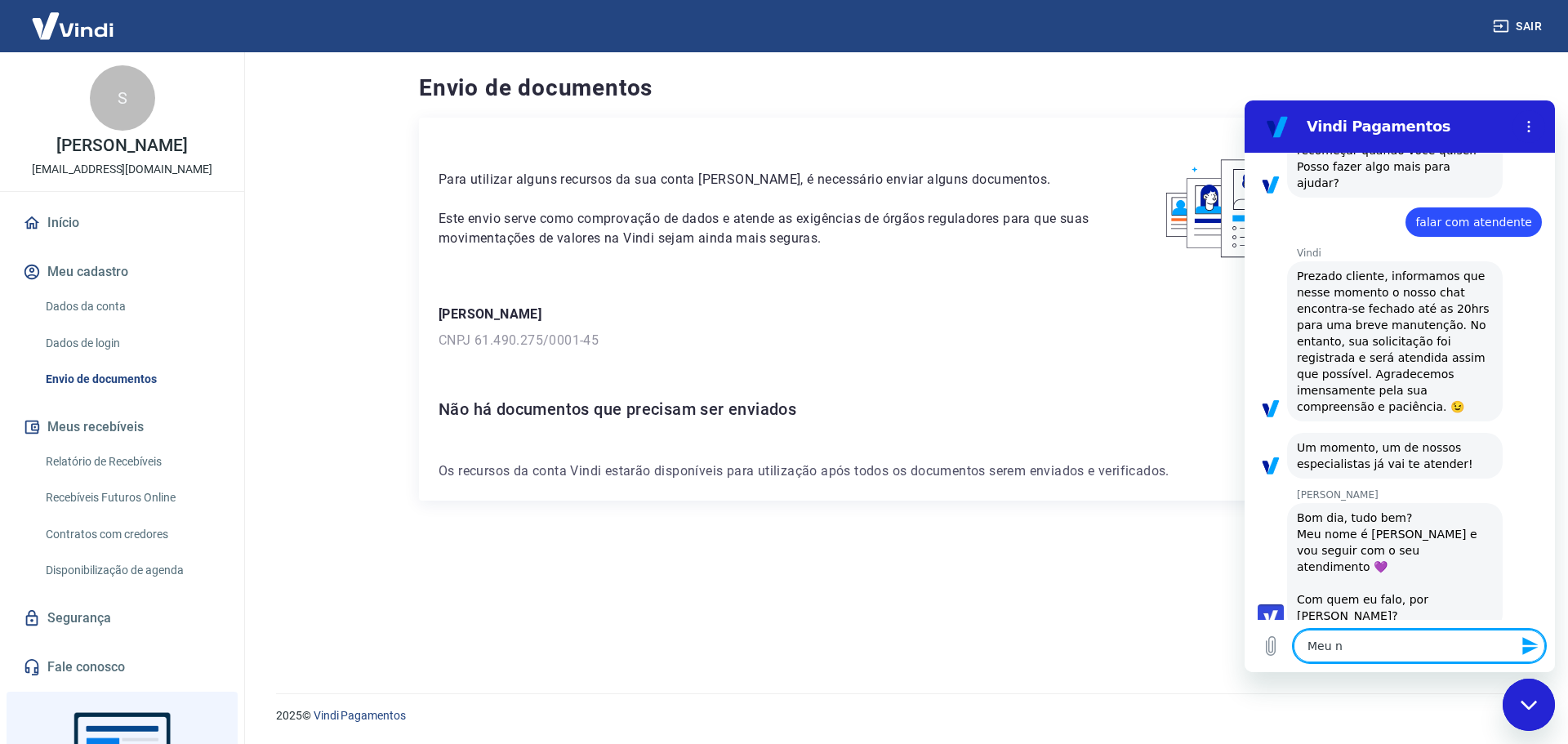
type textarea "Meu no"
type textarea "x"
type textarea "Meu nom"
type textarea "x"
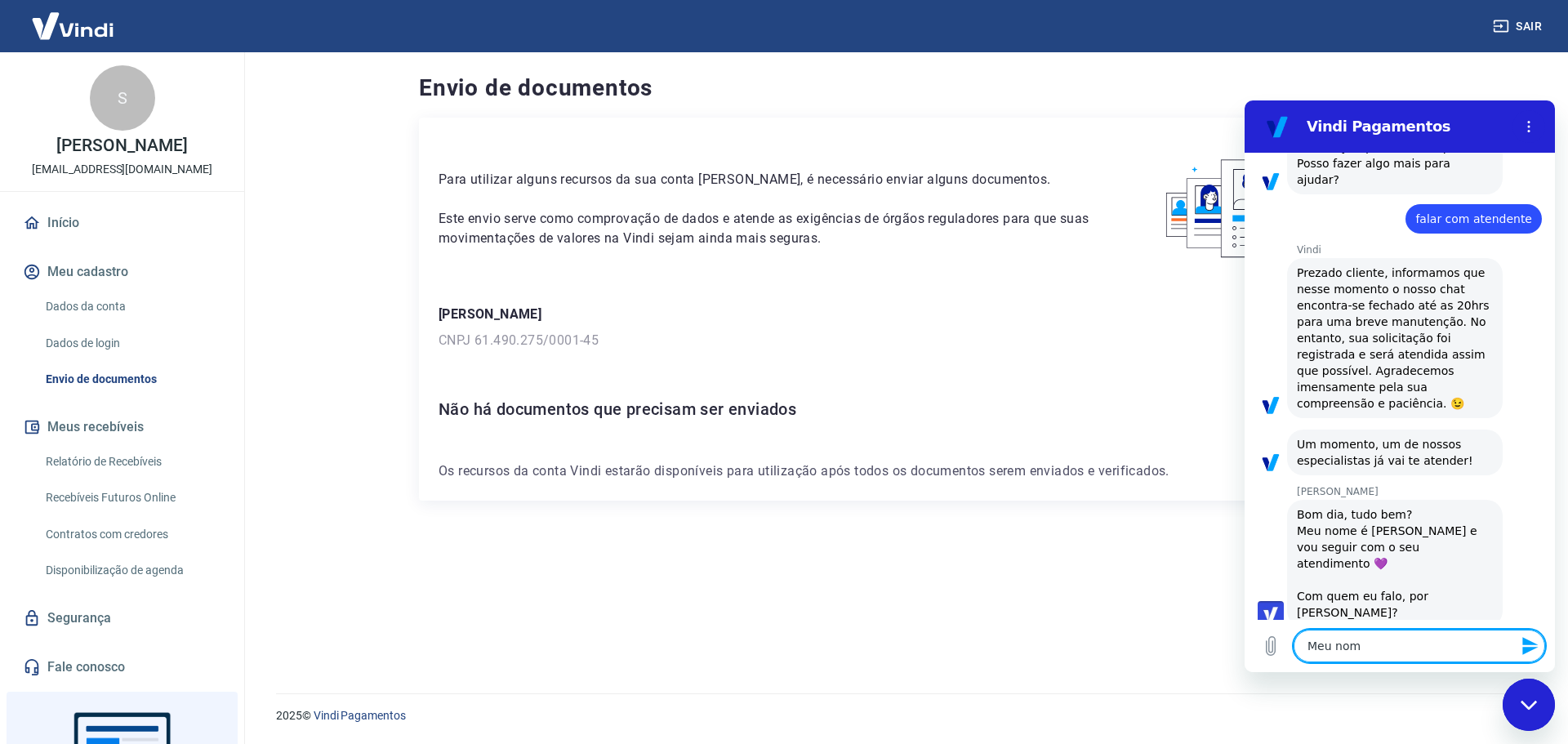
type textarea "Meu nome"
type textarea "x"
type textarea "Meu nome"
type textarea "x"
type textarea "Meu nome é"
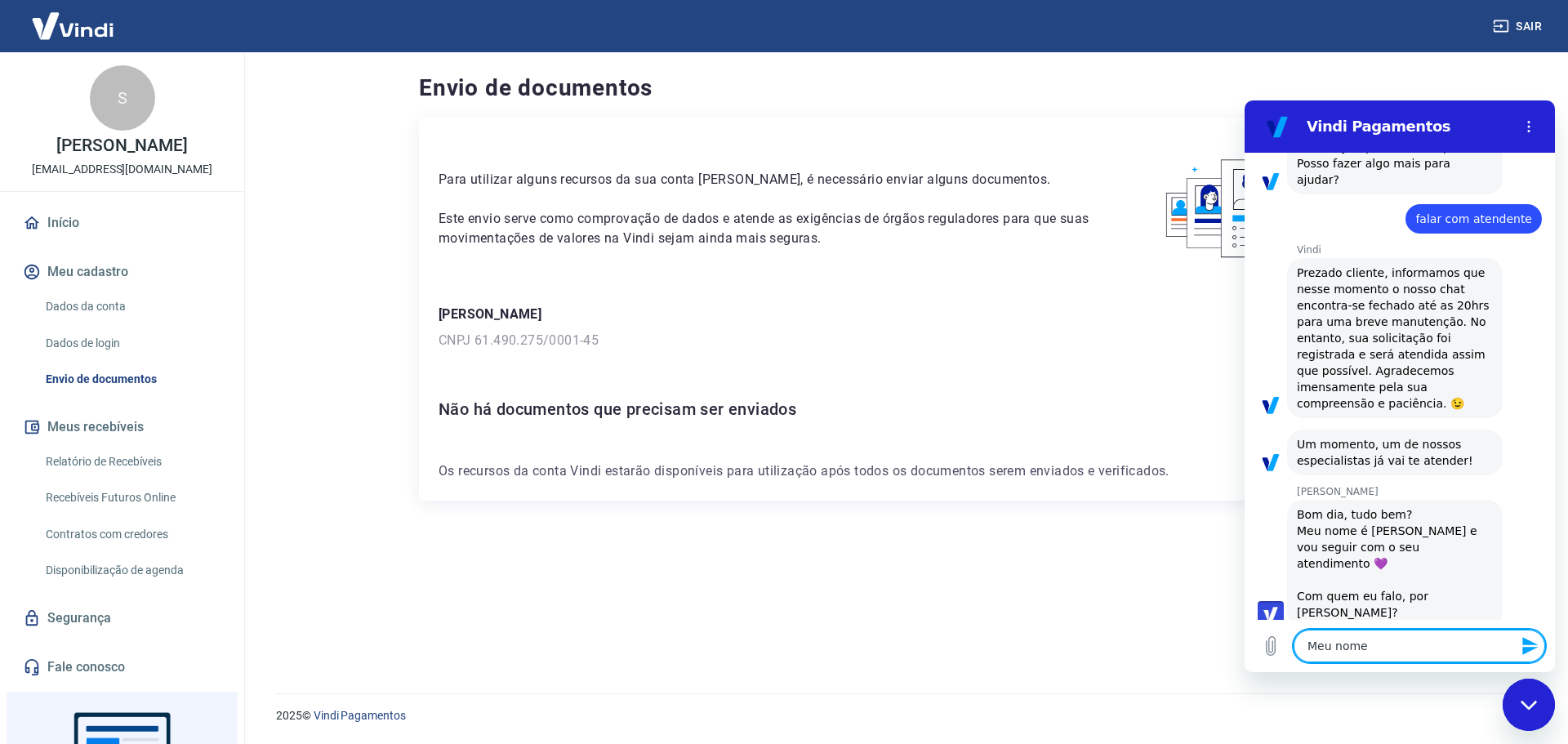
type textarea "x"
type textarea "Meu nome é"
type textarea "x"
type textarea "Meu nome é V"
type textarea "x"
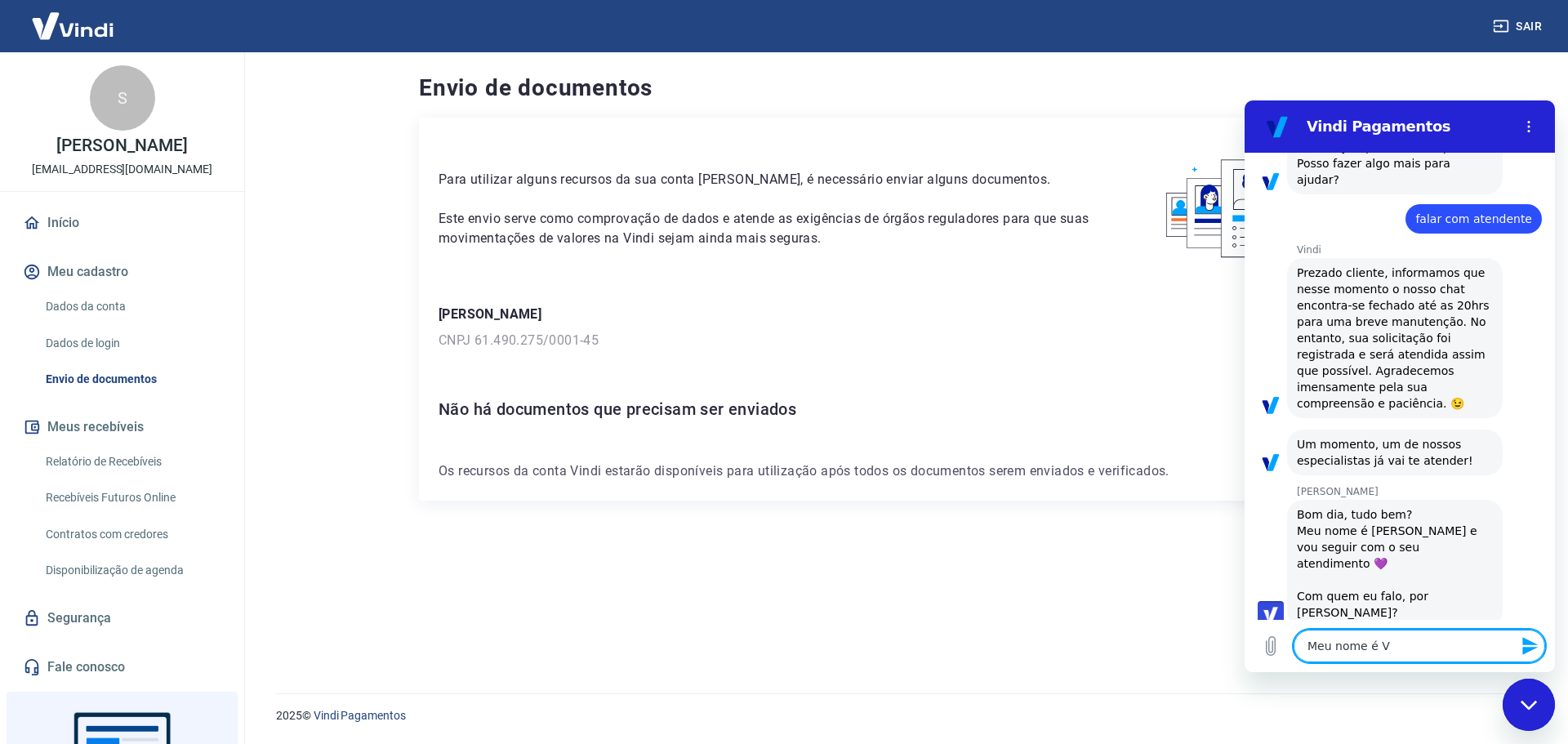
type textarea "Meu nome é Vi"
type textarea "x"
type textarea "Meu nome é Vit"
type textarea "x"
type textarea "Meu nome é Vito"
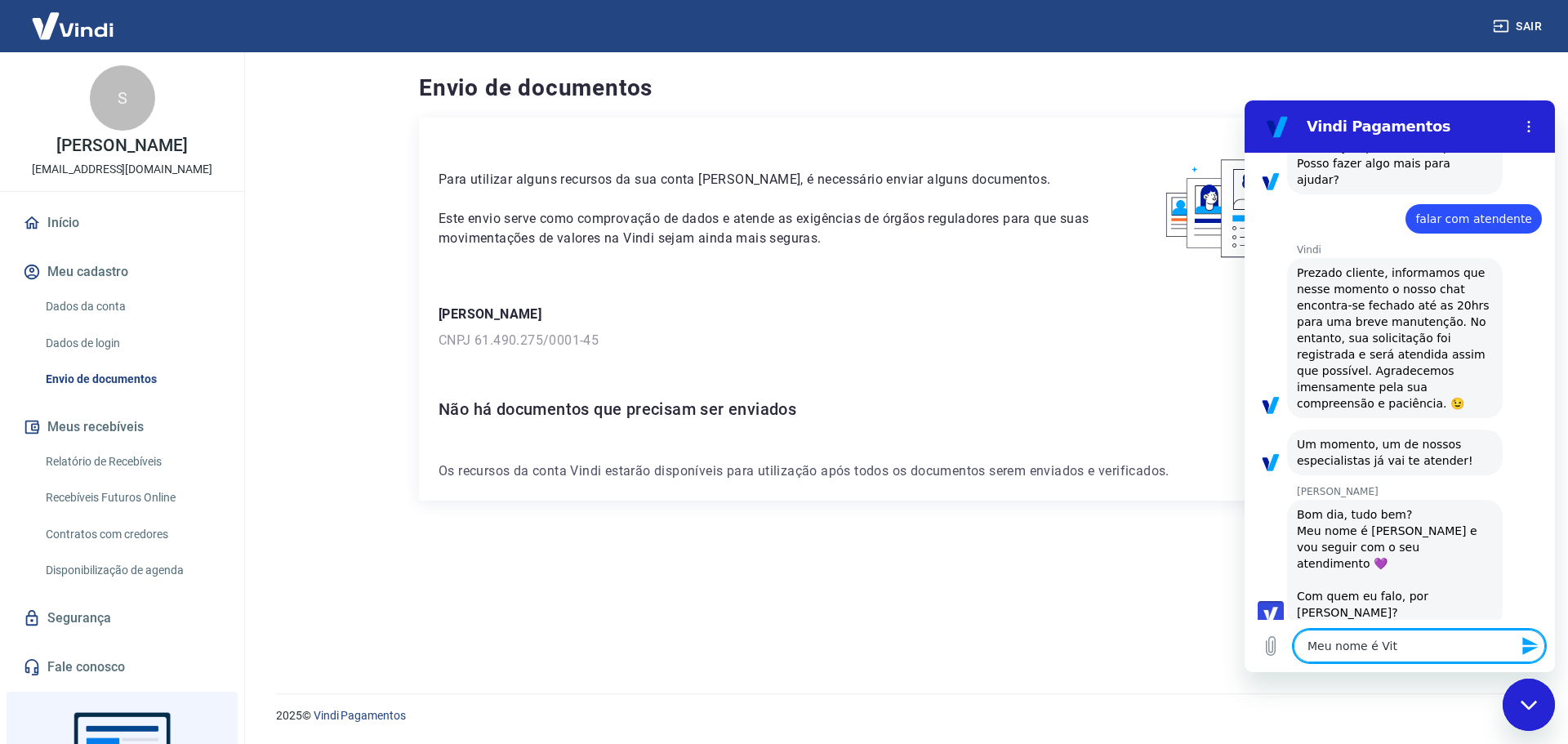
type textarea "x"
type textarea "Meu nome é Vitor"
type textarea "x"
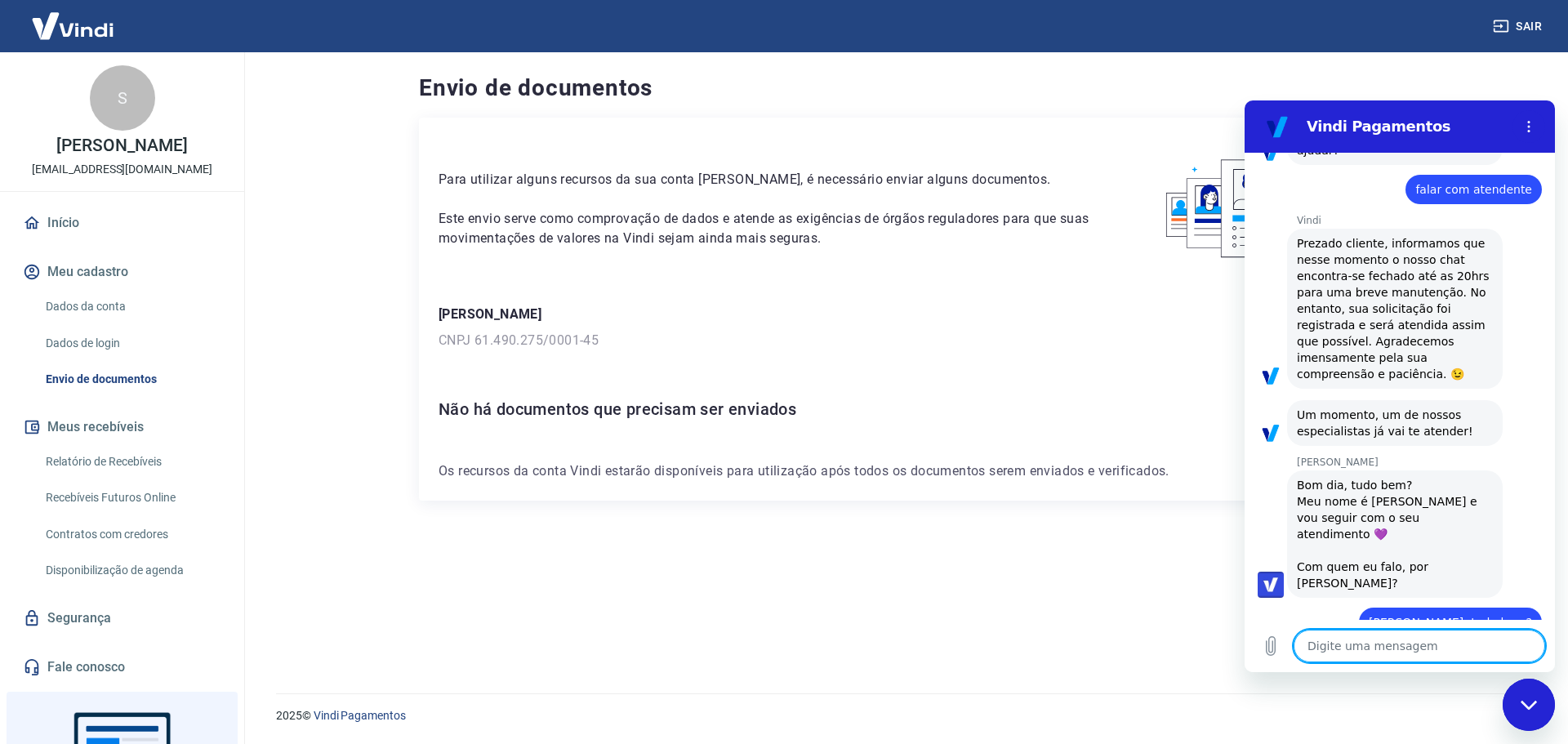
type textarea "x"
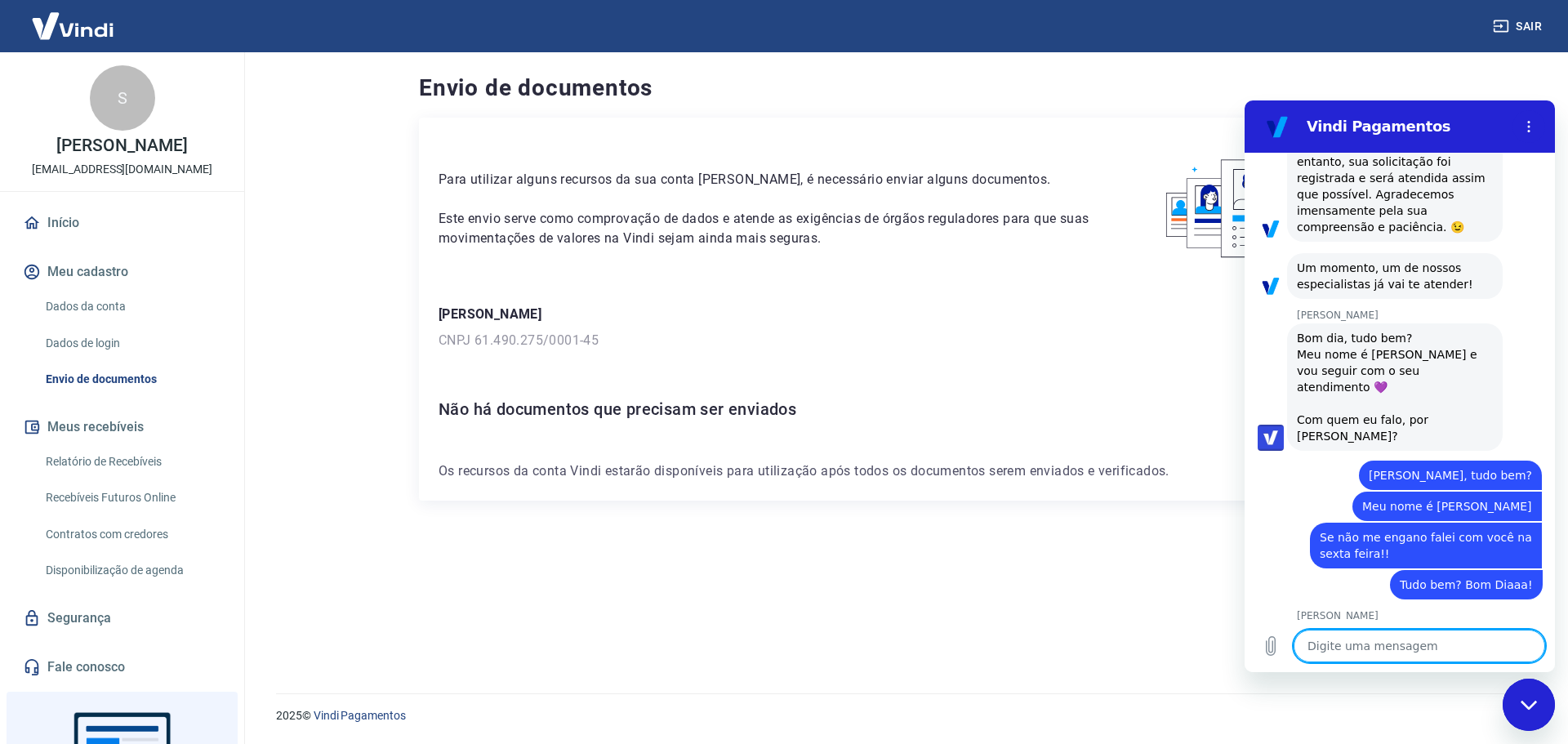
scroll to position [713, 0]
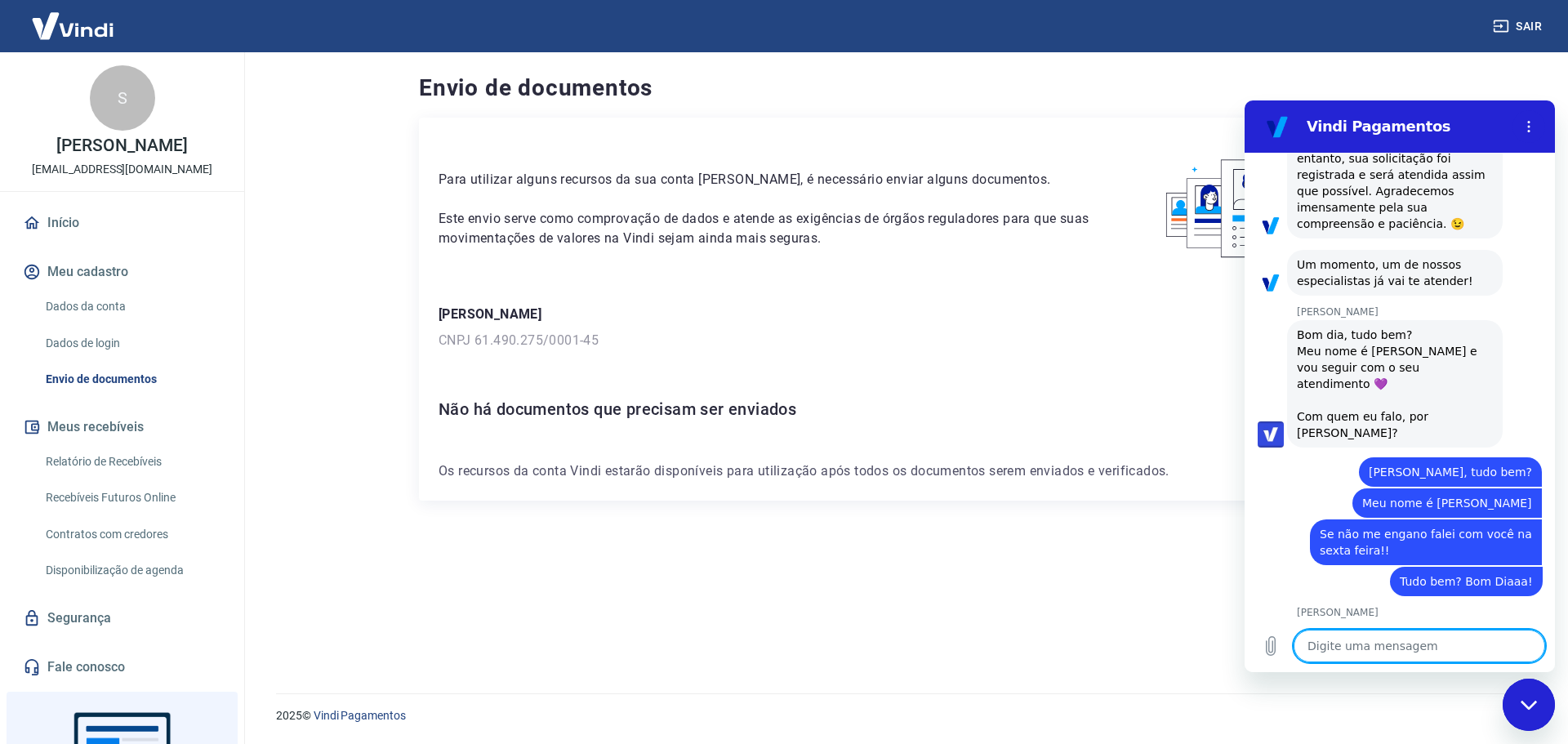
paste textarea "O token da sua conta está indisponível"
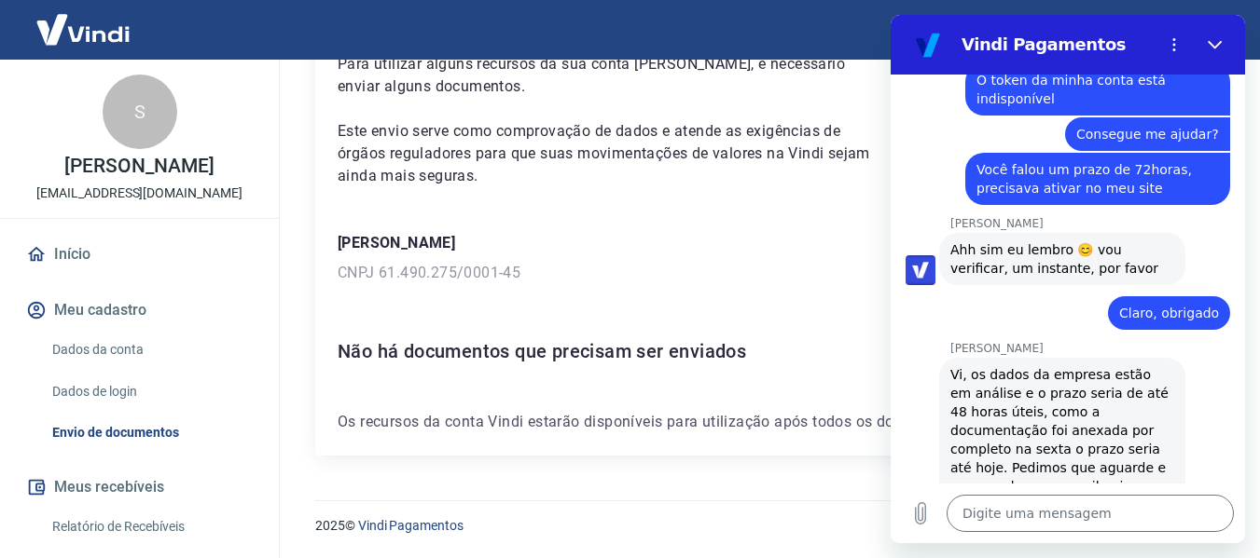
scroll to position [1426, 0]
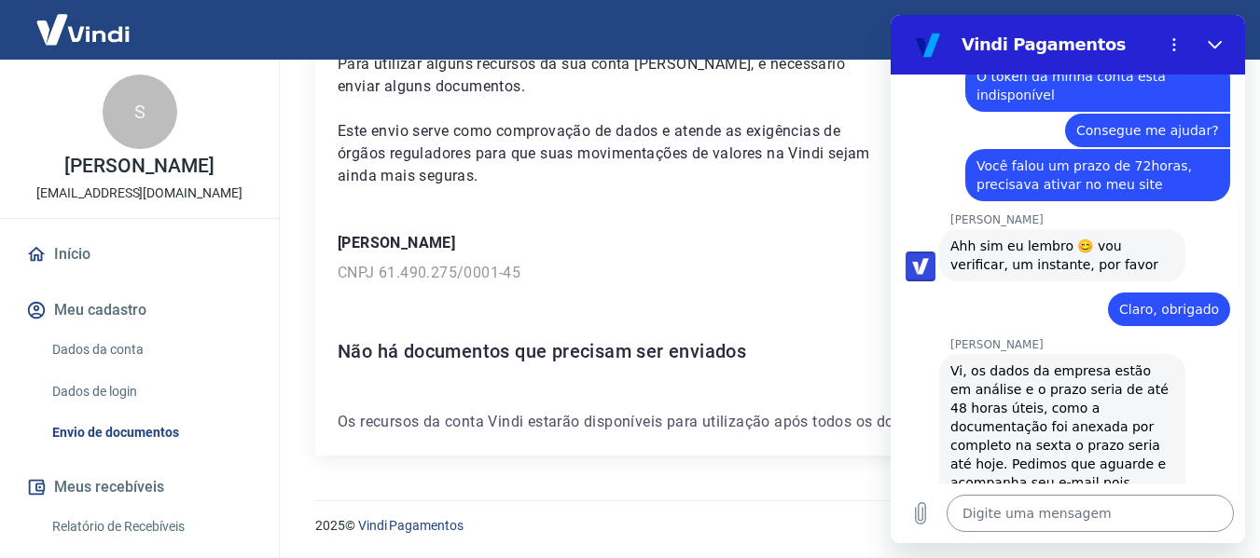
click at [1092, 517] on textarea at bounding box center [1089, 513] width 287 height 37
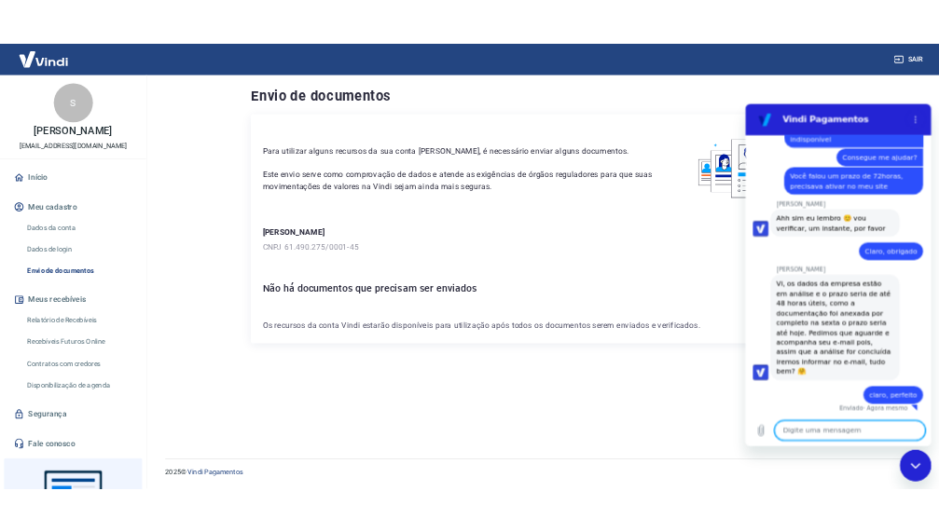
scroll to position [1347, 0]
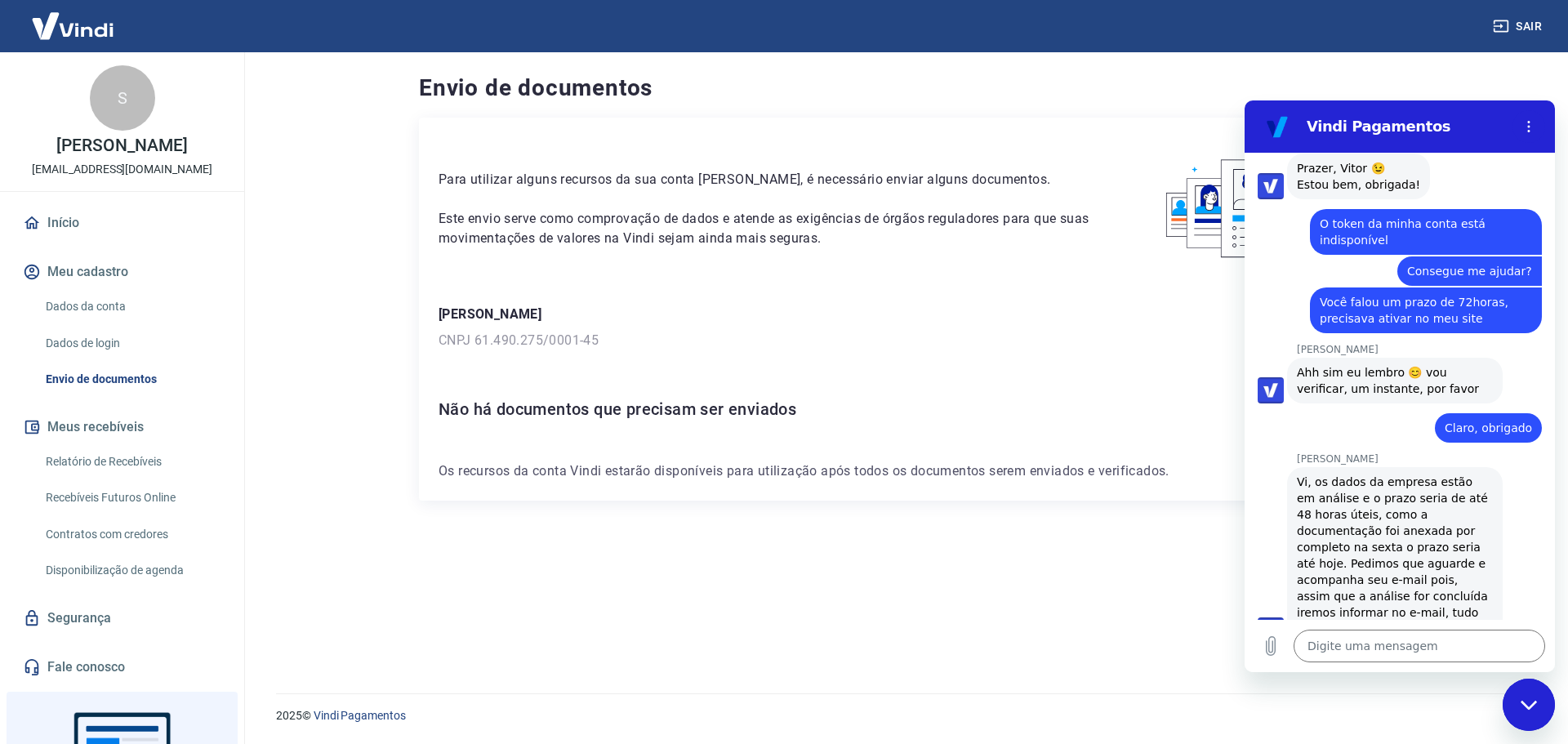
drag, startPoint x: 18, startPoint y: 181, endPoint x: 212, endPoint y: 179, distance: 194.0
click at [212, 179] on div "S Sioneia Aparecida Santos Sá José distribuidordainformatica@gmail.com" at bounding box center [122, 122] width 244 height 138
copy p "[EMAIL_ADDRESS][DOMAIN_NAME]"
click at [1372, 645] on textarea at bounding box center [1419, 646] width 251 height 32
paste textarea "[EMAIL_ADDRESS][DOMAIN_NAME]"
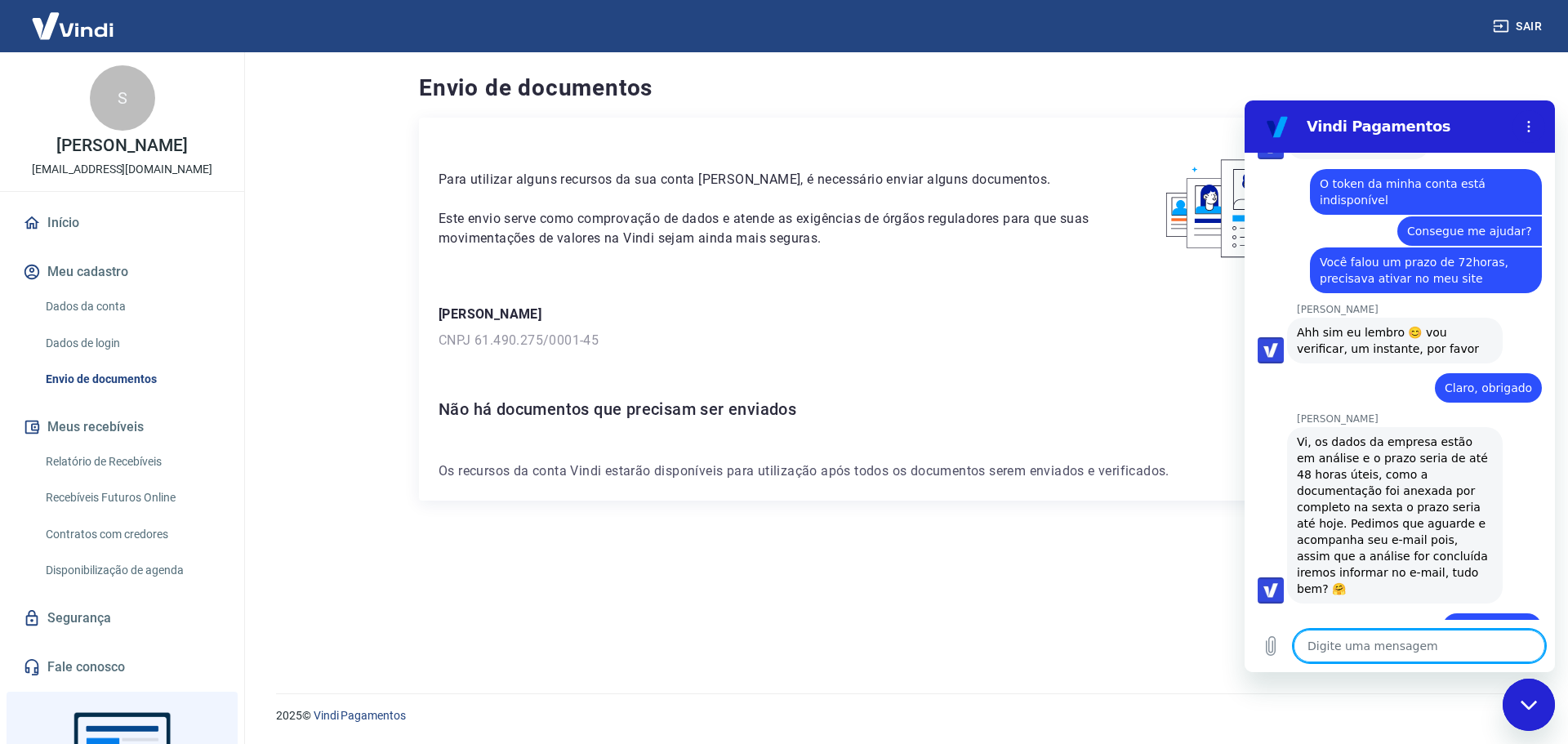
scroll to position [1283, 0]
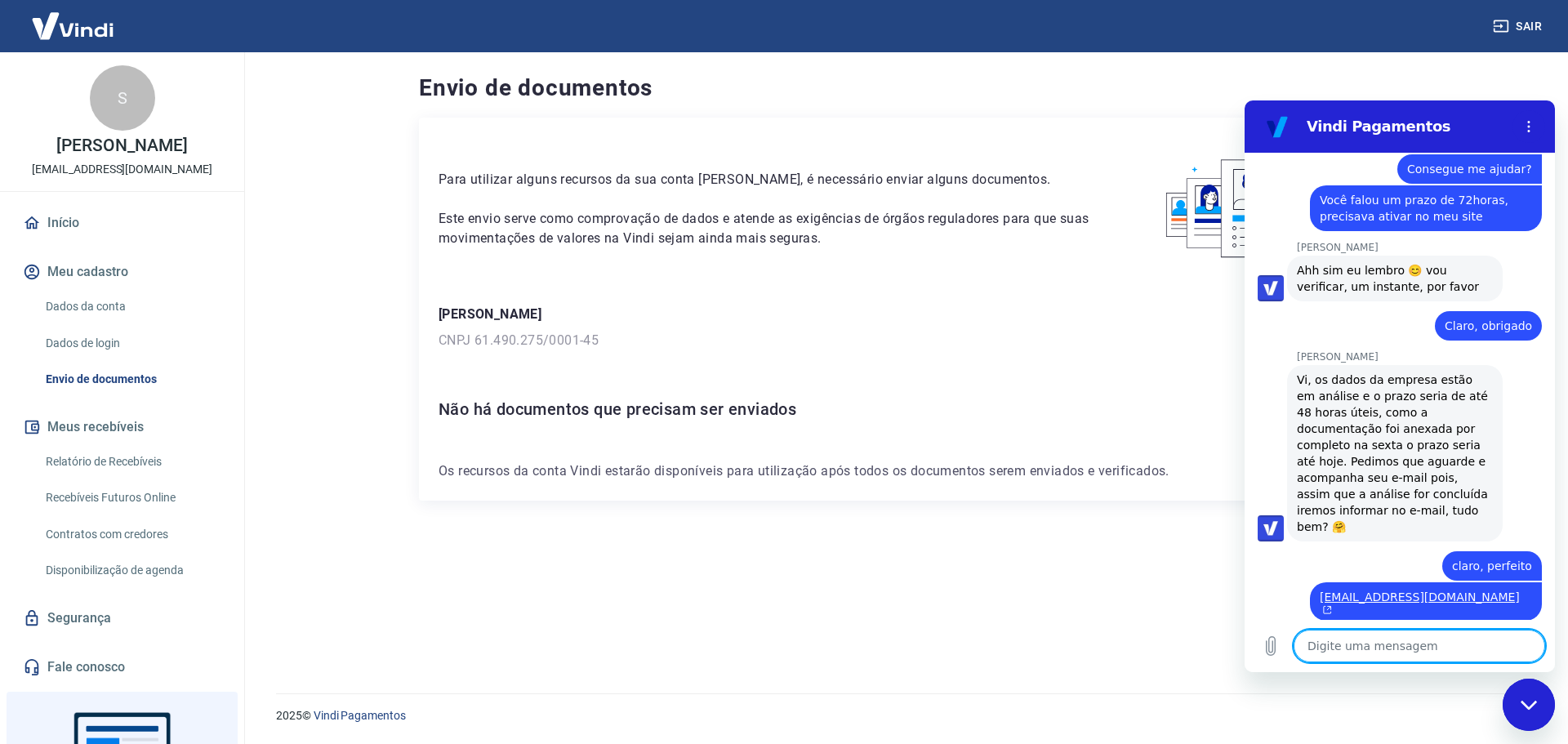
click at [1381, 644] on textarea at bounding box center [1419, 646] width 251 height 32
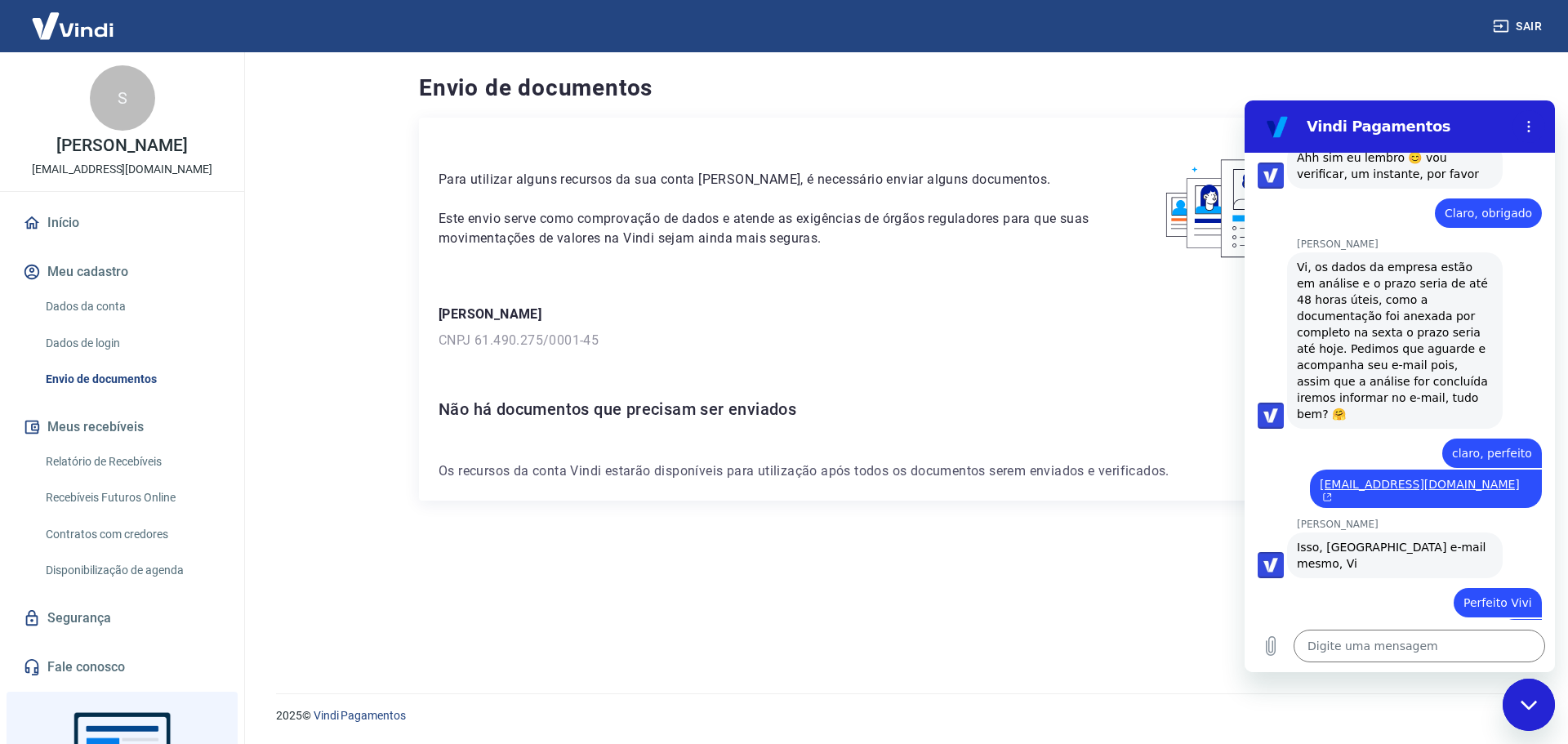
scroll to position [1399, 0]
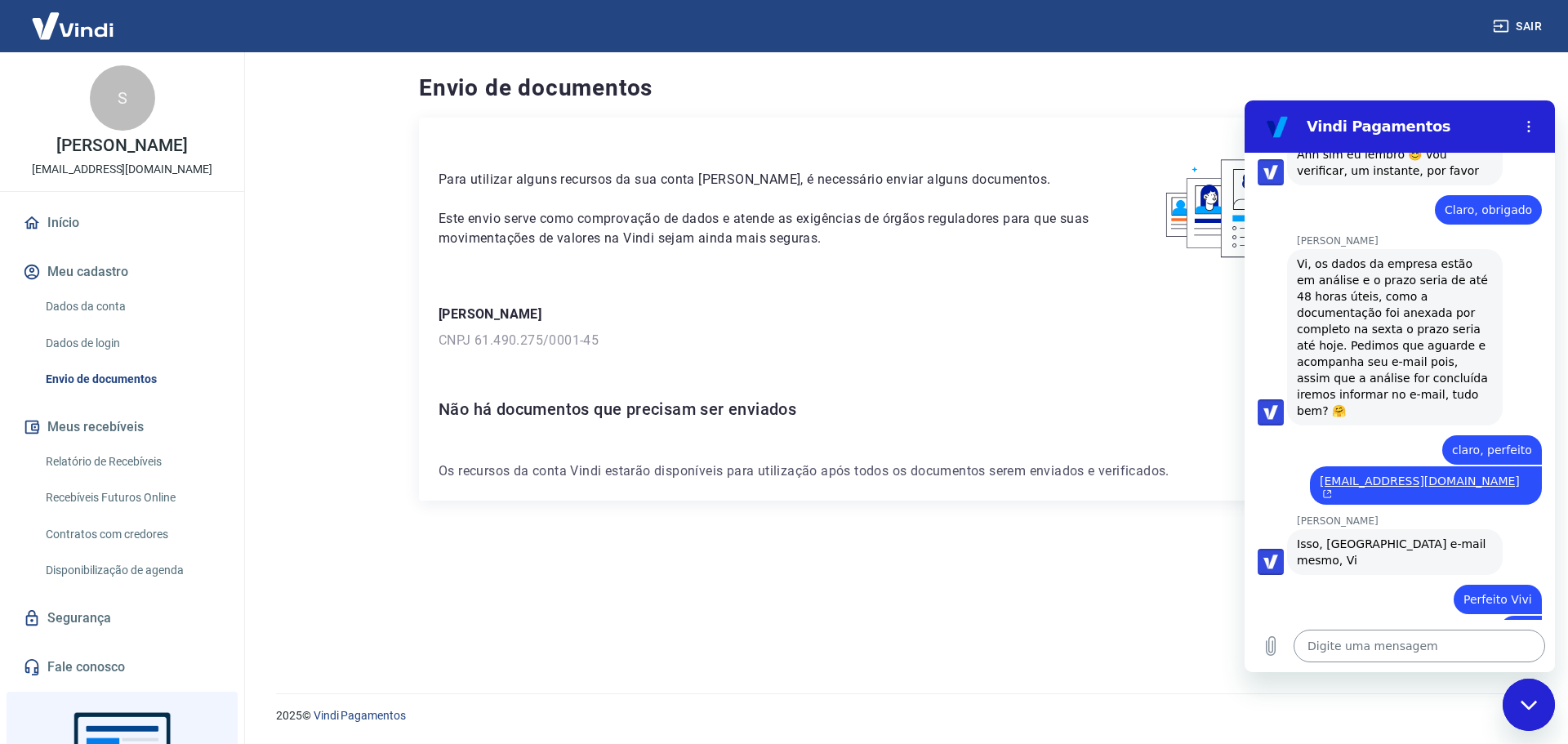
click at [1393, 631] on div "Digite uma mensagem x" at bounding box center [1400, 647] width 310 height 53
click at [1378, 638] on textarea at bounding box center [1419, 646] width 251 height 32
click at [1418, 652] on textarea at bounding box center [1419, 646] width 251 height 32
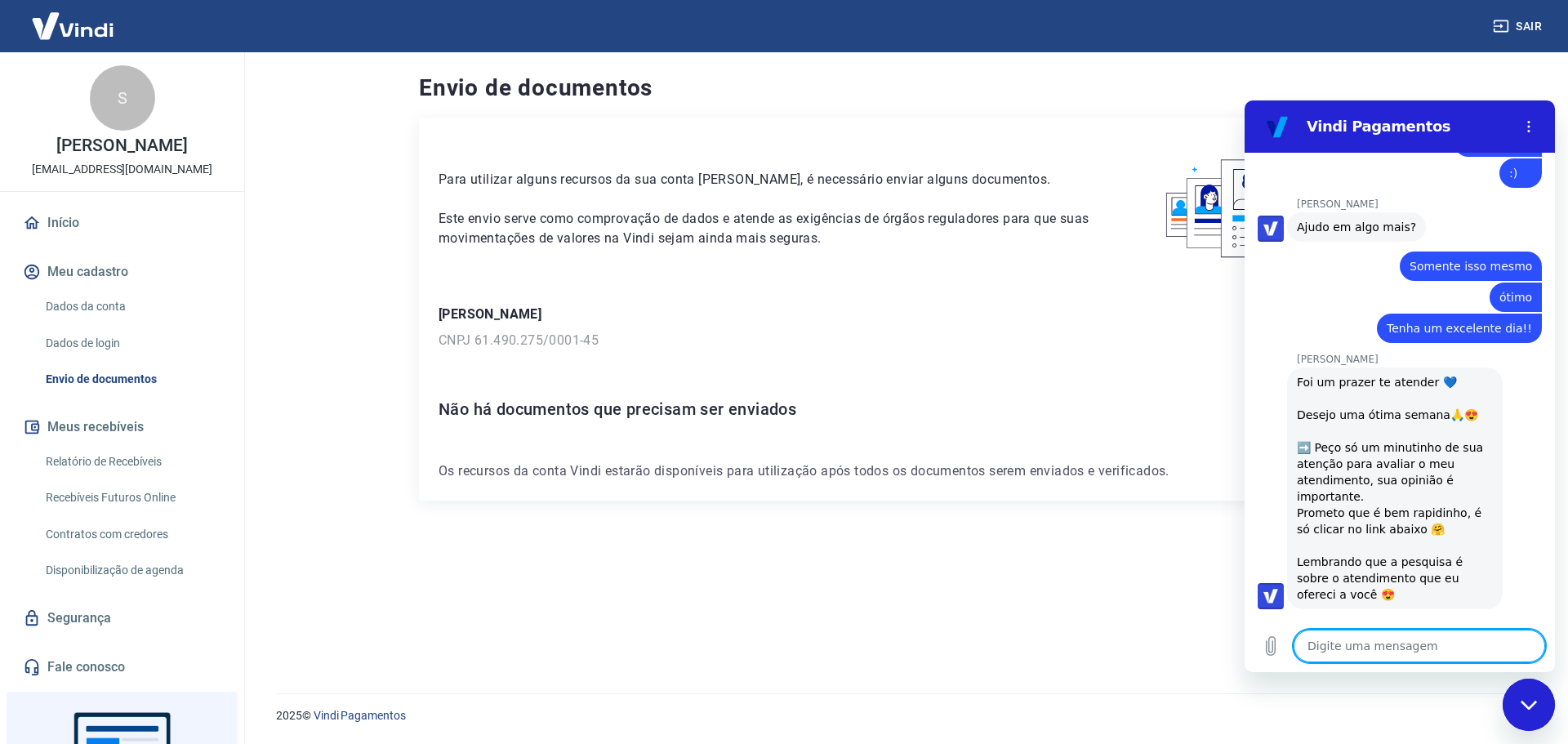
scroll to position [1858, 0]
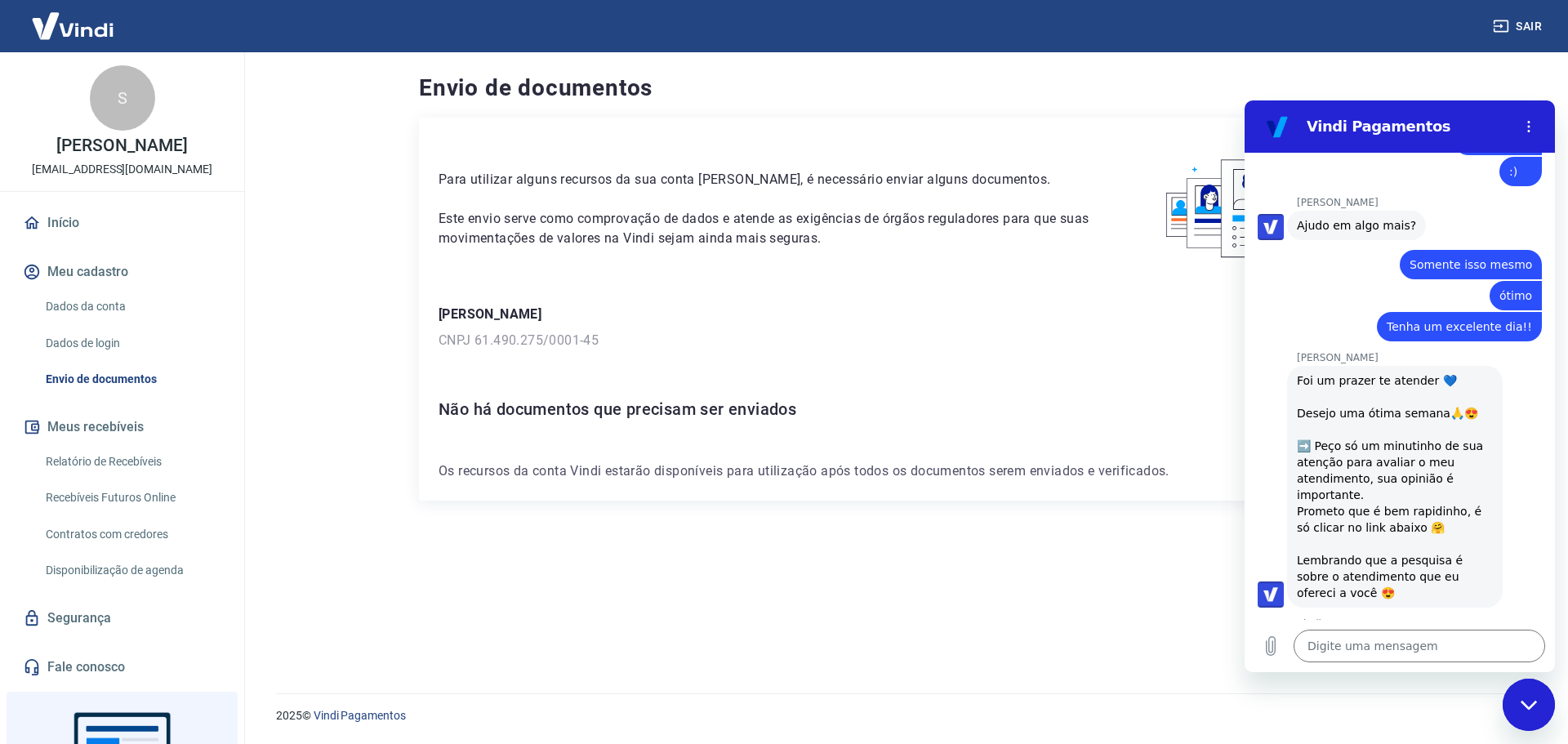
click at [1425, 699] on button "Boa 👍" at bounding box center [1429, 723] width 67 height 47
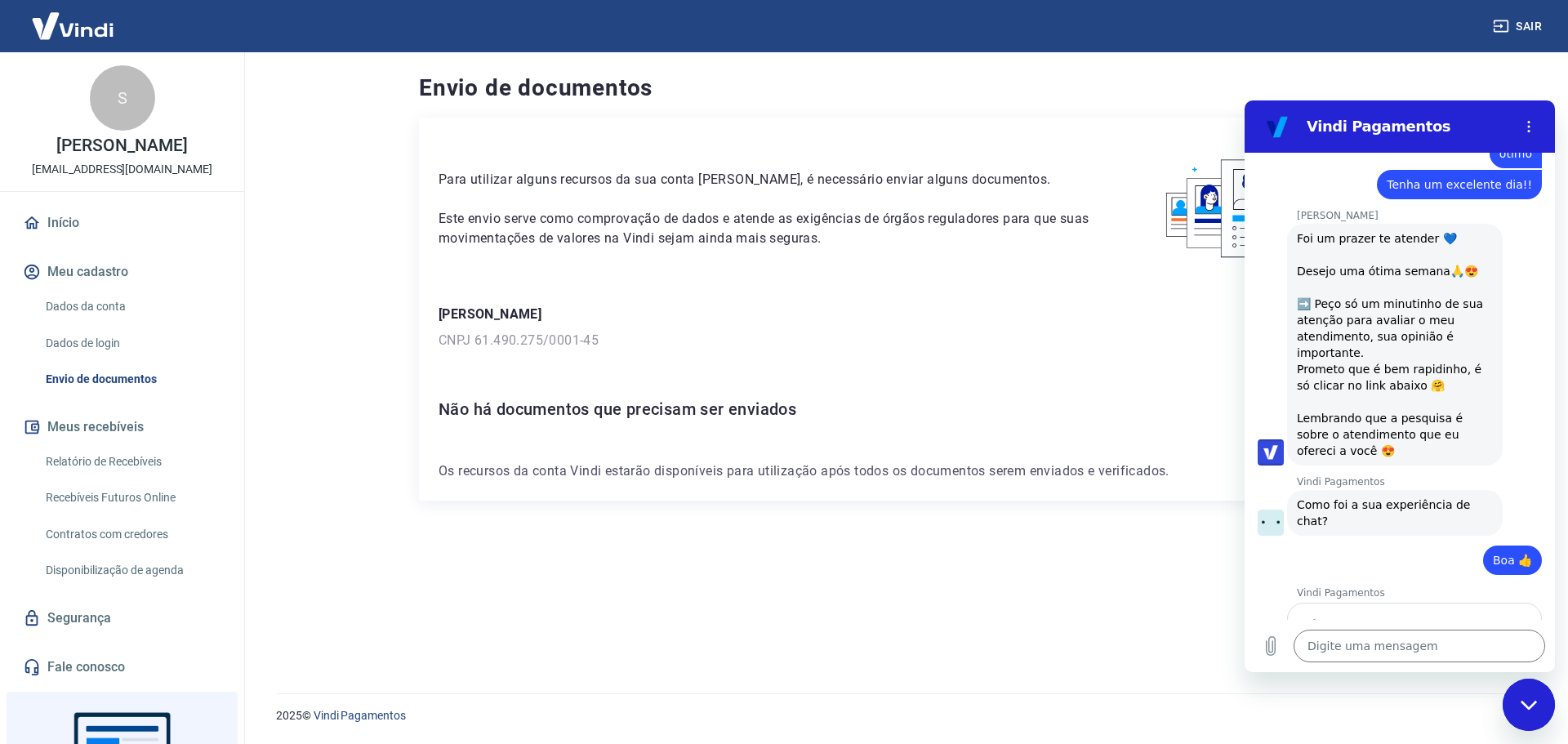
scroll to position [1998, 0]
click at [1465, 687] on button "Enviar" at bounding box center [1496, 703] width 64 height 32
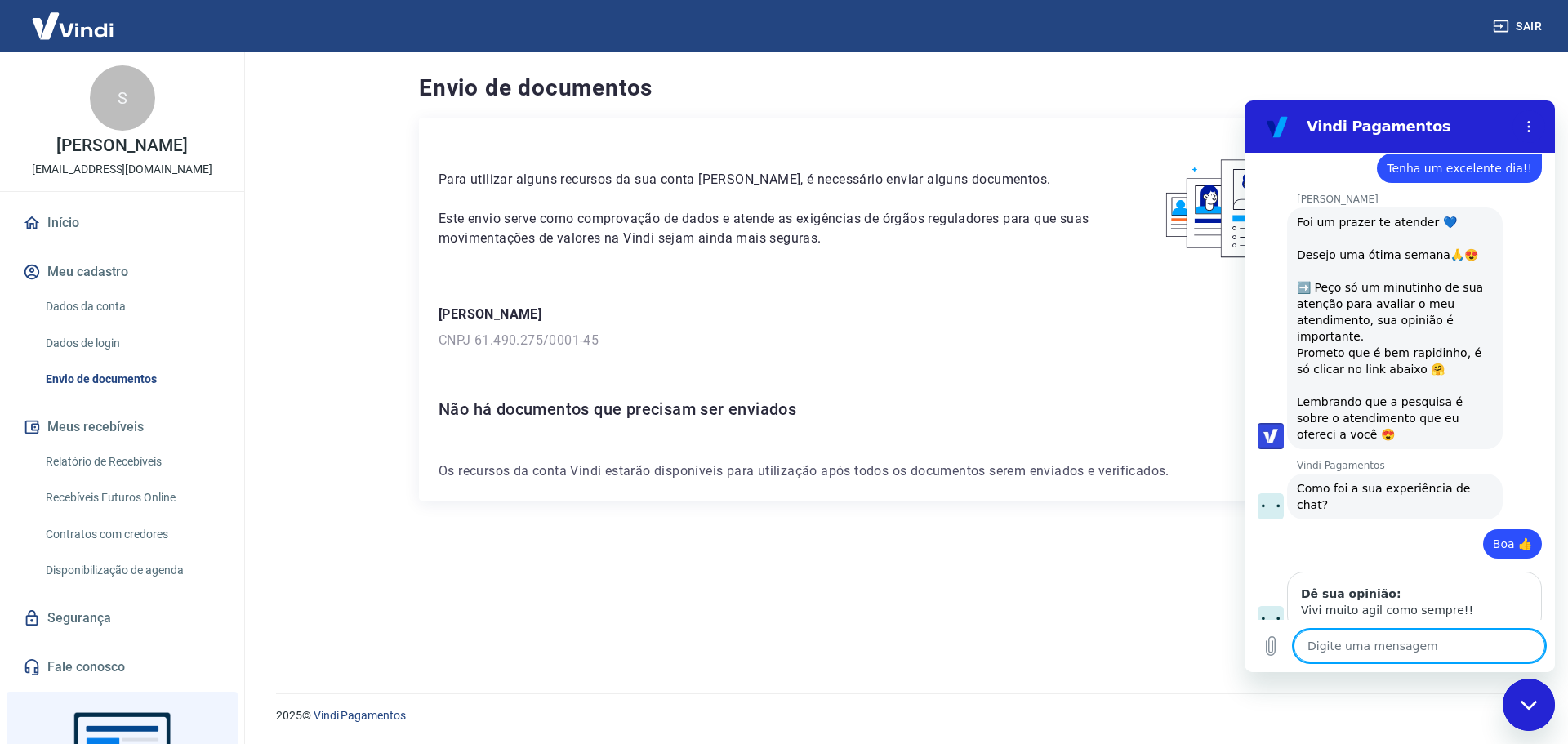
scroll to position [2020, 0]
click at [1545, 707] on div "Fechar janela de mensagens" at bounding box center [1529, 705] width 49 height 49
